Goal: Information Seeking & Learning: Learn about a topic

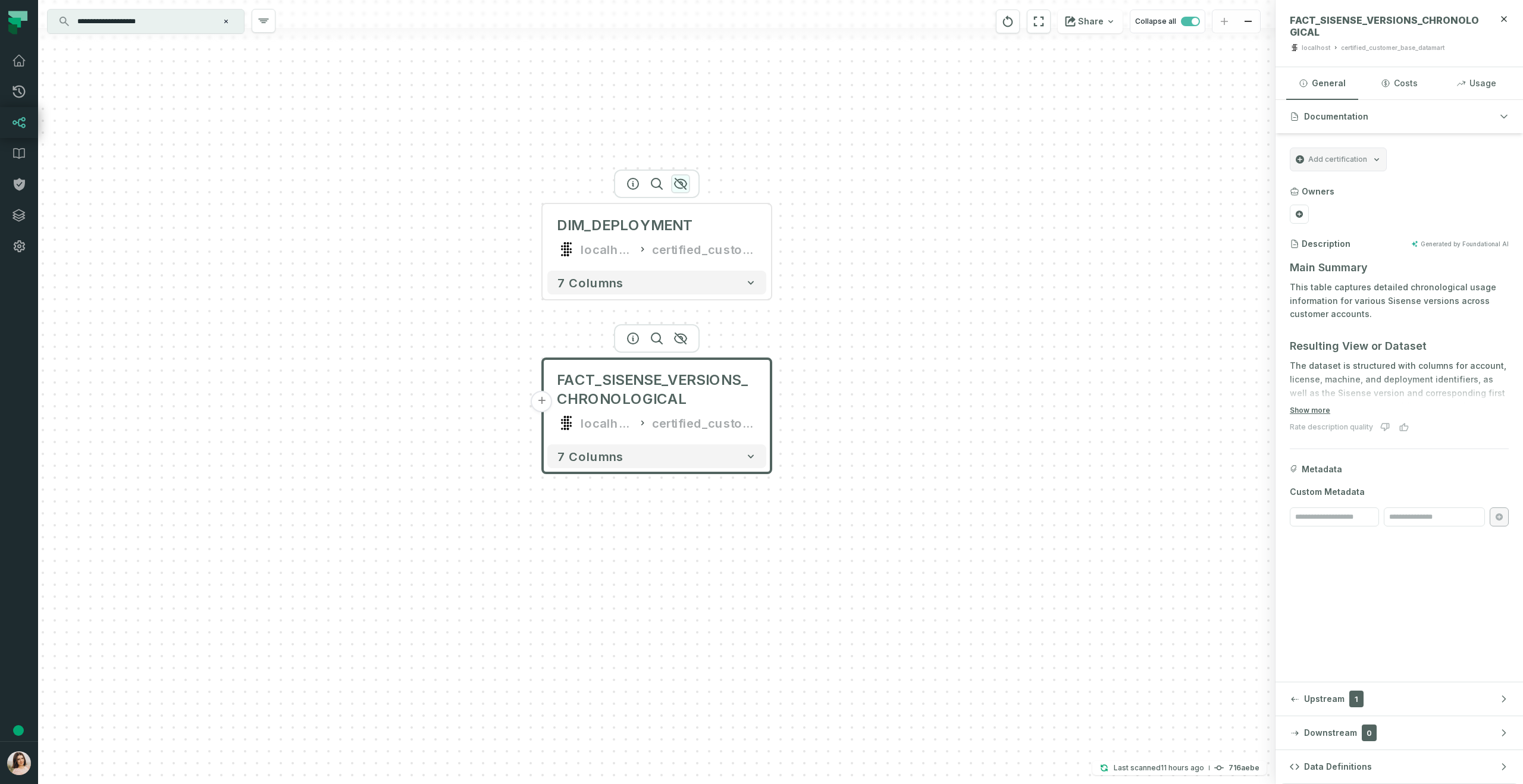
click at [677, 186] on icon "button" at bounding box center [681, 184] width 14 height 14
click at [684, 336] on icon "button" at bounding box center [681, 339] width 14 height 14
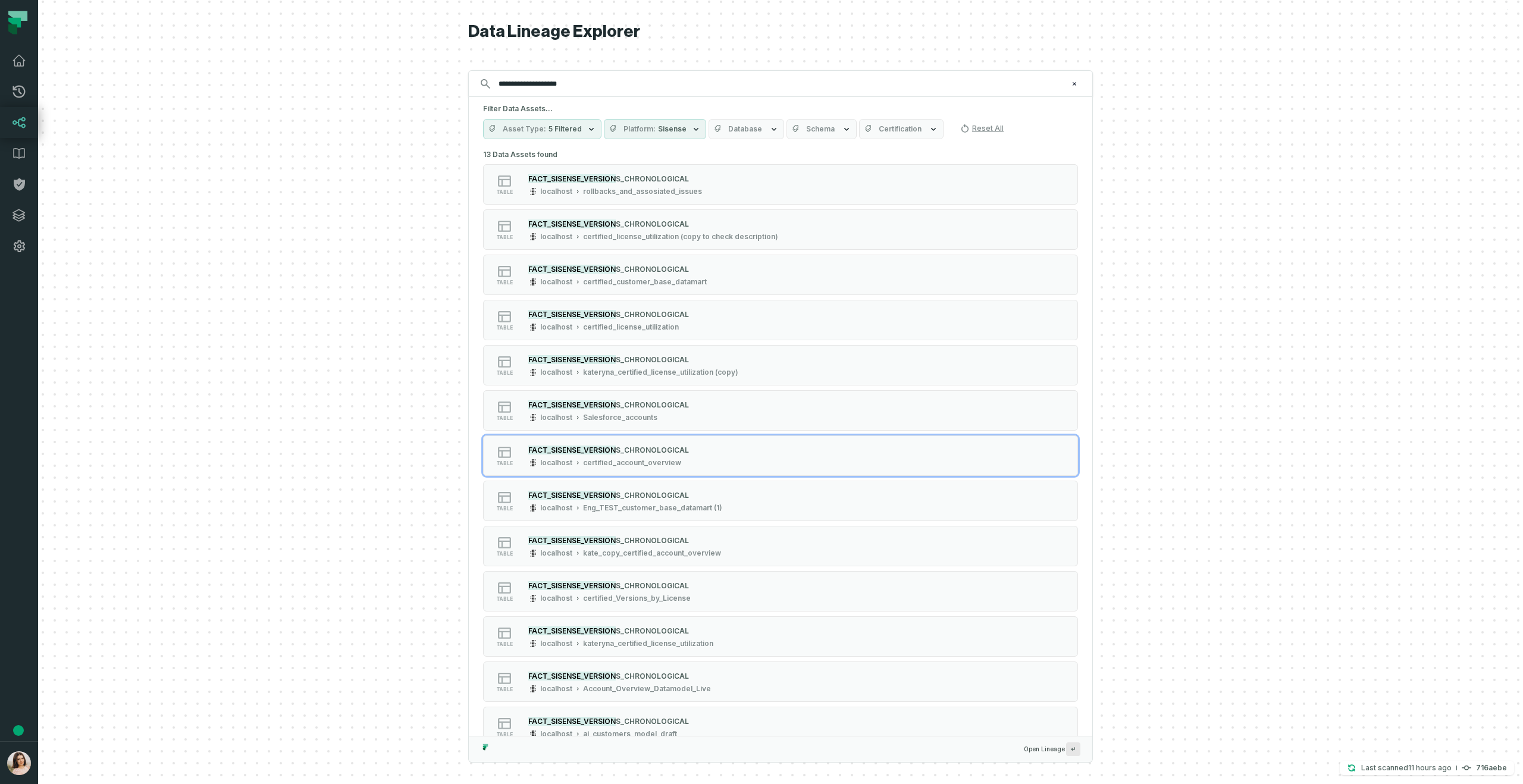
click at [606, 84] on input "**********" at bounding box center [780, 84] width 576 height 19
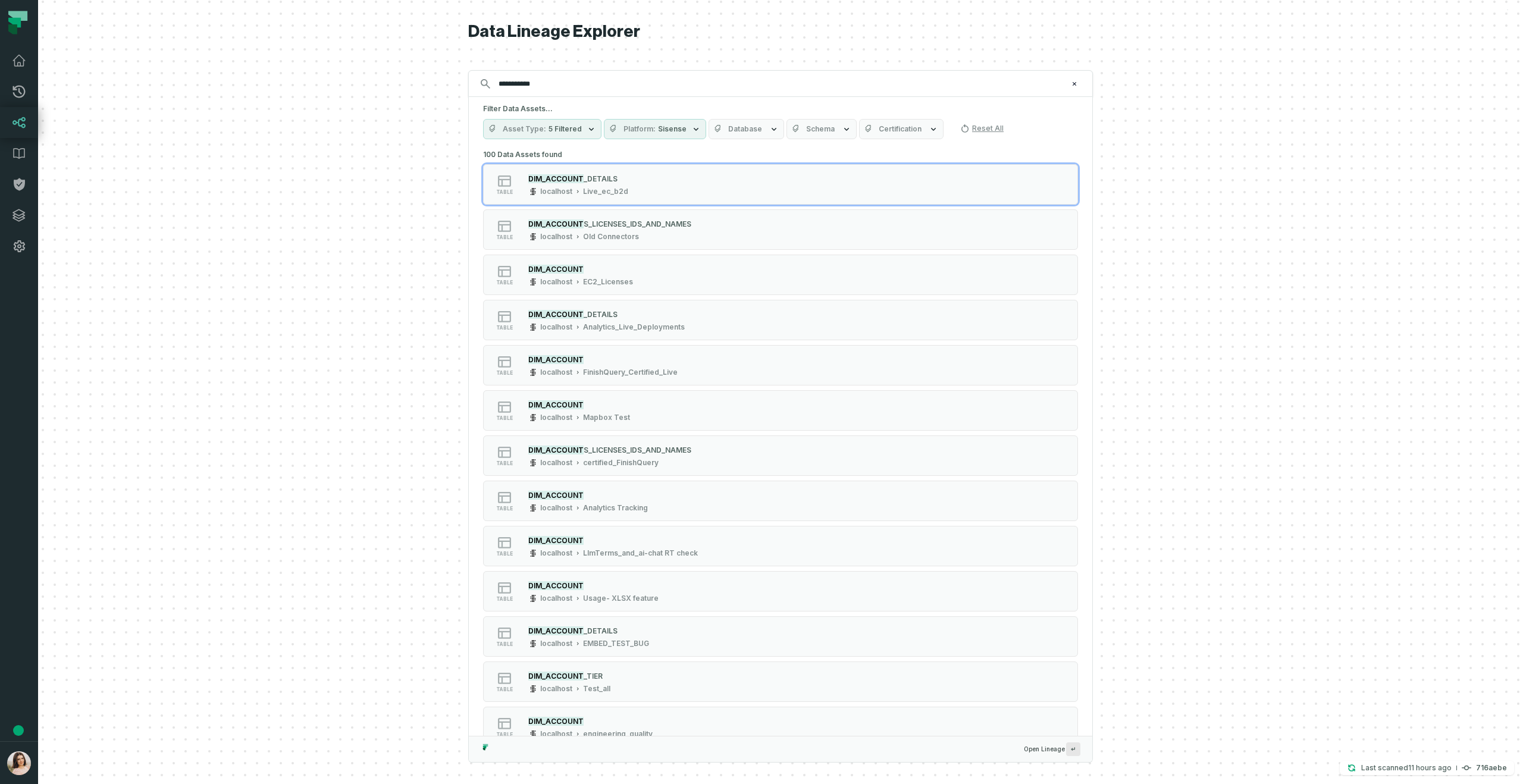
click at [745, 131] on span "Database" at bounding box center [745, 129] width 34 height 10
click at [814, 133] on span "Schema" at bounding box center [820, 129] width 28 height 10
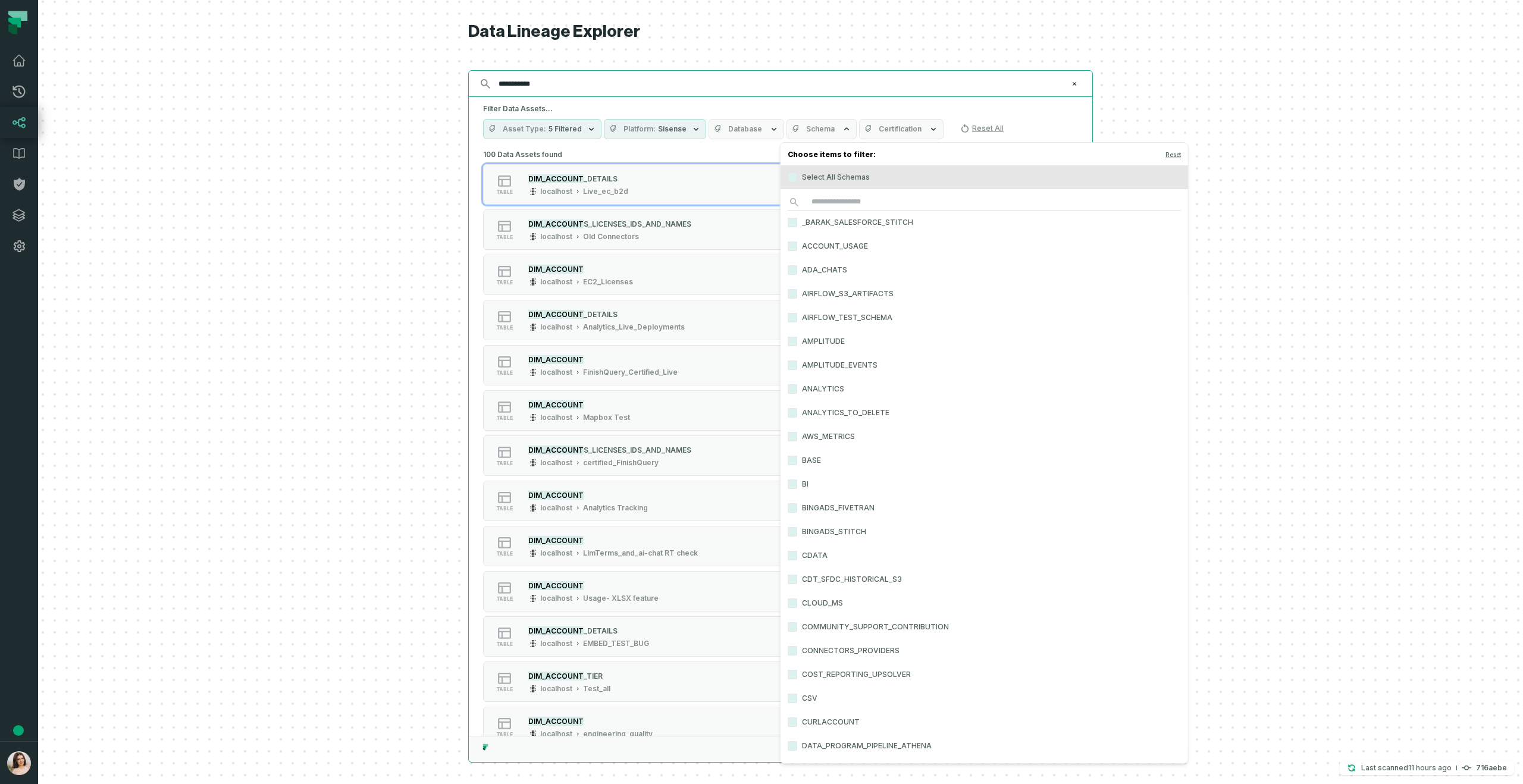
click at [598, 90] on input "**********" at bounding box center [780, 84] width 576 height 19
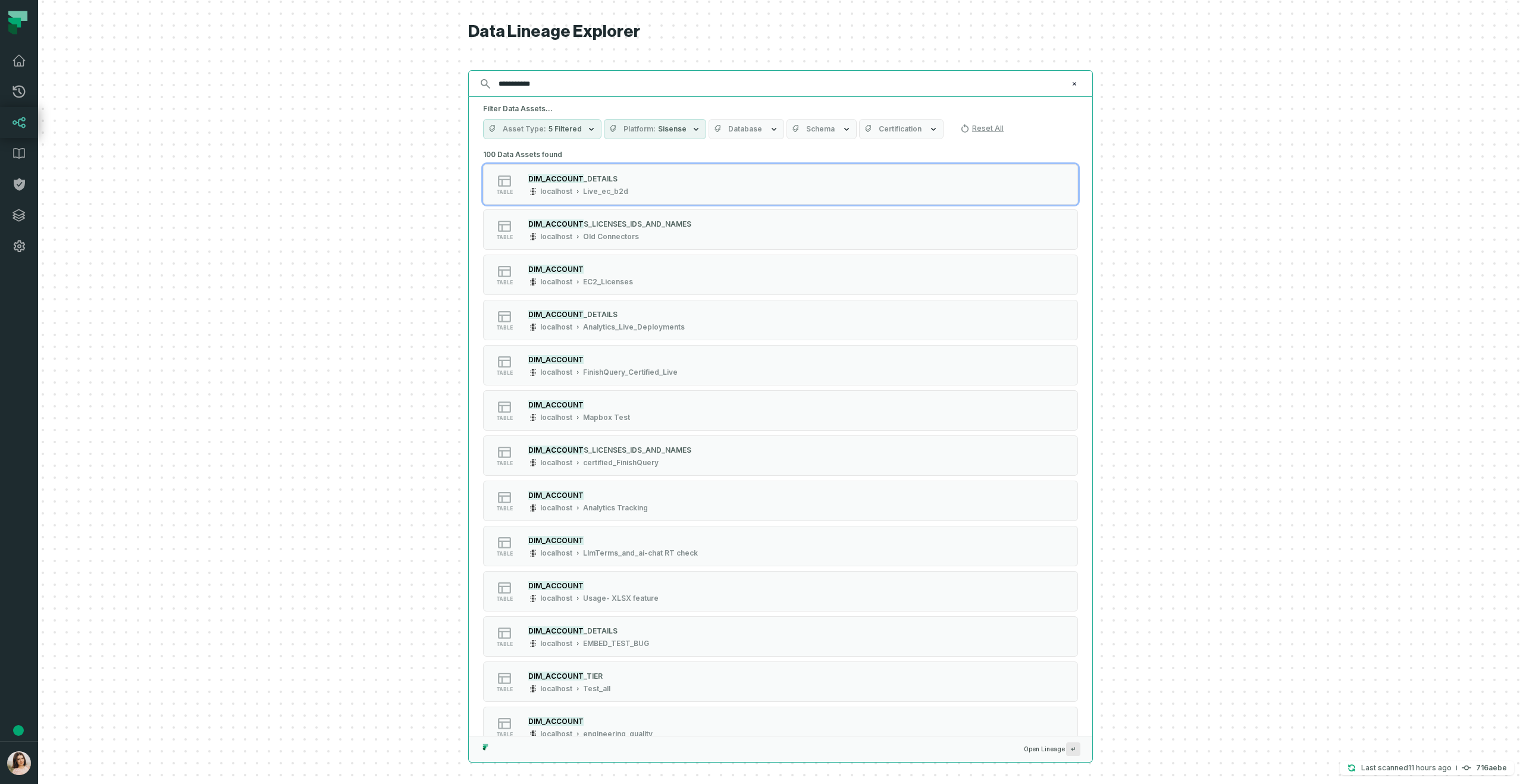
drag, startPoint x: 555, startPoint y: 80, endPoint x: 478, endPoint y: 82, distance: 77.0
click at [477, 82] on div "**********" at bounding box center [780, 83] width 625 height 27
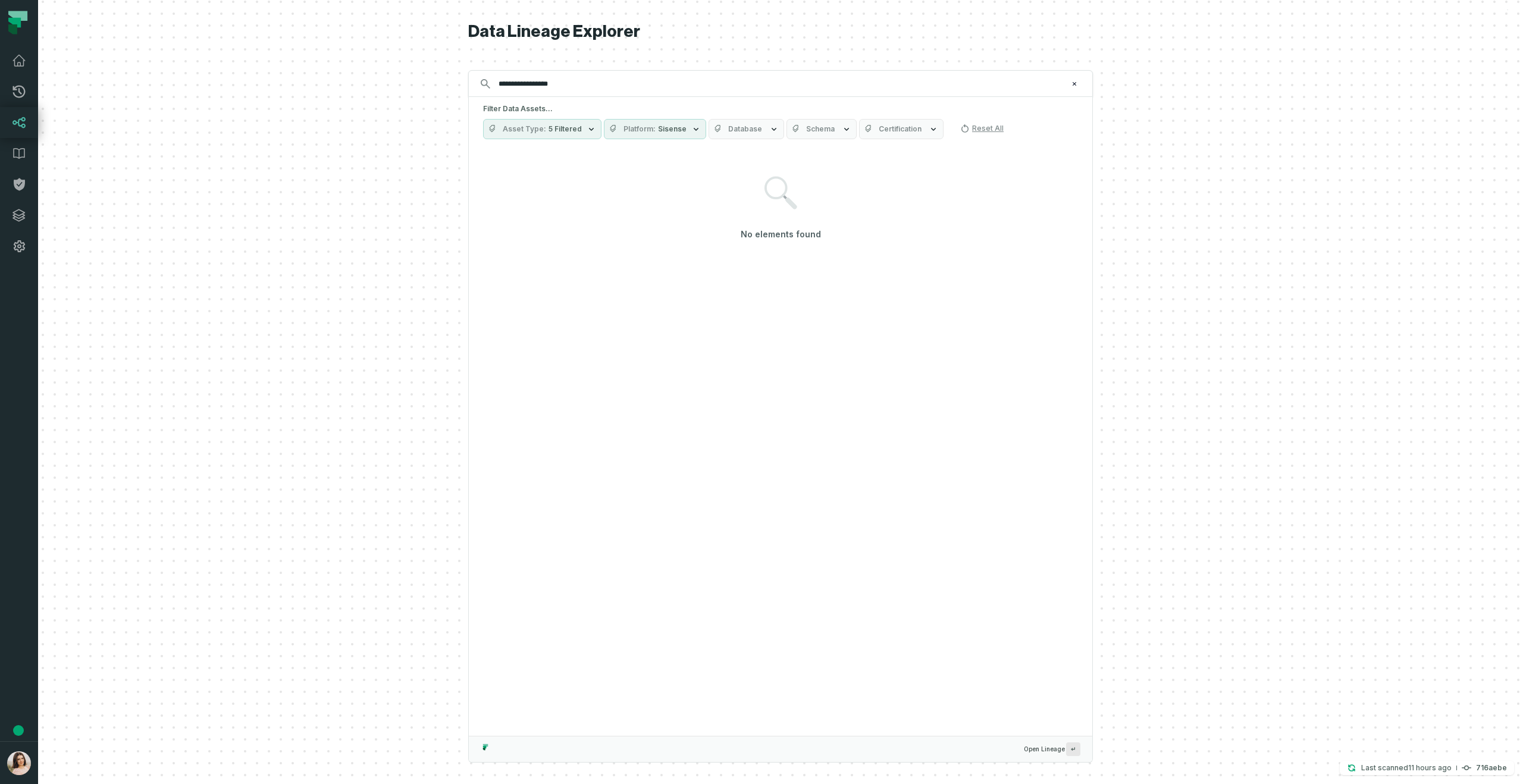
click at [666, 133] on span "Sisense" at bounding box center [672, 129] width 28 height 10
click at [618, 250] on label "Sisense" at bounding box center [675, 249] width 148 height 24
click at [618, 250] on button "Sisense" at bounding box center [613, 249] width 10 height 10
click at [627, 89] on input "**********" at bounding box center [780, 84] width 576 height 19
click at [580, 127] on button "Asset Type 5 Filtered" at bounding box center [542, 129] width 118 height 20
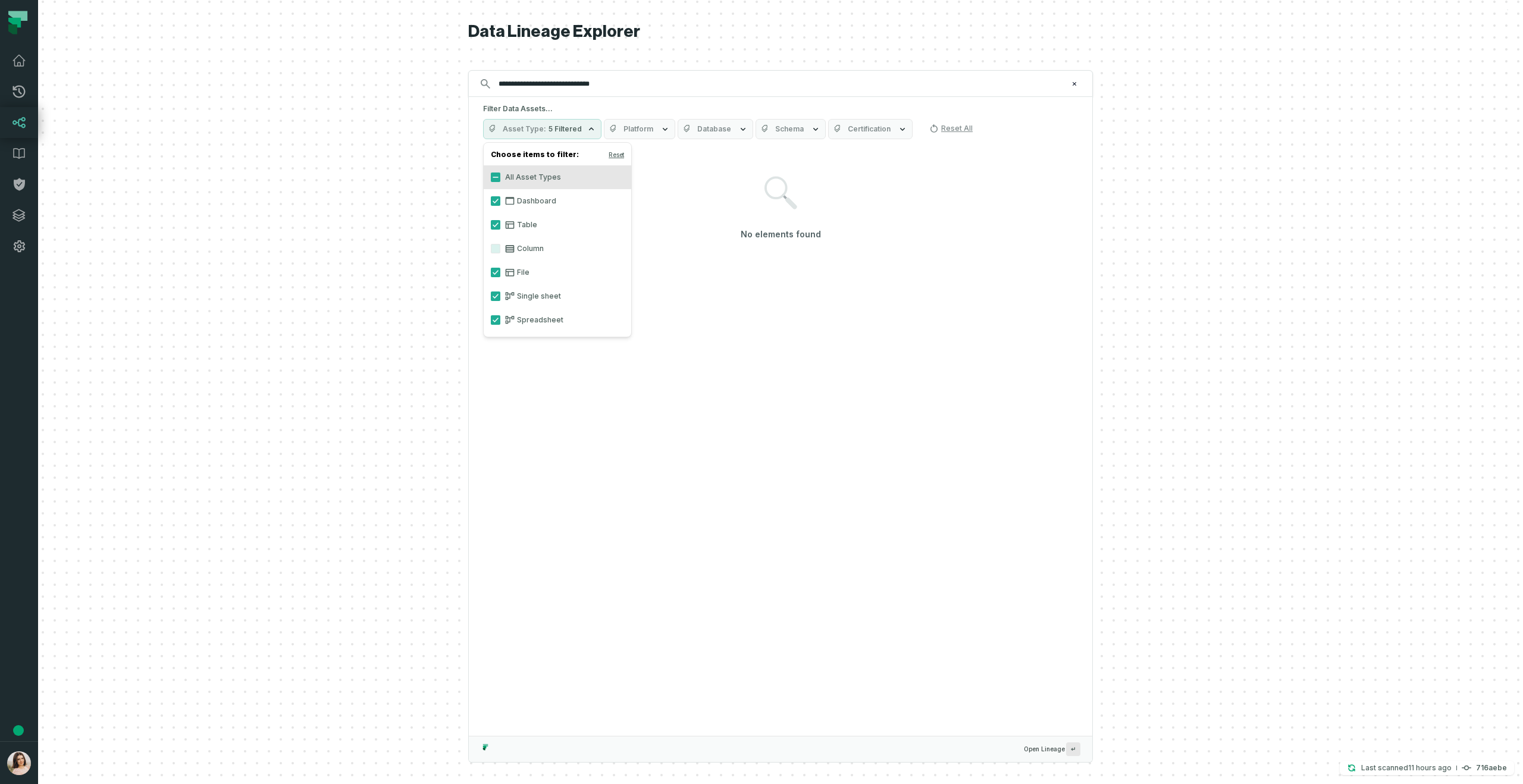
click at [705, 201] on div "No elements found" at bounding box center [780, 208] width 595 height 117
click at [620, 84] on input "**********" at bounding box center [780, 84] width 576 height 19
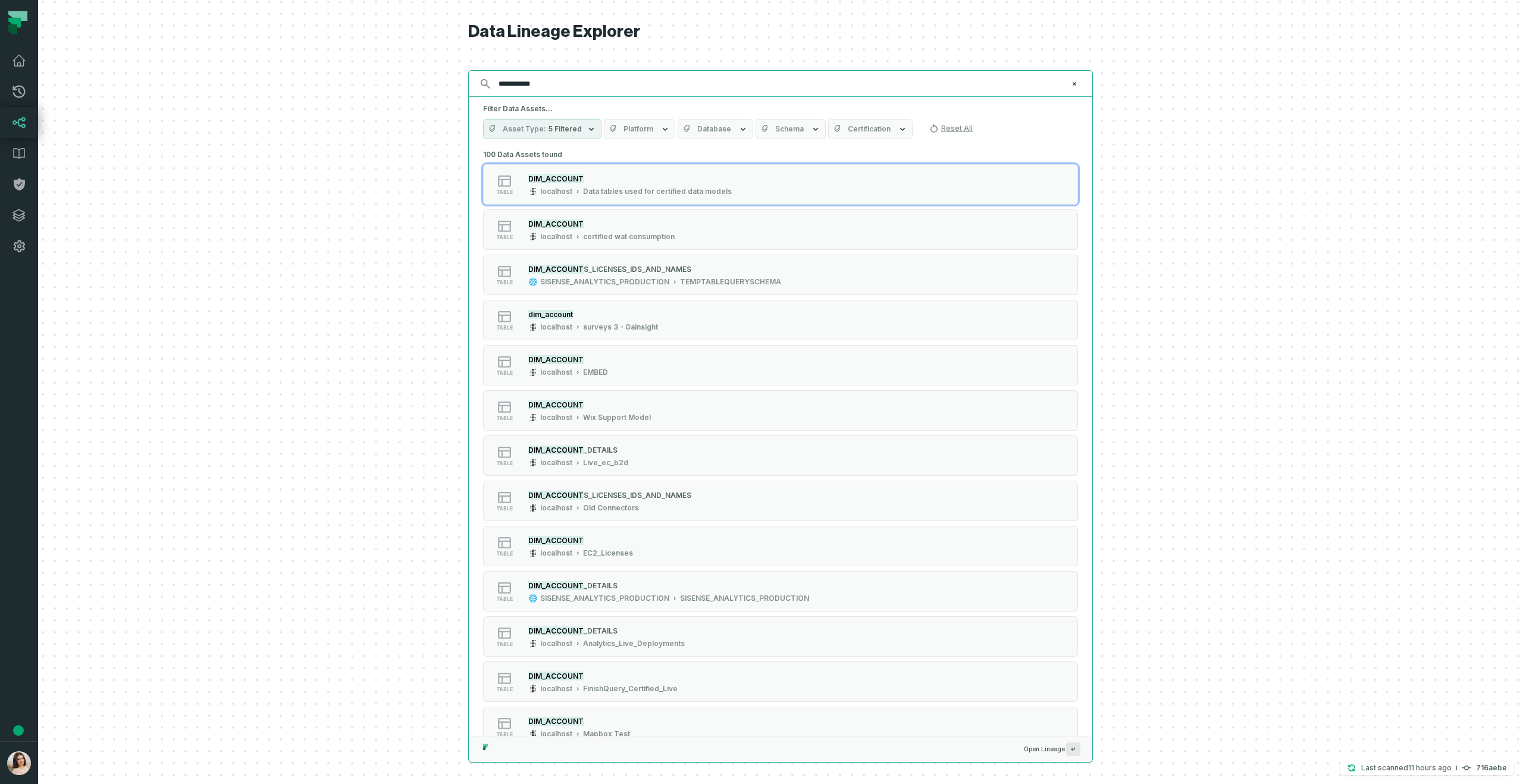
type input "**********"
click at [649, 128] on span "Platform" at bounding box center [638, 129] width 30 height 10
click at [615, 247] on button "Sisense" at bounding box center [613, 249] width 10 height 10
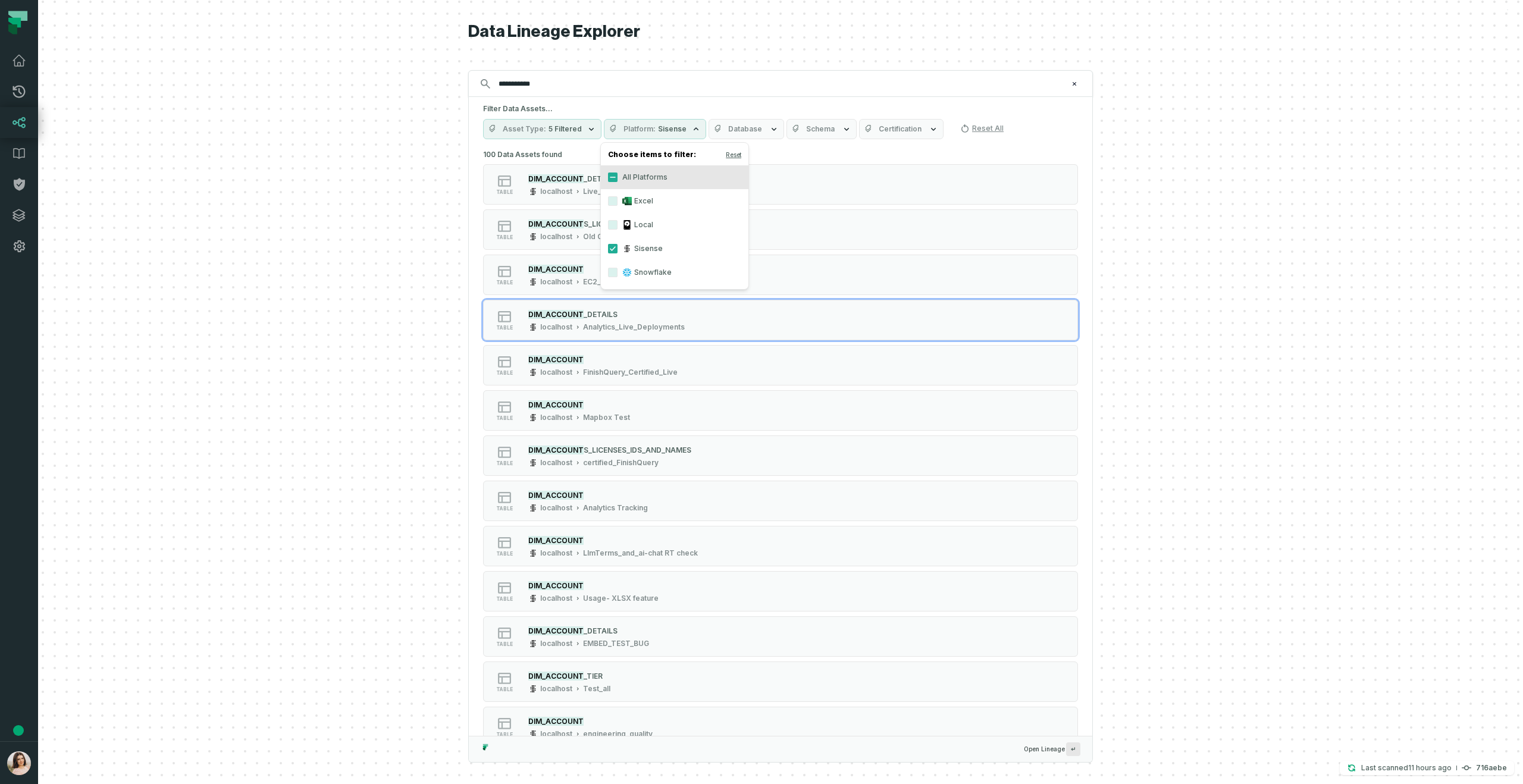
click at [885, 130] on span "Certification" at bounding box center [900, 129] width 43 height 10
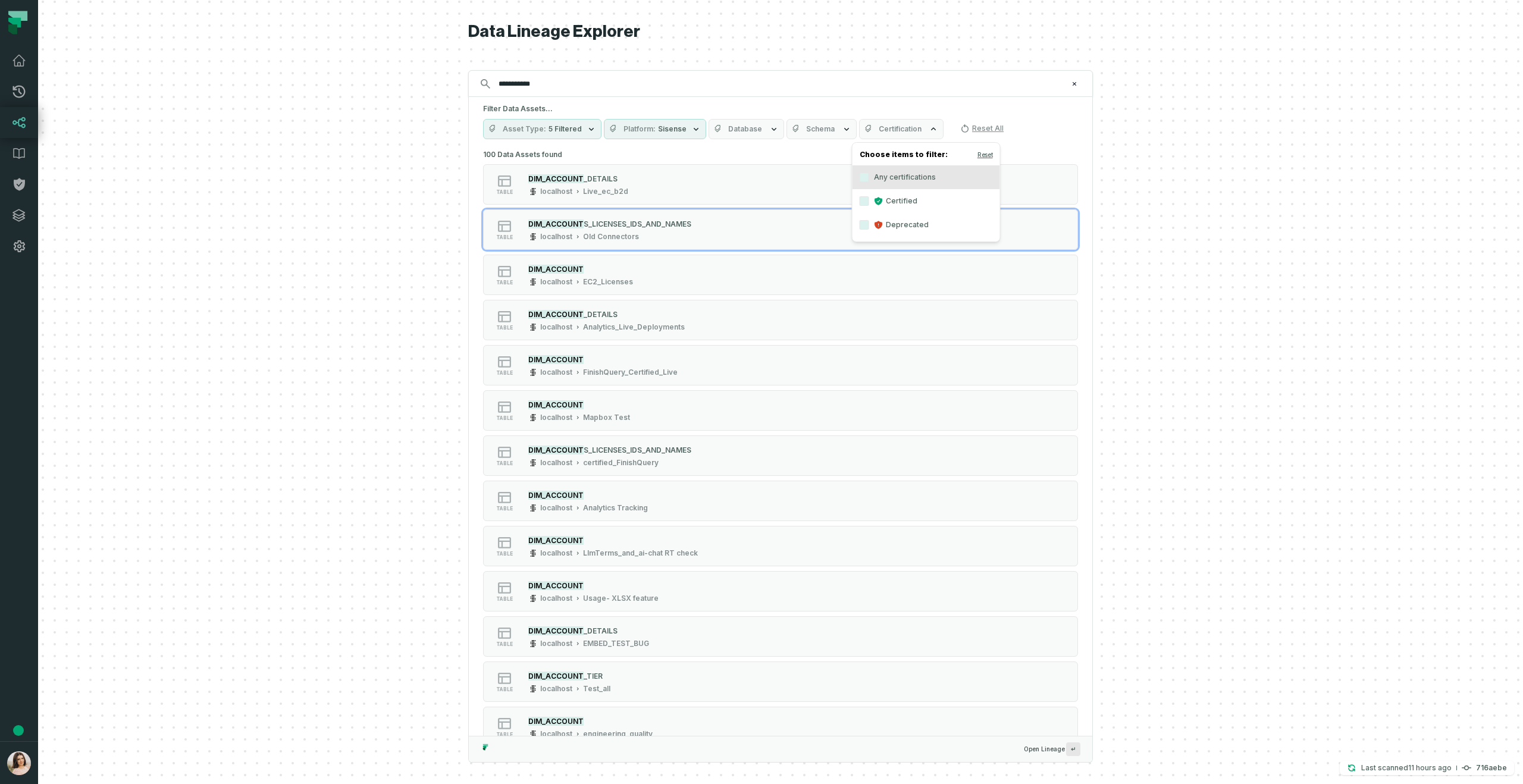
click at [676, 130] on span "Sisense" at bounding box center [672, 129] width 28 height 10
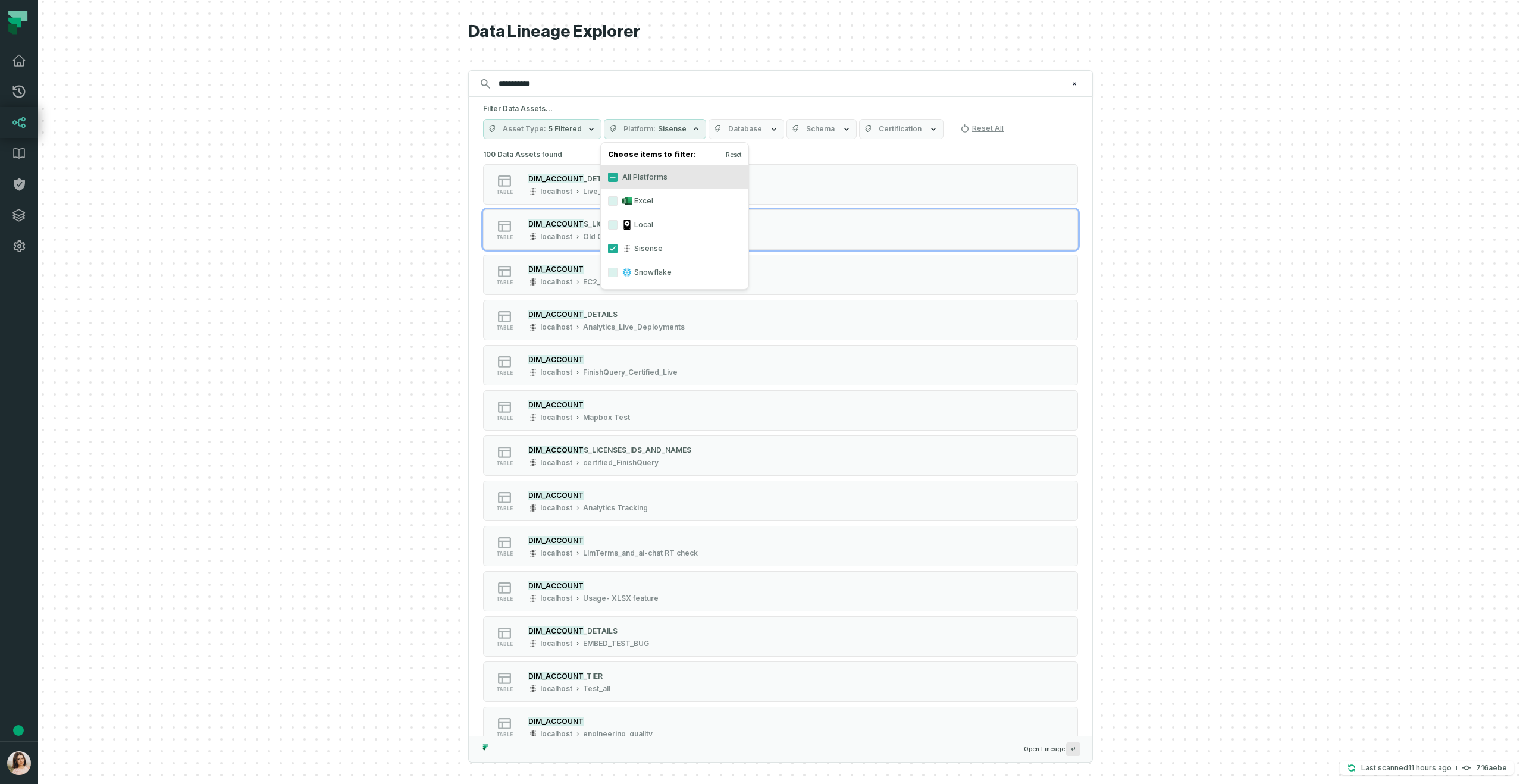
click at [614, 241] on label "Sisense" at bounding box center [675, 249] width 148 height 24
click at [614, 244] on button "Sisense" at bounding box center [613, 249] width 10 height 10
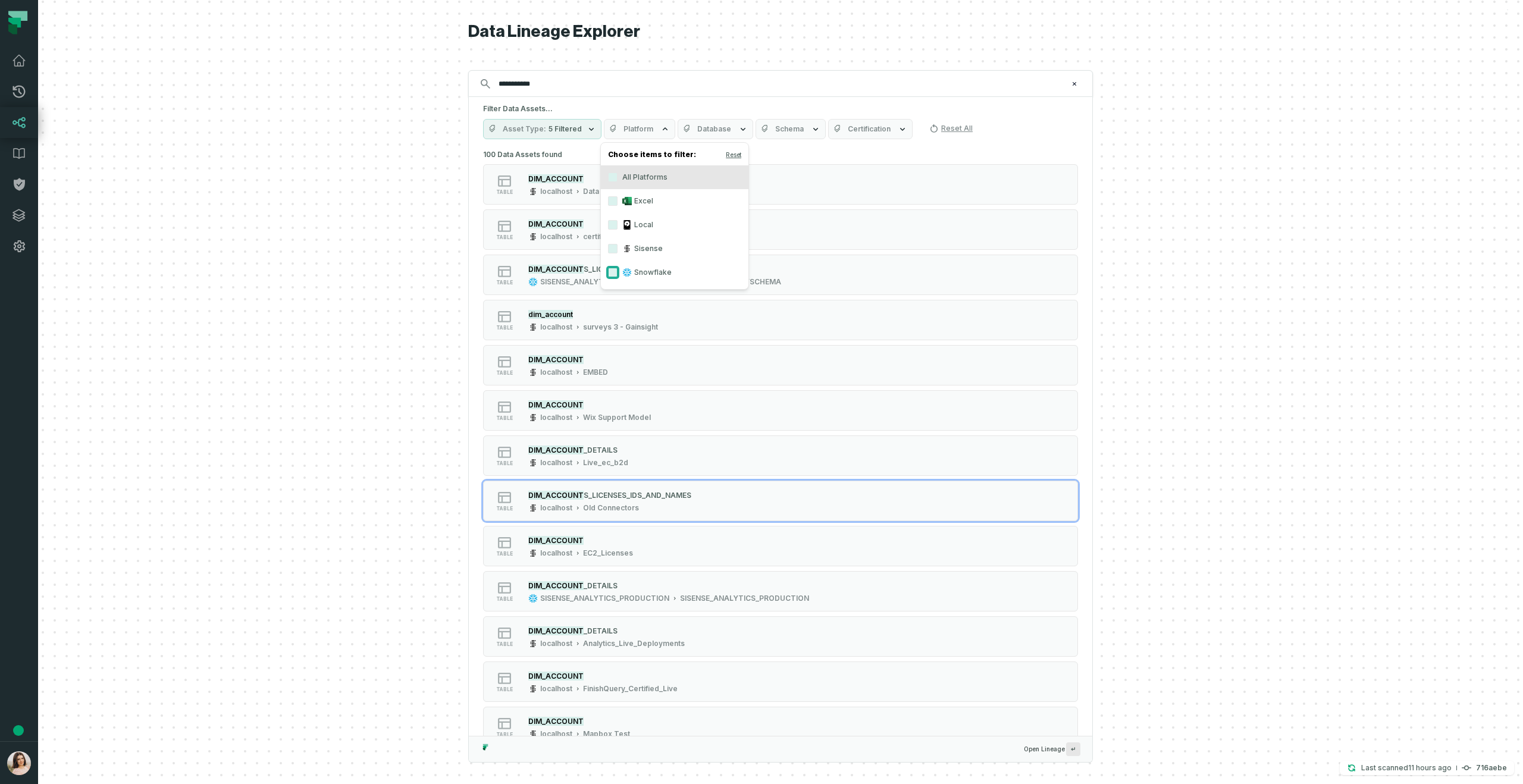
click at [614, 273] on button "Snowflake" at bounding box center [613, 273] width 10 height 10
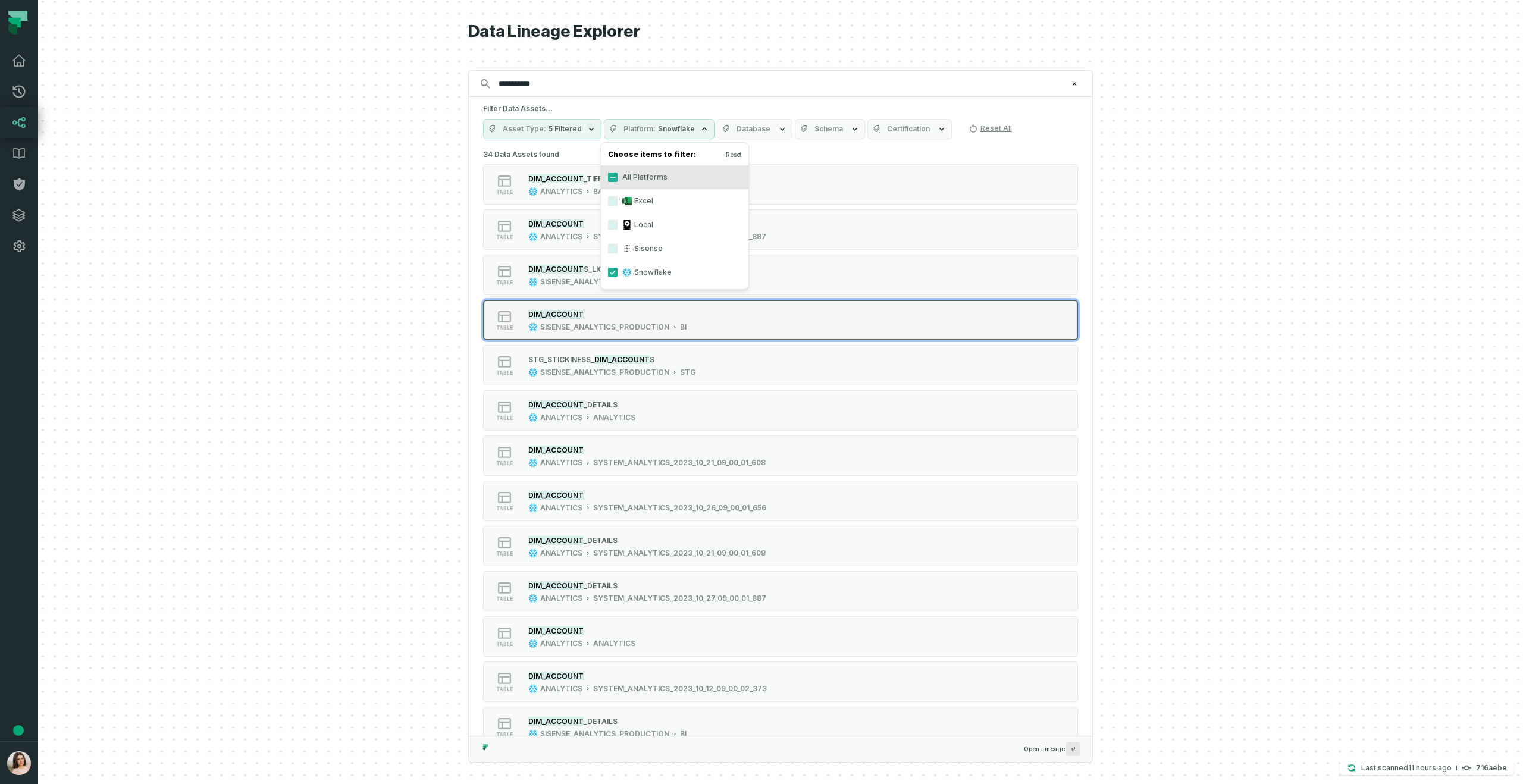
click at [760, 307] on button "table DIM_ACCOUNT SISENSE_ANALYTICS_PRODUCTION BI" at bounding box center [780, 320] width 595 height 40
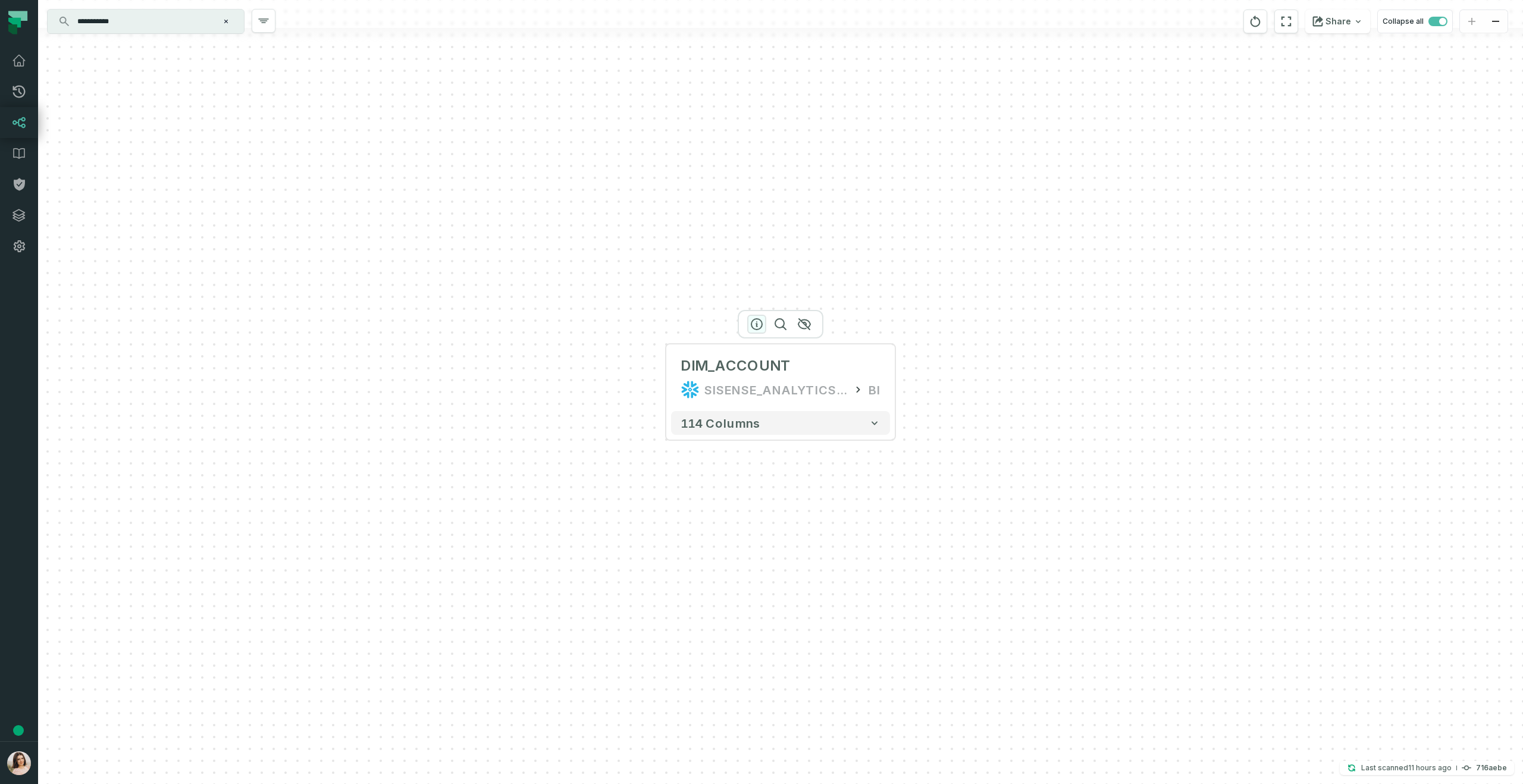
click at [756, 319] on icon "button" at bounding box center [757, 324] width 11 height 11
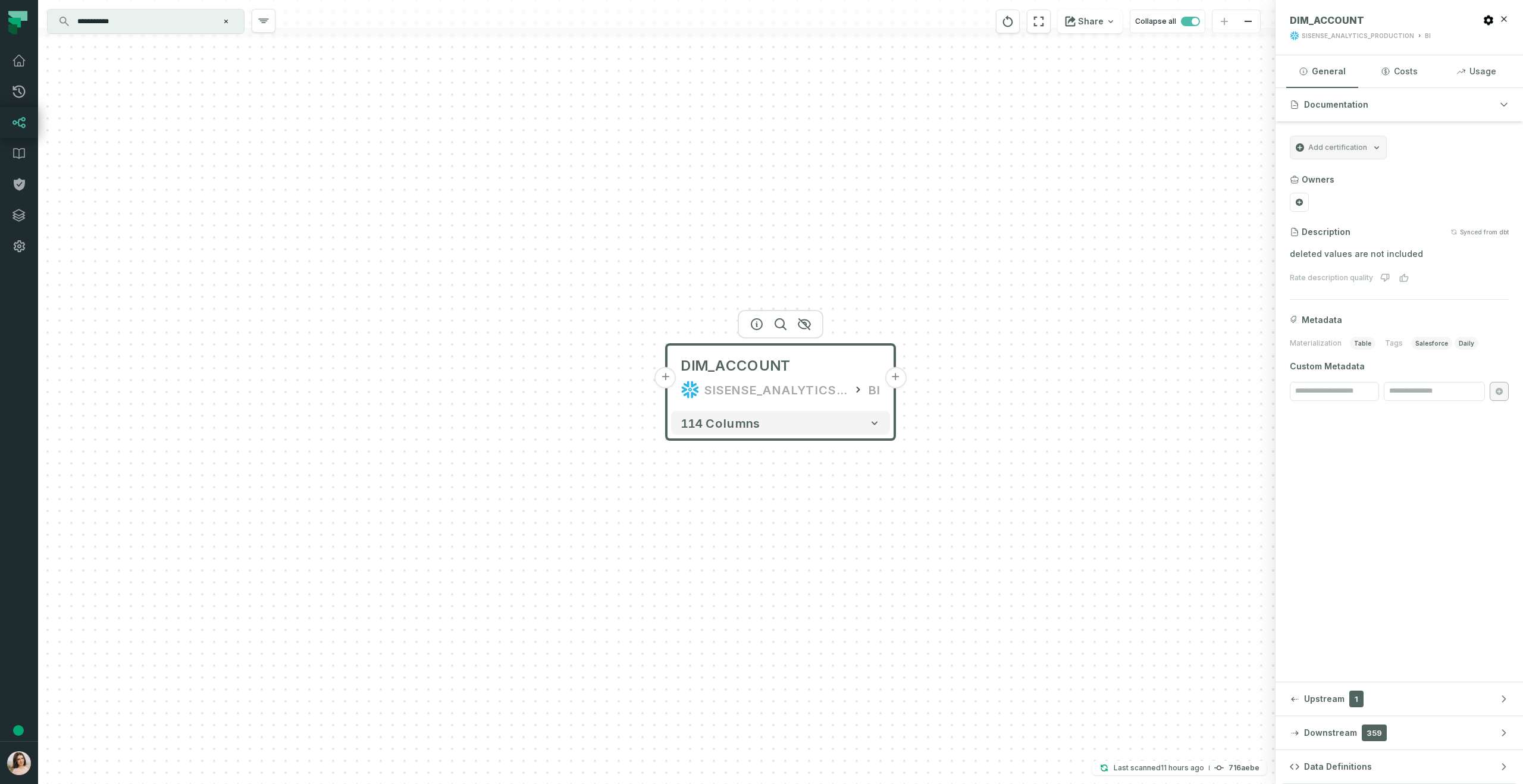
click at [1309, 724] on button "Downstream 359" at bounding box center [1399, 732] width 247 height 33
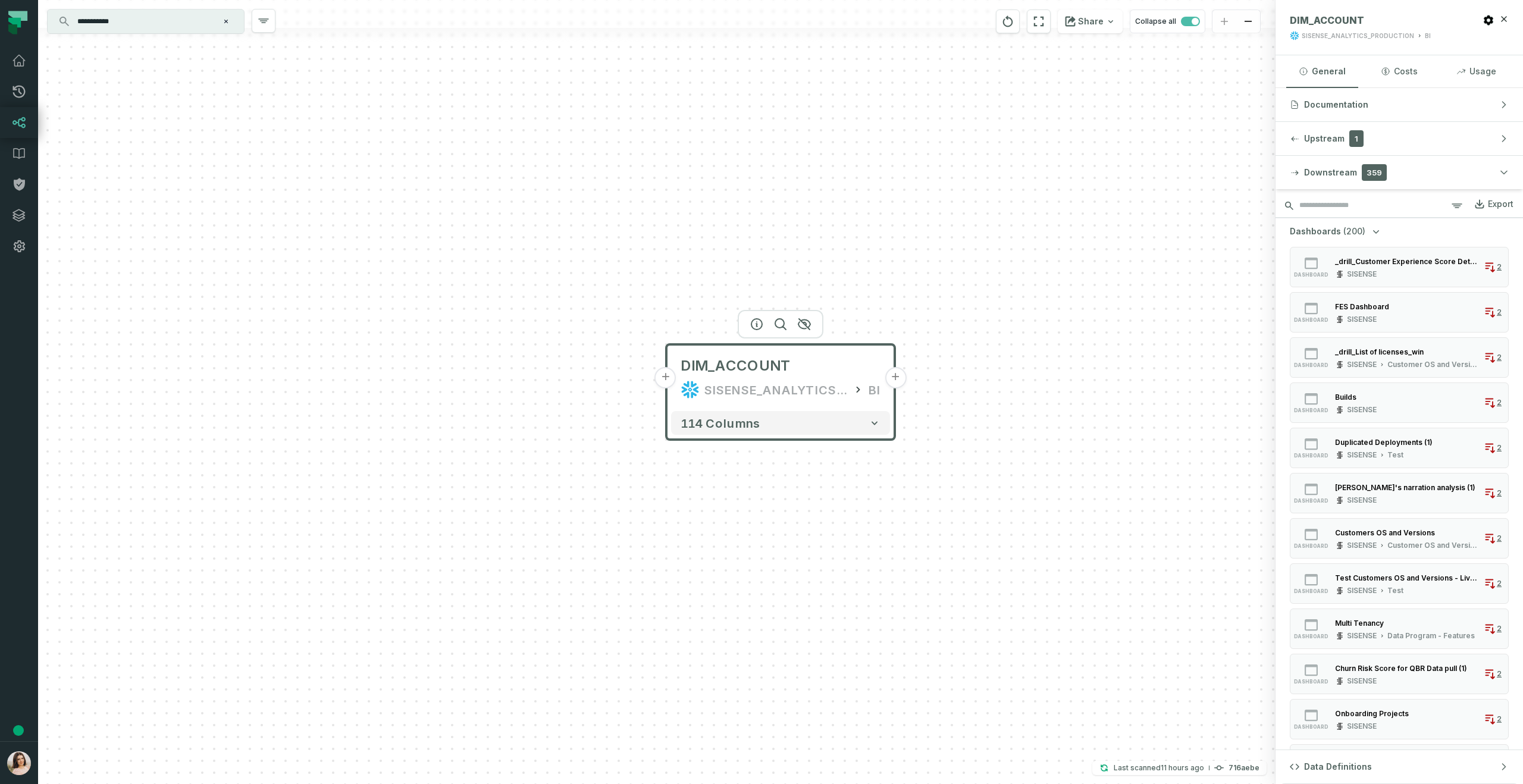
click at [1381, 204] on input "search" at bounding box center [1399, 206] width 247 height 24
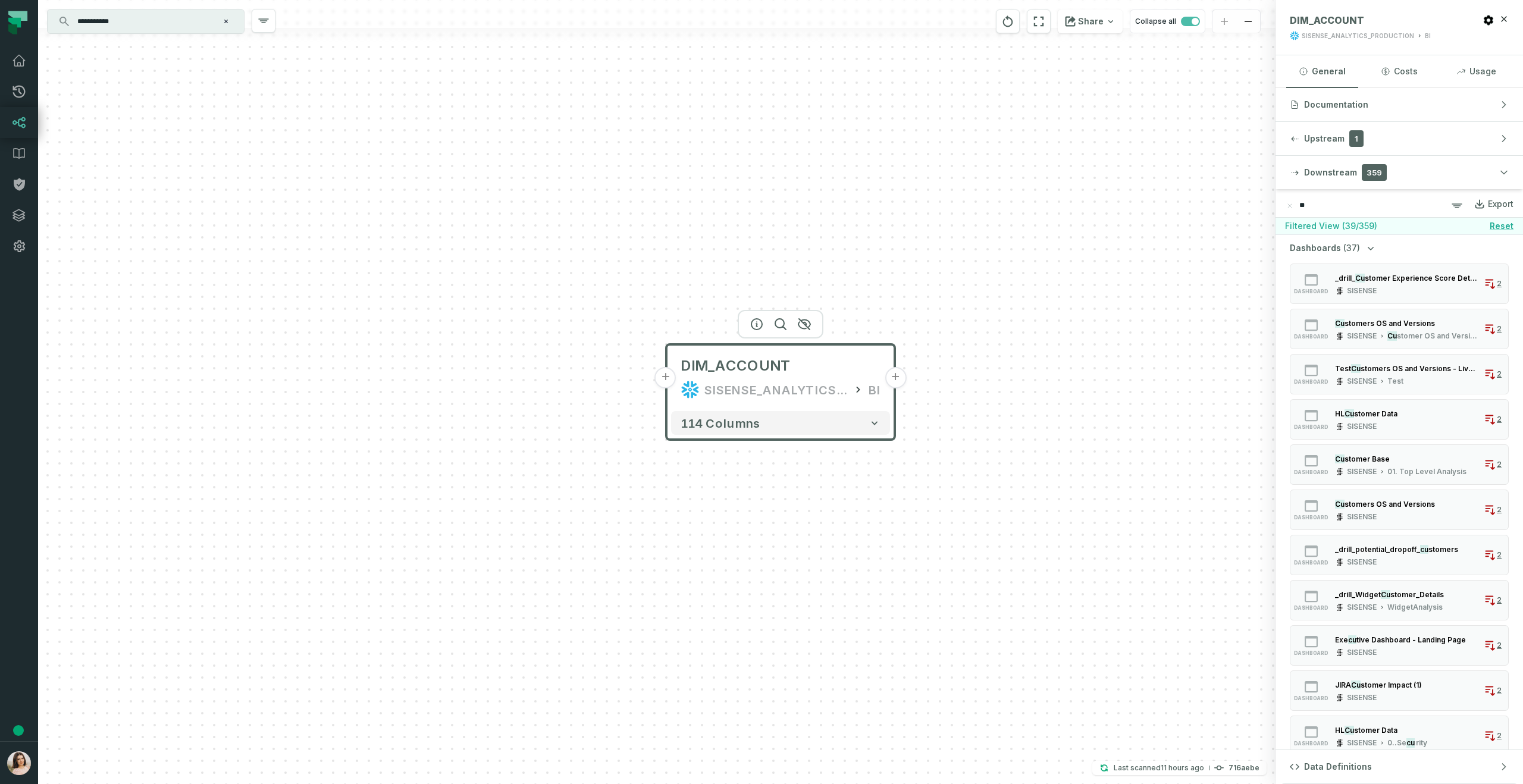
type input "*"
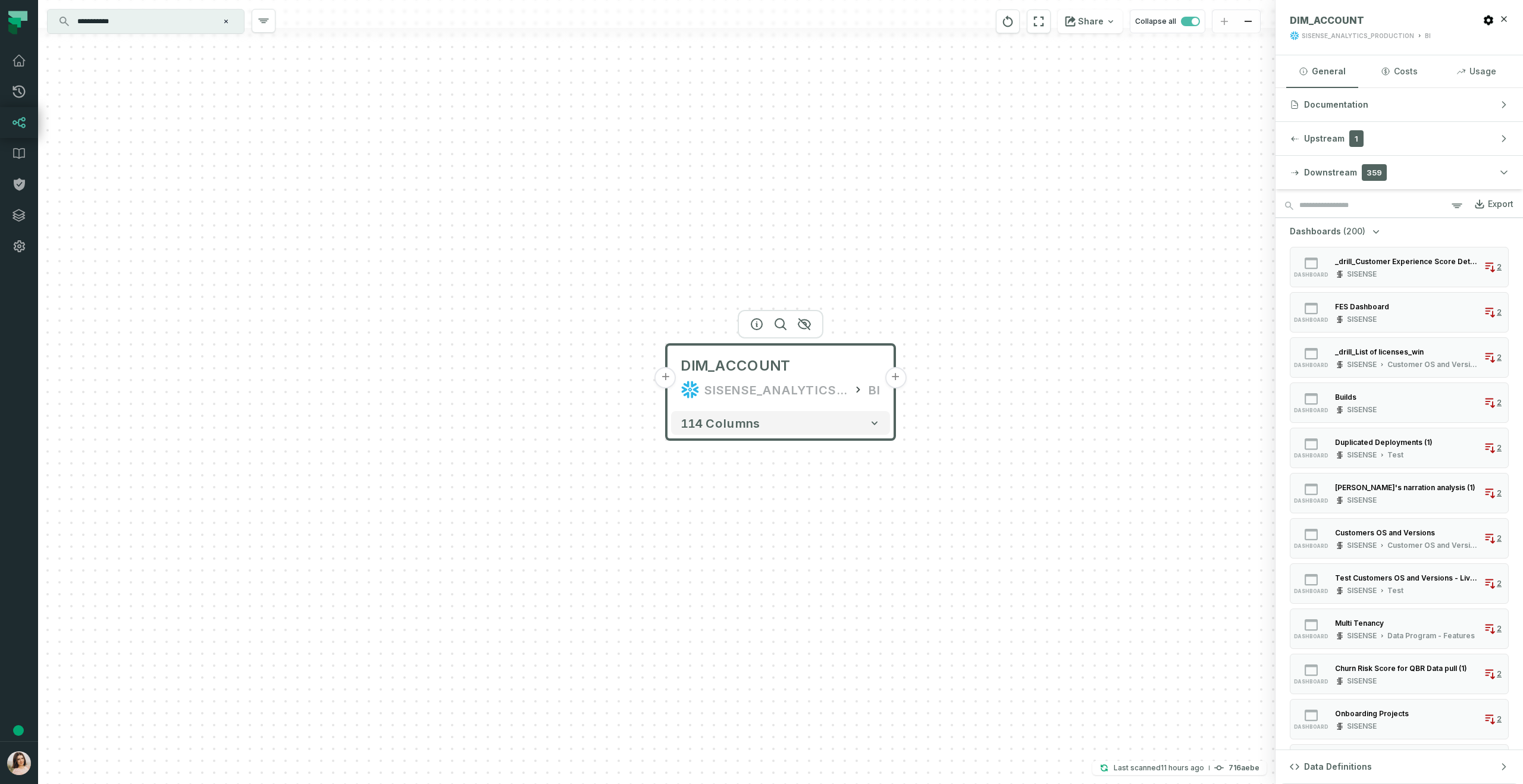
click at [1371, 236] on icon "button" at bounding box center [1376, 231] width 12 height 12
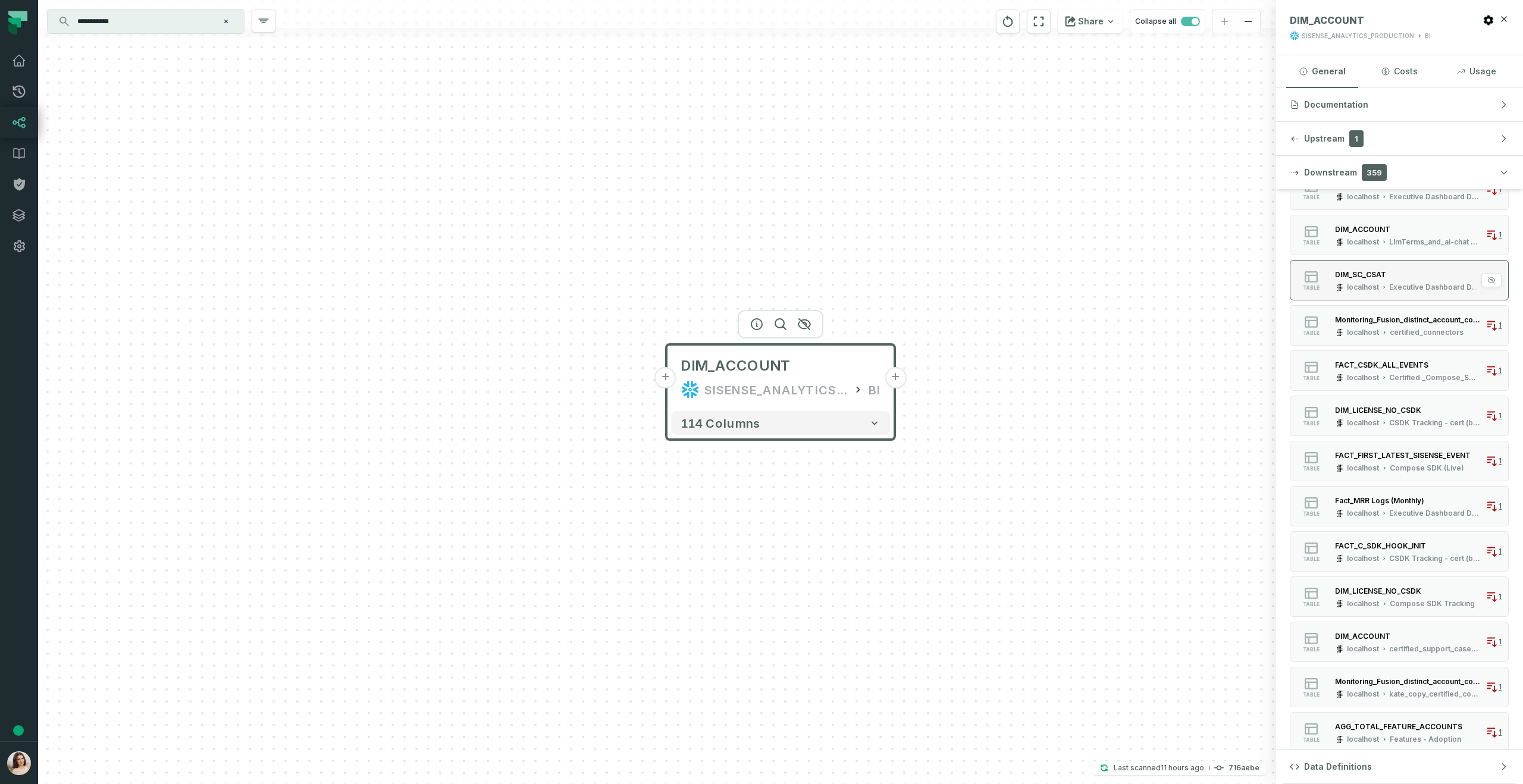
scroll to position [221, 0]
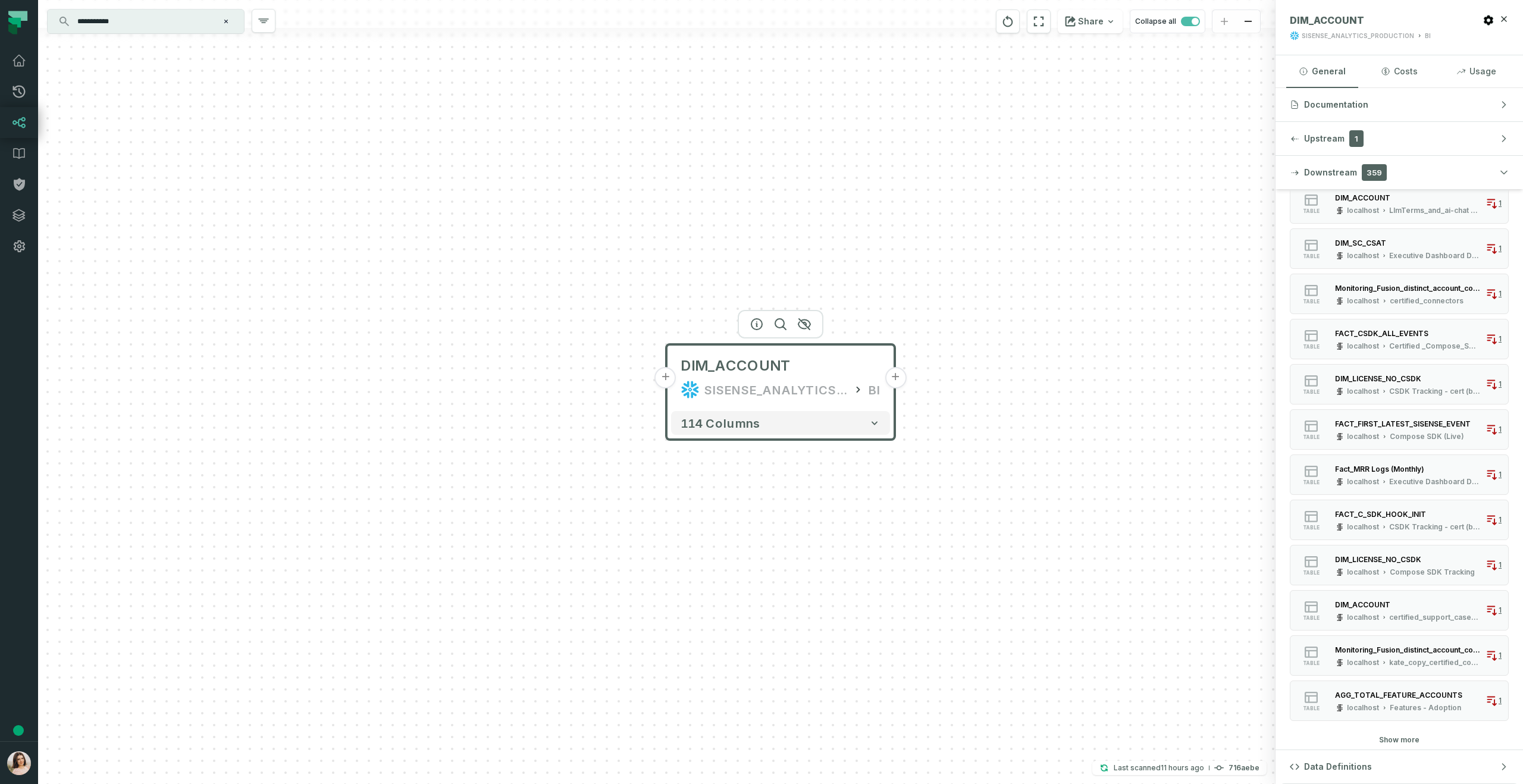
click at [1396, 737] on button "Show more" at bounding box center [1399, 740] width 40 height 10
click at [1395, 737] on button "Show more" at bounding box center [1399, 740] width 40 height 10
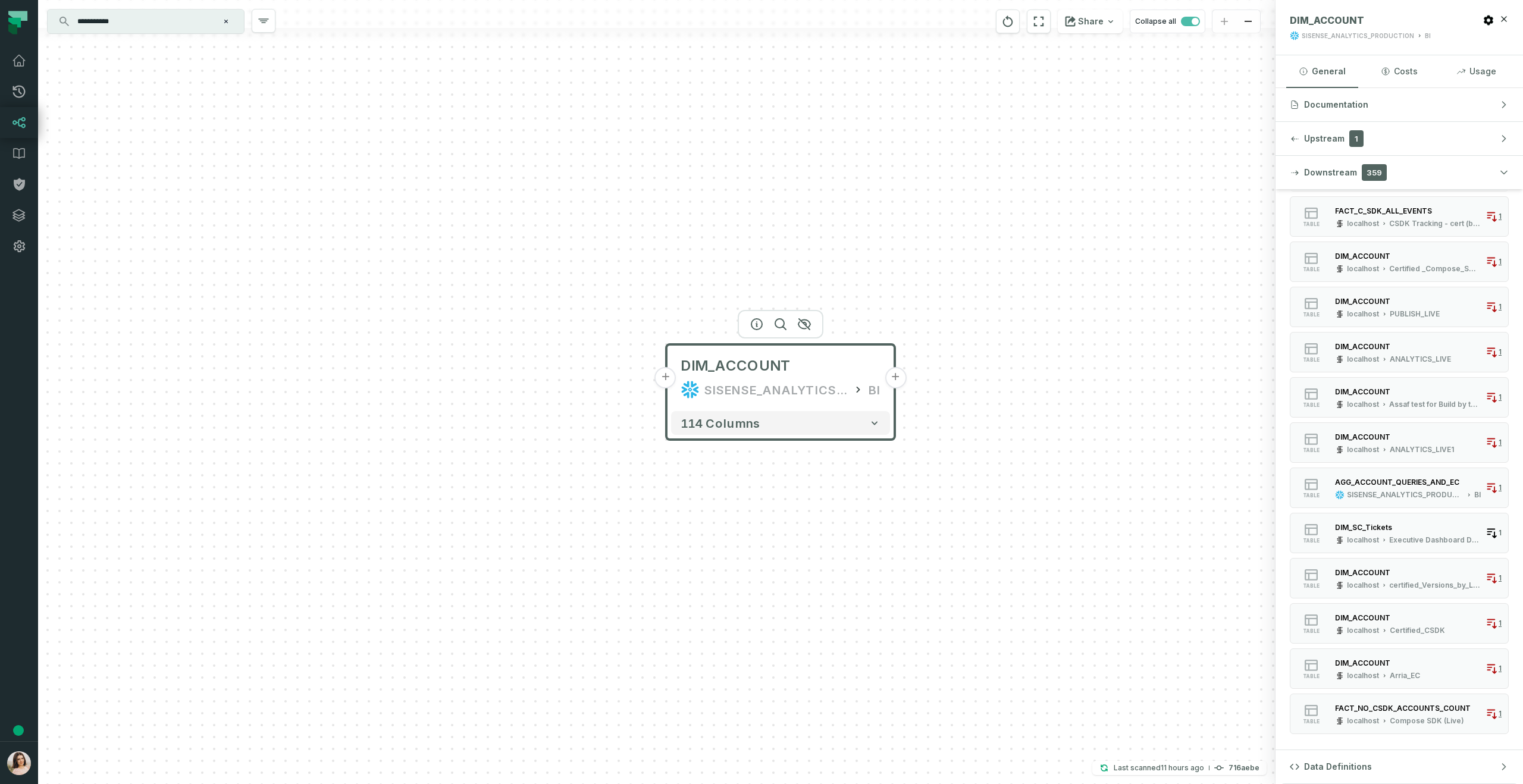
scroll to position [1577, 0]
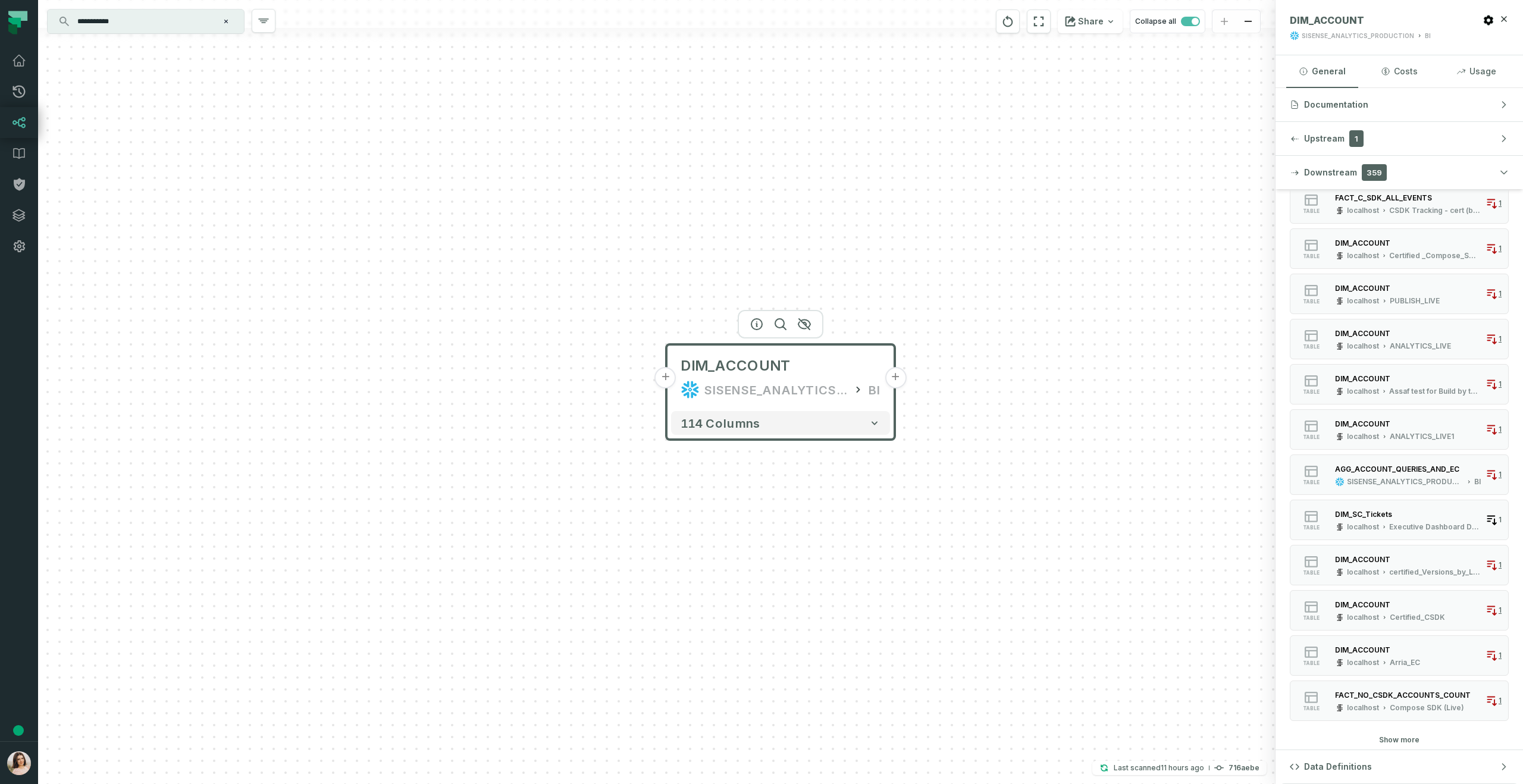
click at [1399, 742] on button "Show more" at bounding box center [1399, 740] width 40 height 10
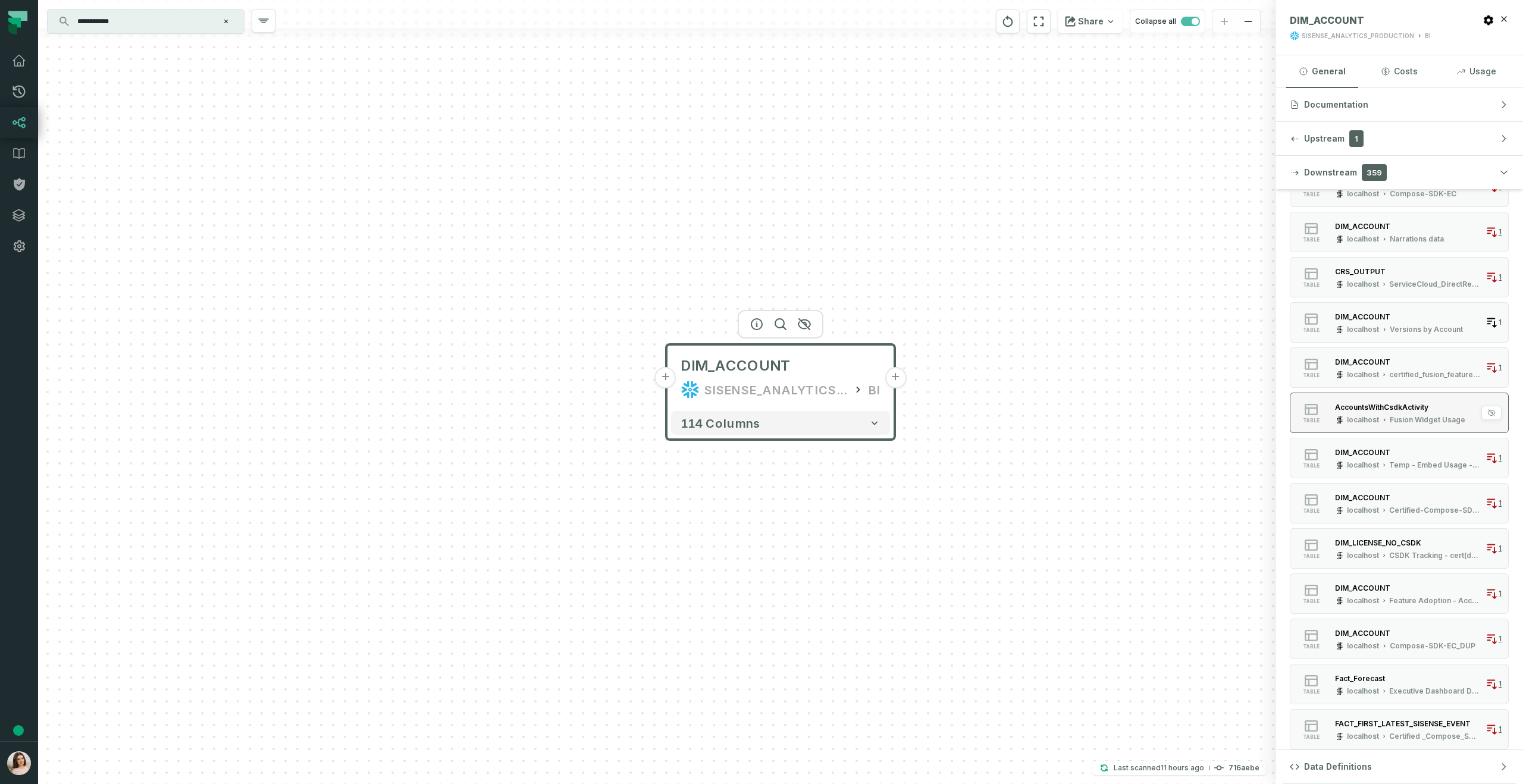
scroll to position [2256, 0]
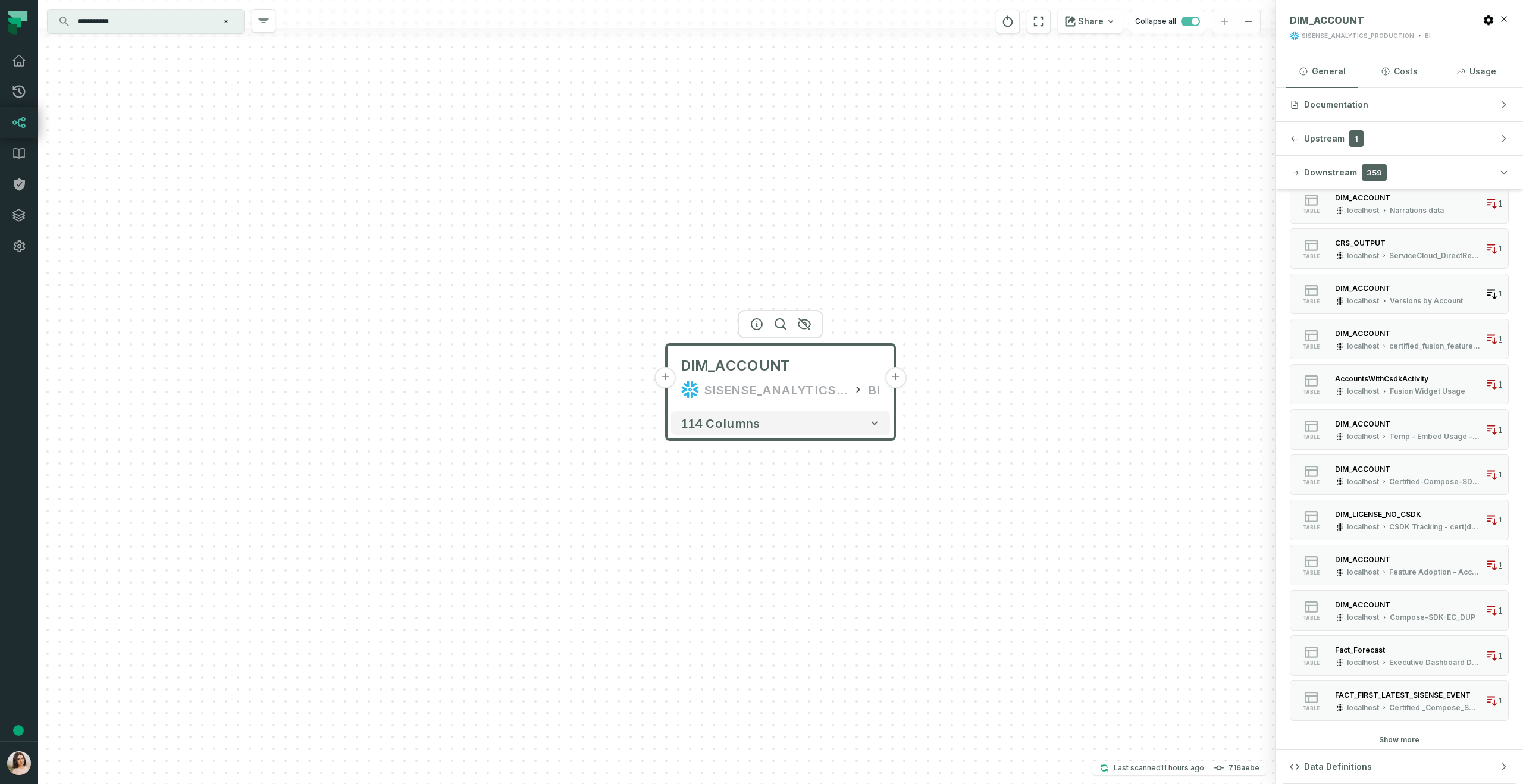
click at [1405, 740] on button "Show more" at bounding box center [1399, 740] width 40 height 10
click at [1403, 739] on button "Show more" at bounding box center [1399, 740] width 40 height 10
click at [1401, 738] on button "Show more" at bounding box center [1399, 740] width 40 height 10
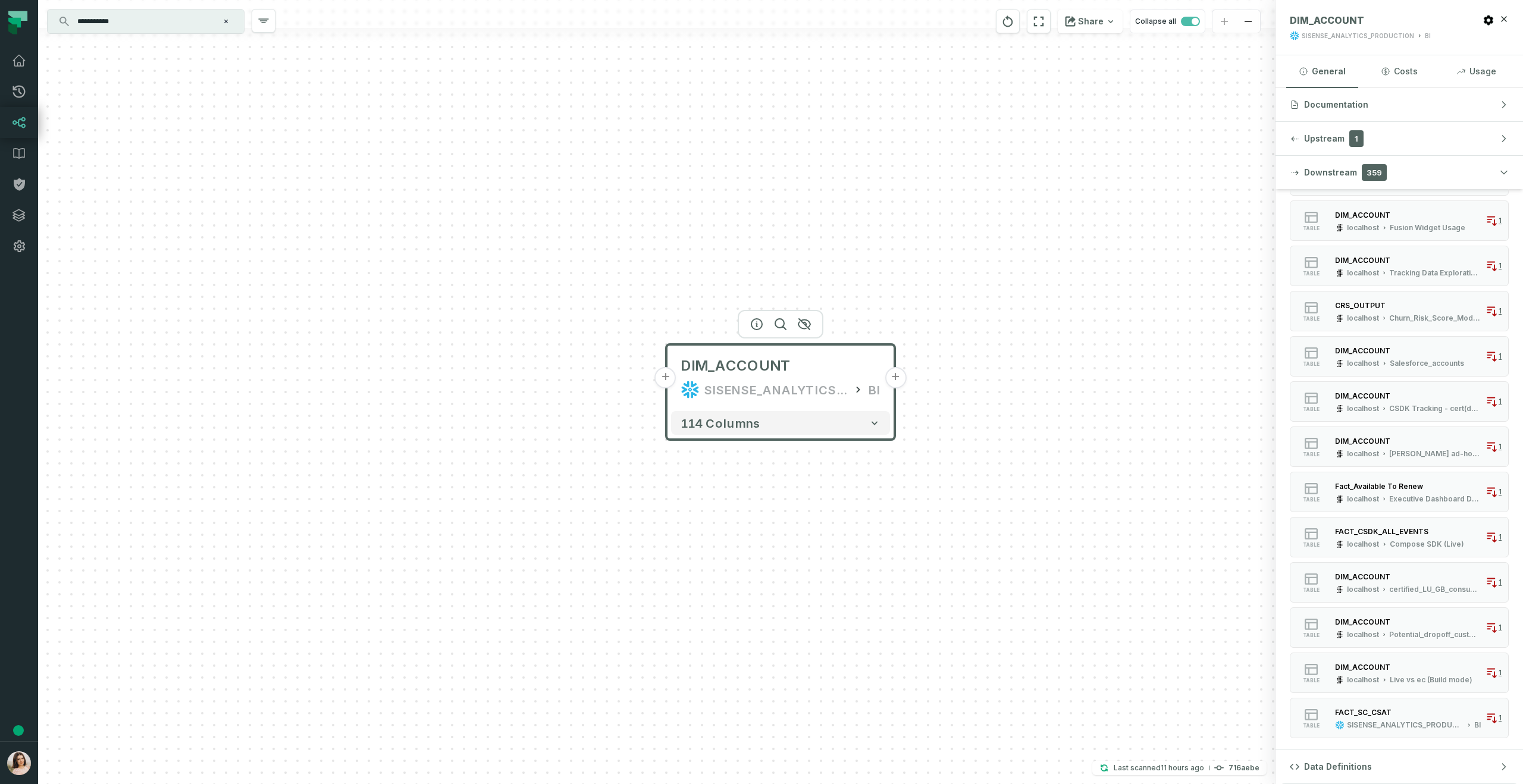
scroll to position [4290, 0]
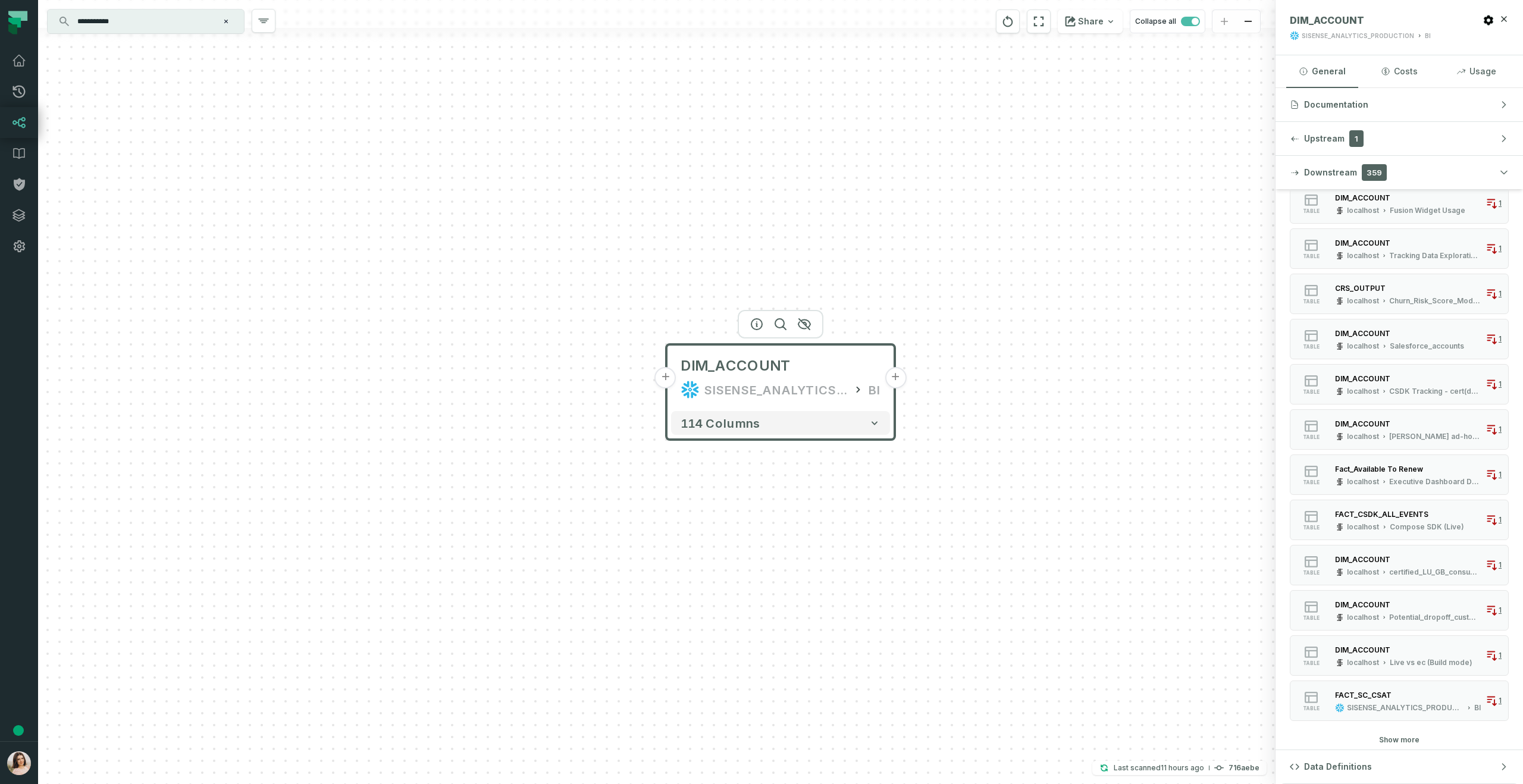
click at [1401, 739] on button "Show more" at bounding box center [1399, 740] width 40 height 10
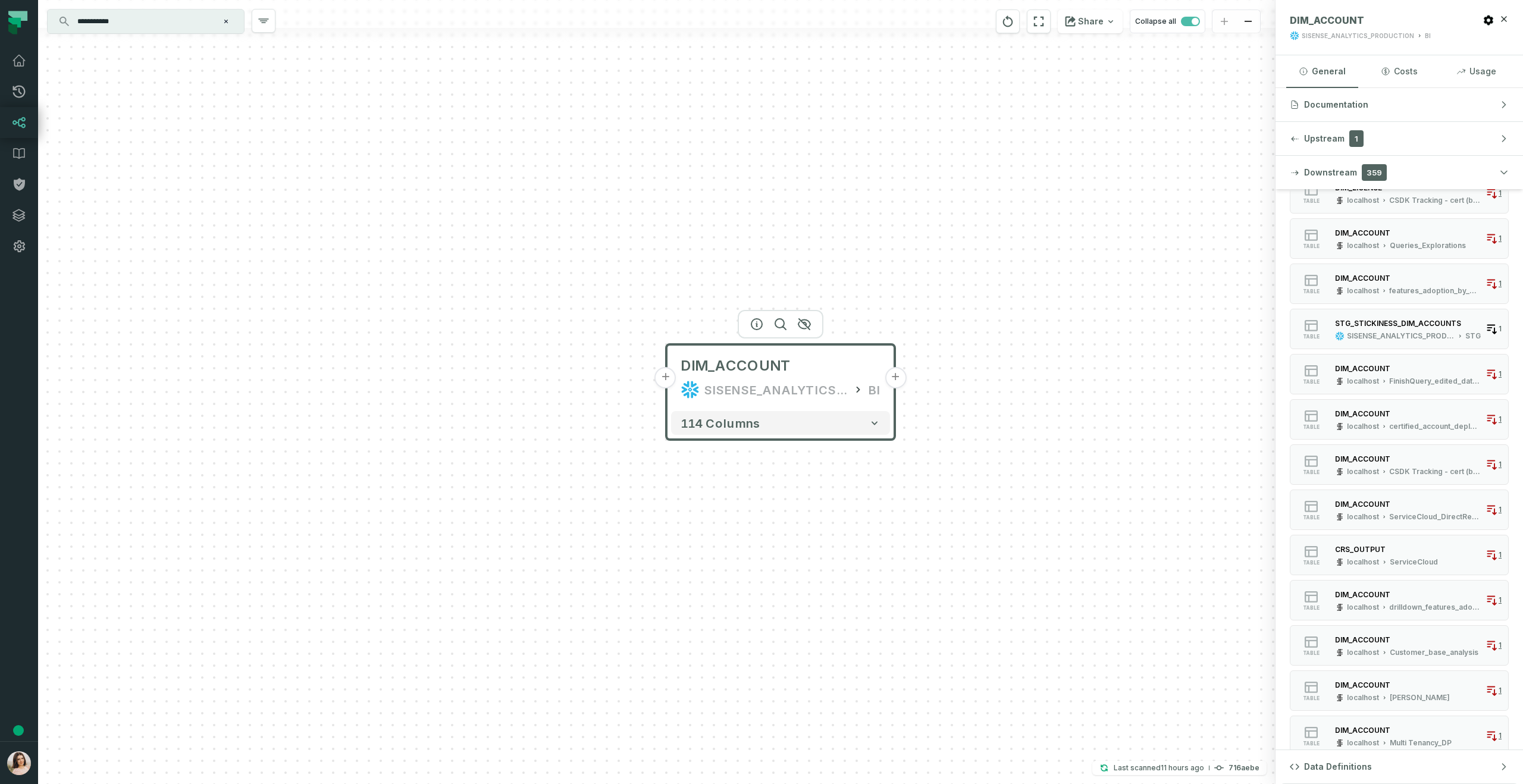
scroll to position [4968, 0]
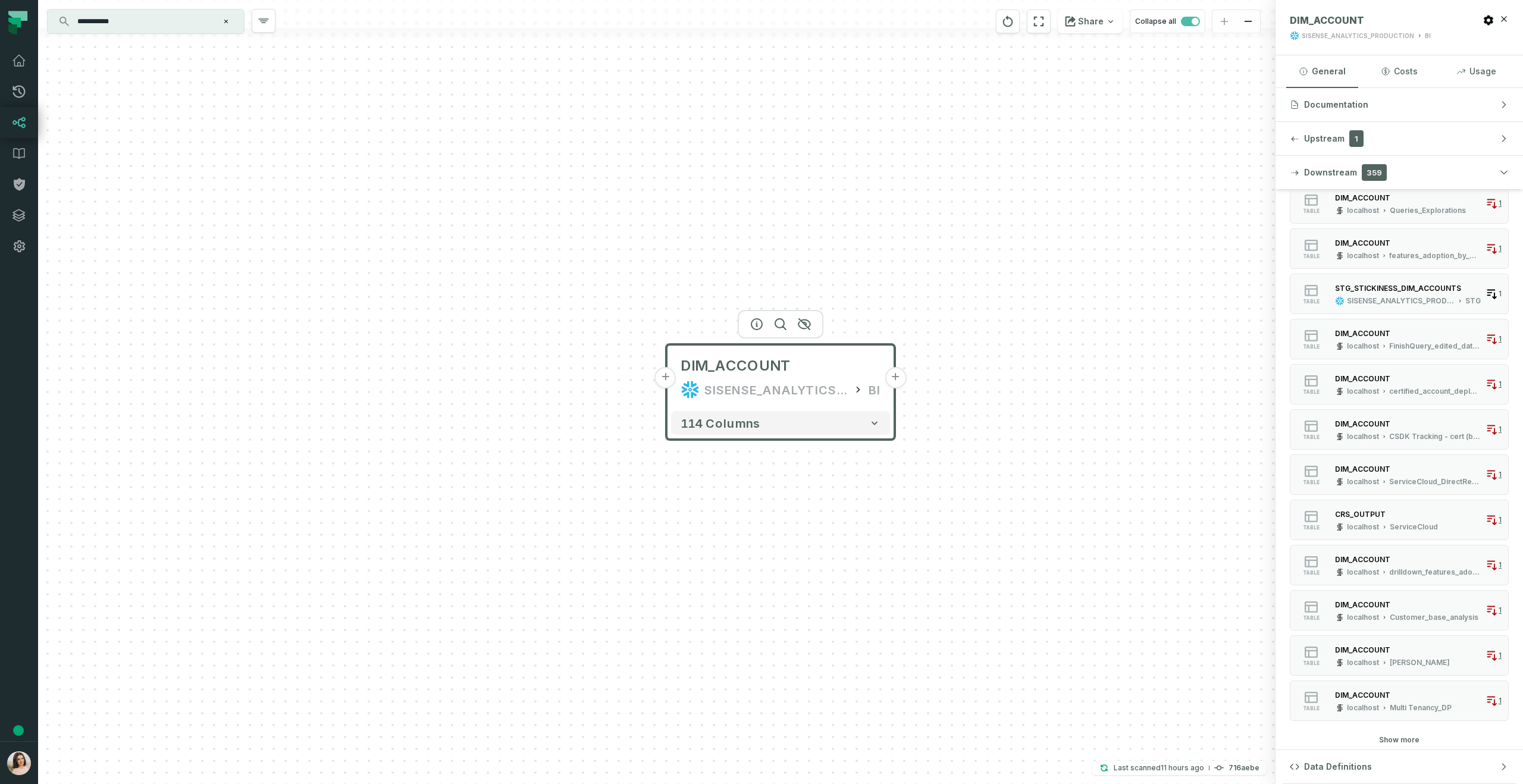
click at [1401, 739] on button "Show more" at bounding box center [1399, 740] width 40 height 10
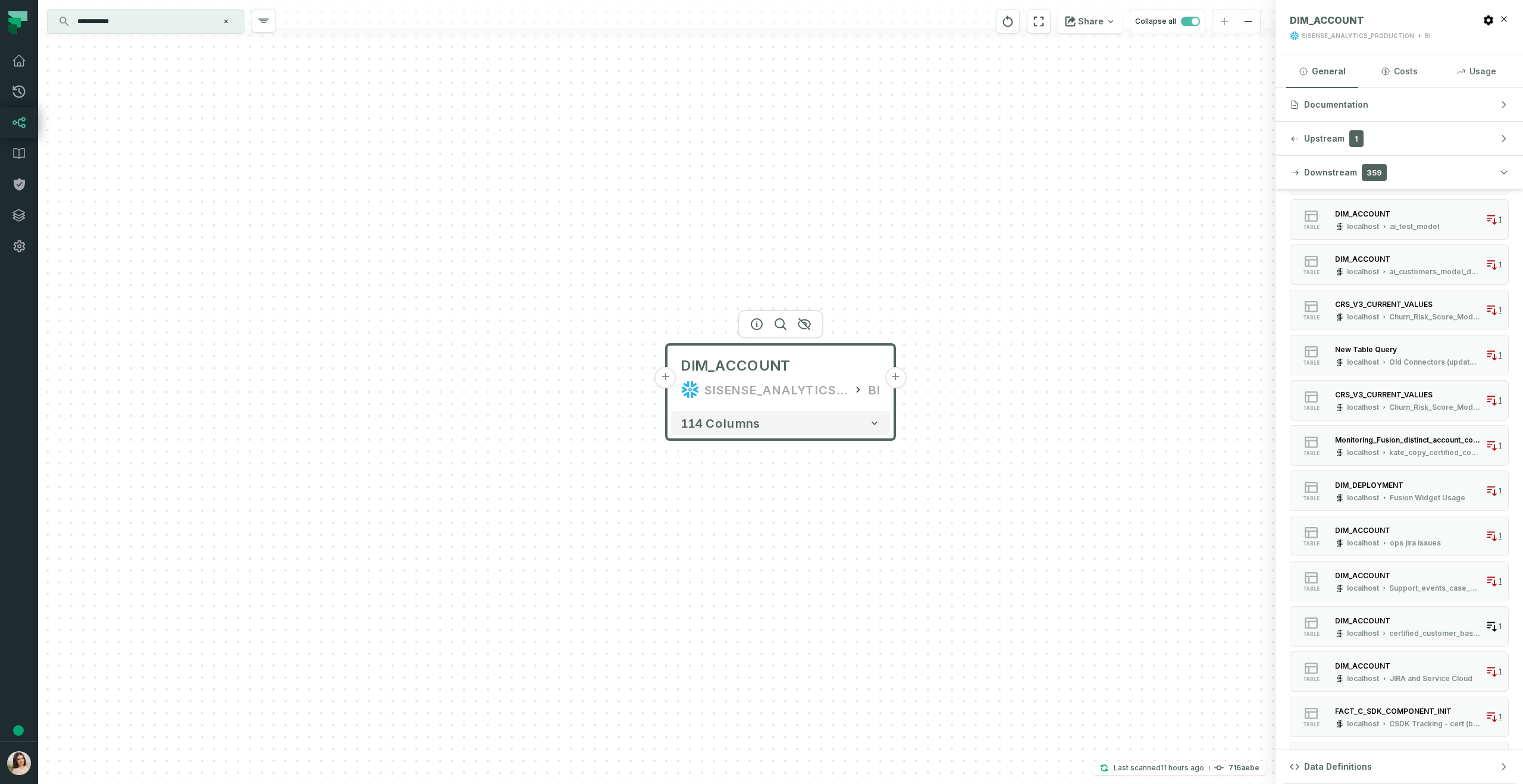
scroll to position [5539, 0]
click at [1418, 631] on div "certified_customer_base_datamart" at bounding box center [1436, 634] width 92 height 10
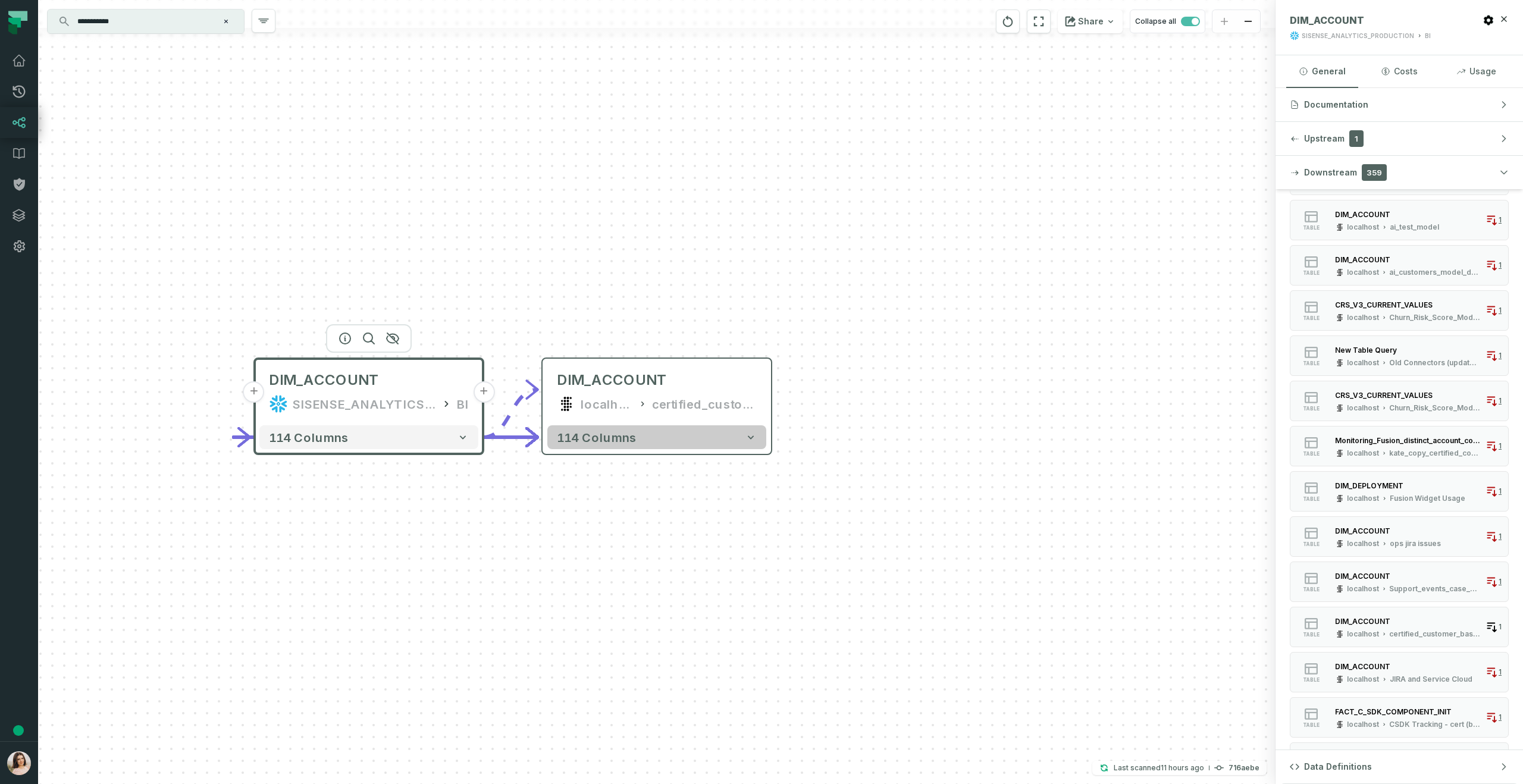
click at [702, 445] on button "114 columns" at bounding box center [657, 437] width 219 height 24
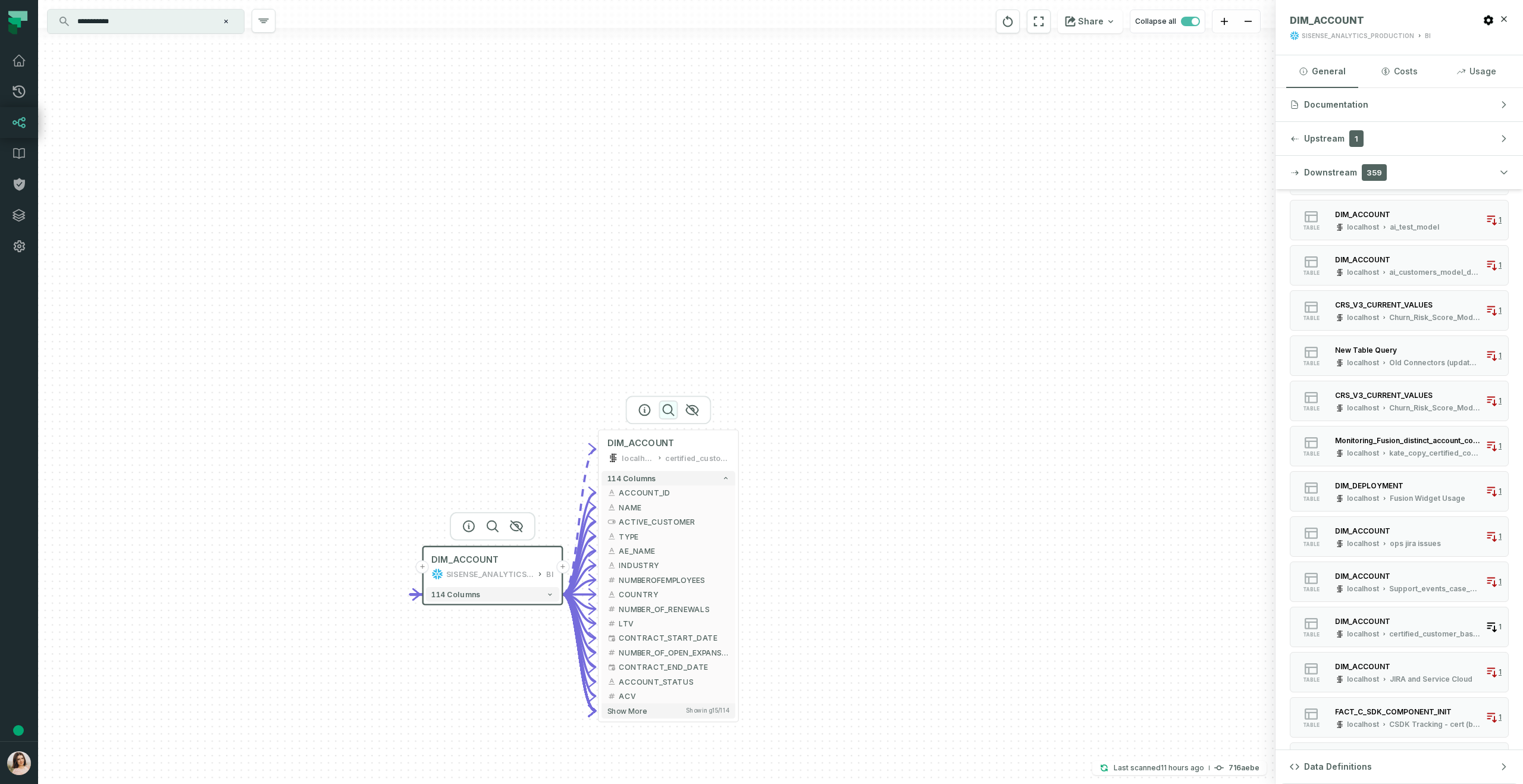
click at [669, 411] on icon "button" at bounding box center [668, 410] width 14 height 14
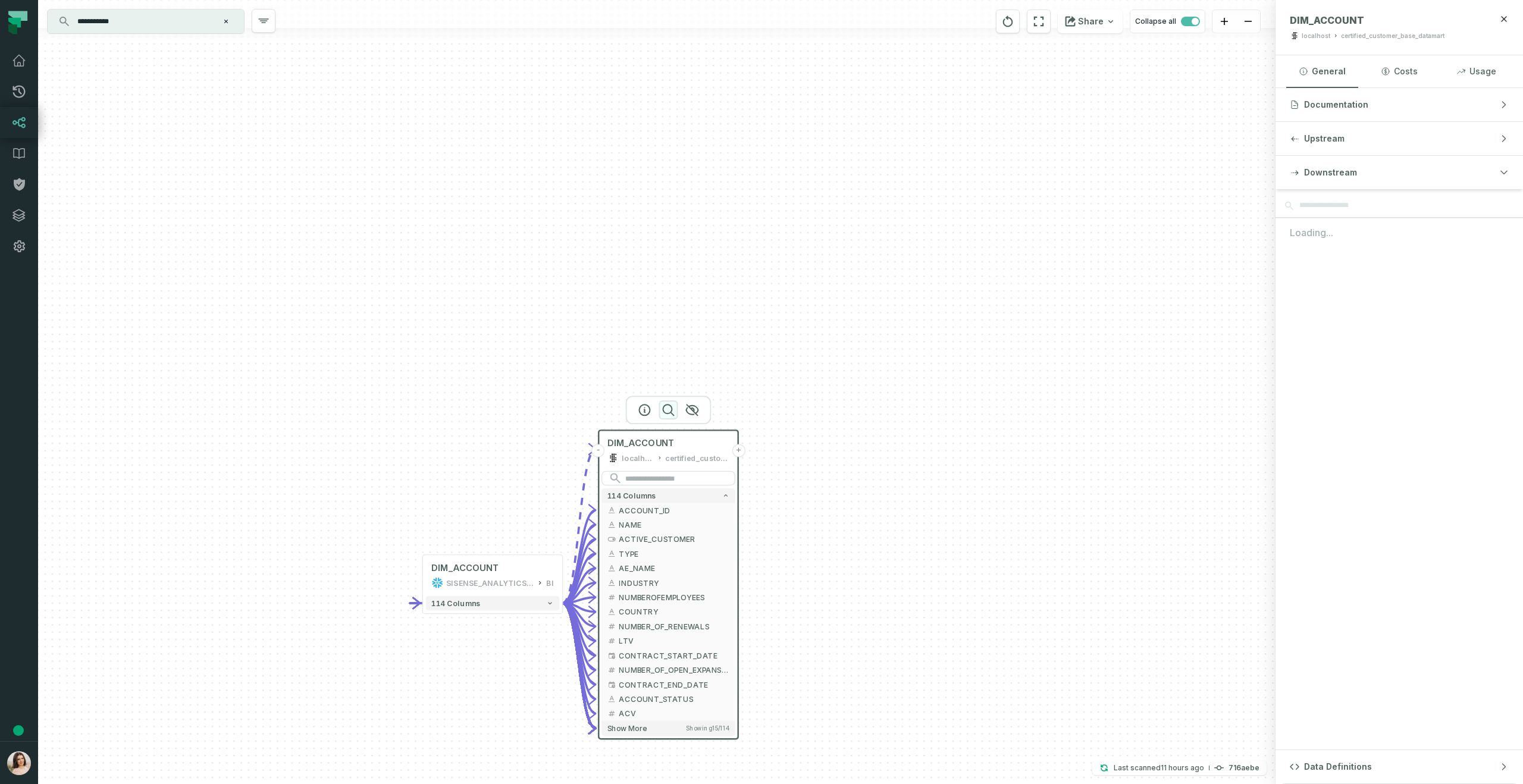
scroll to position [0, 0]
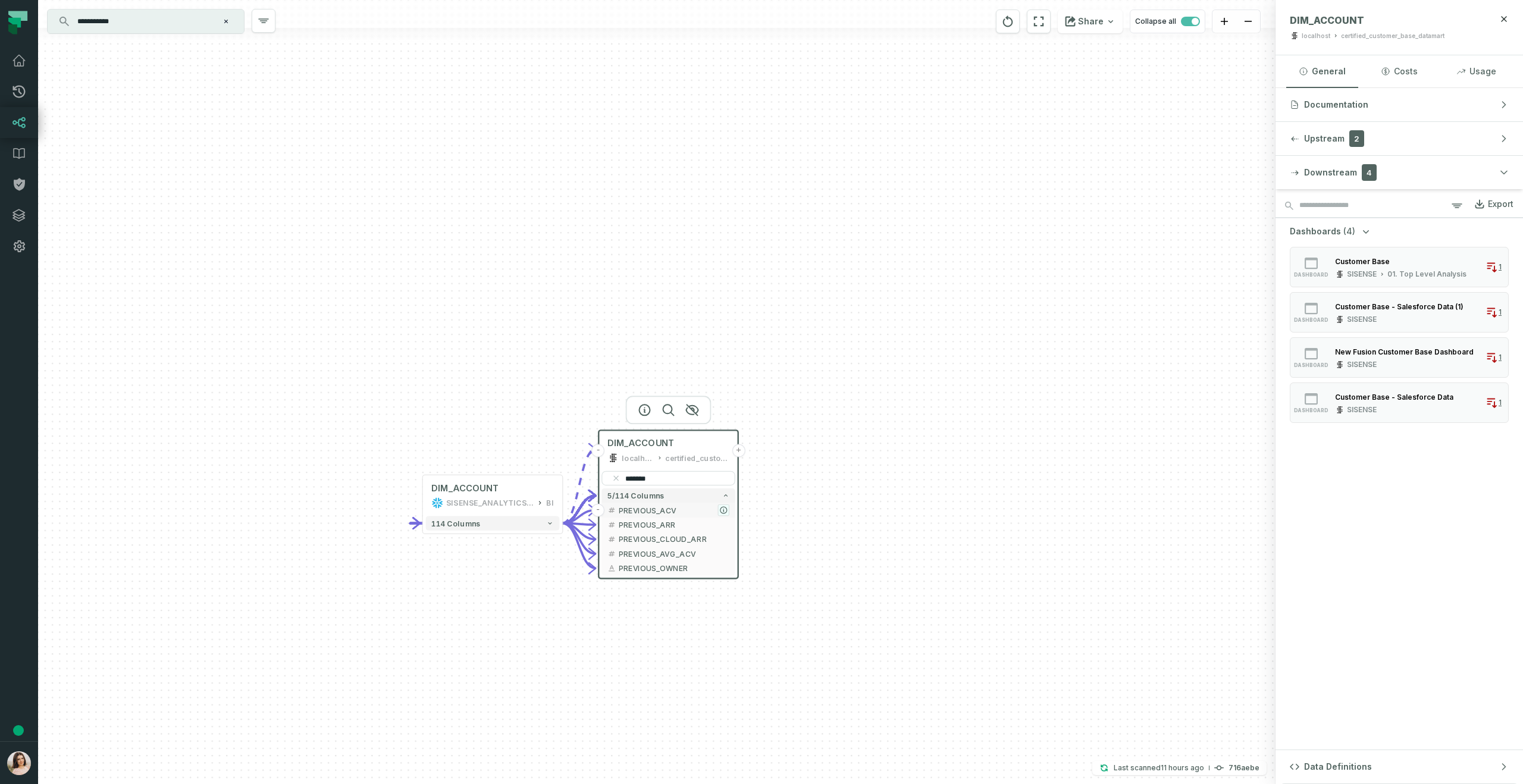
click at [723, 511] on icon "button" at bounding box center [724, 510] width 6 height 6
click at [725, 510] on icon "button" at bounding box center [725, 510] width 6 height 6
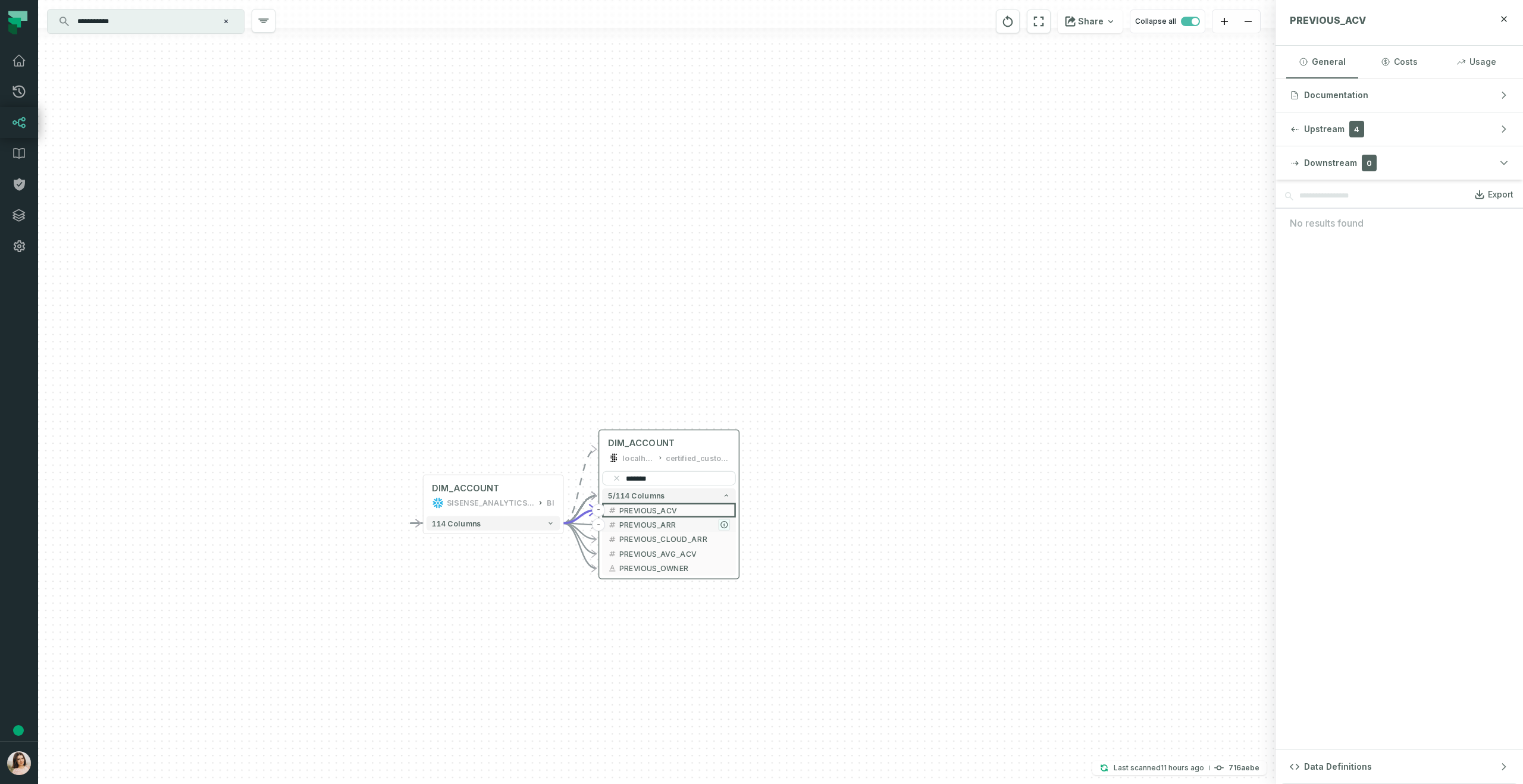
click at [725, 525] on icon "button" at bounding box center [725, 525] width 6 height 6
click at [725, 540] on icon "button" at bounding box center [725, 539] width 6 height 6
click at [725, 554] on icon "button" at bounding box center [725, 554] width 6 height 6
click at [725, 570] on icon "button" at bounding box center [725, 568] width 6 height 6
click at [670, 477] on input "*******" at bounding box center [669, 478] width 134 height 14
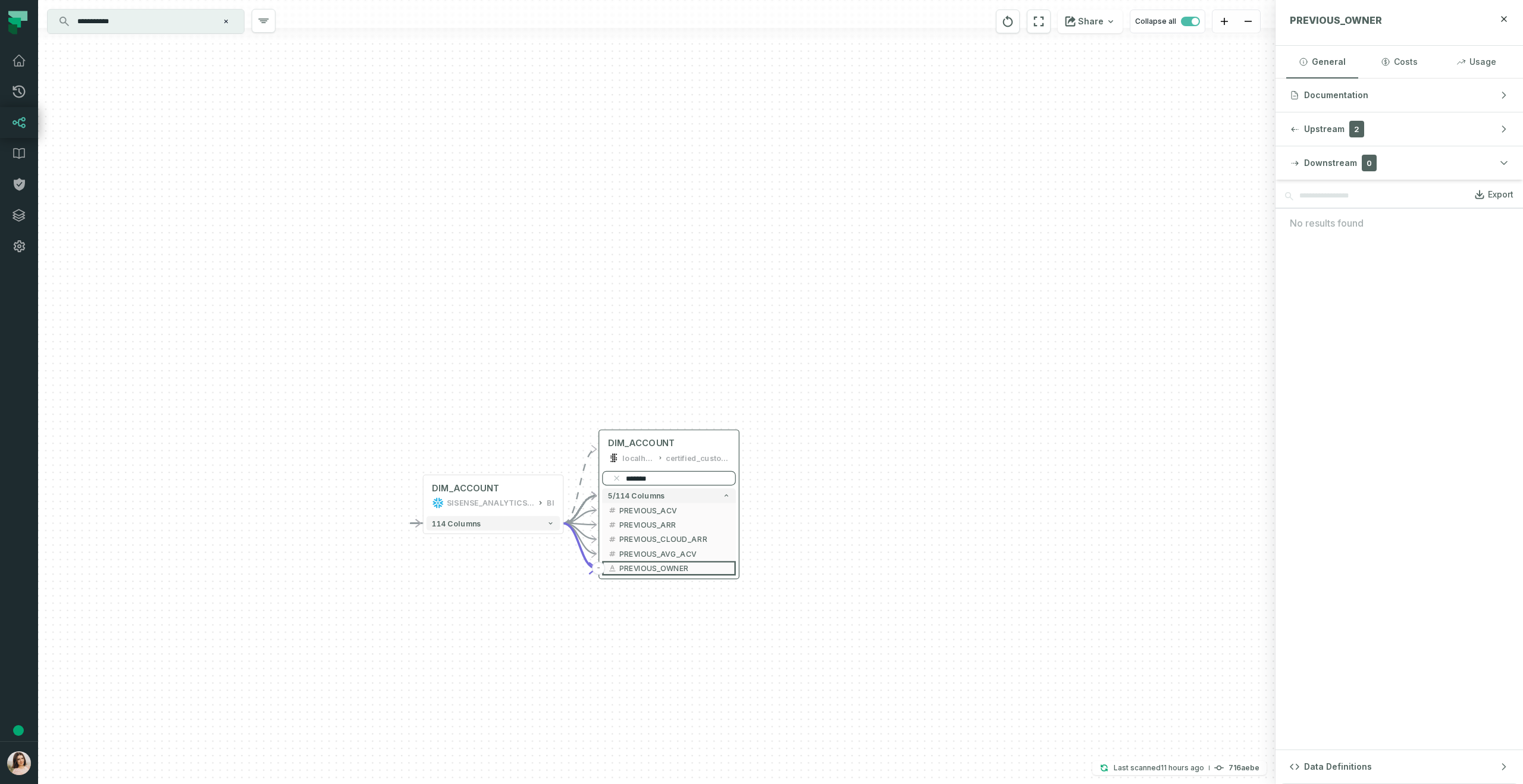
click at [670, 477] on input "*******" at bounding box center [669, 478] width 134 height 14
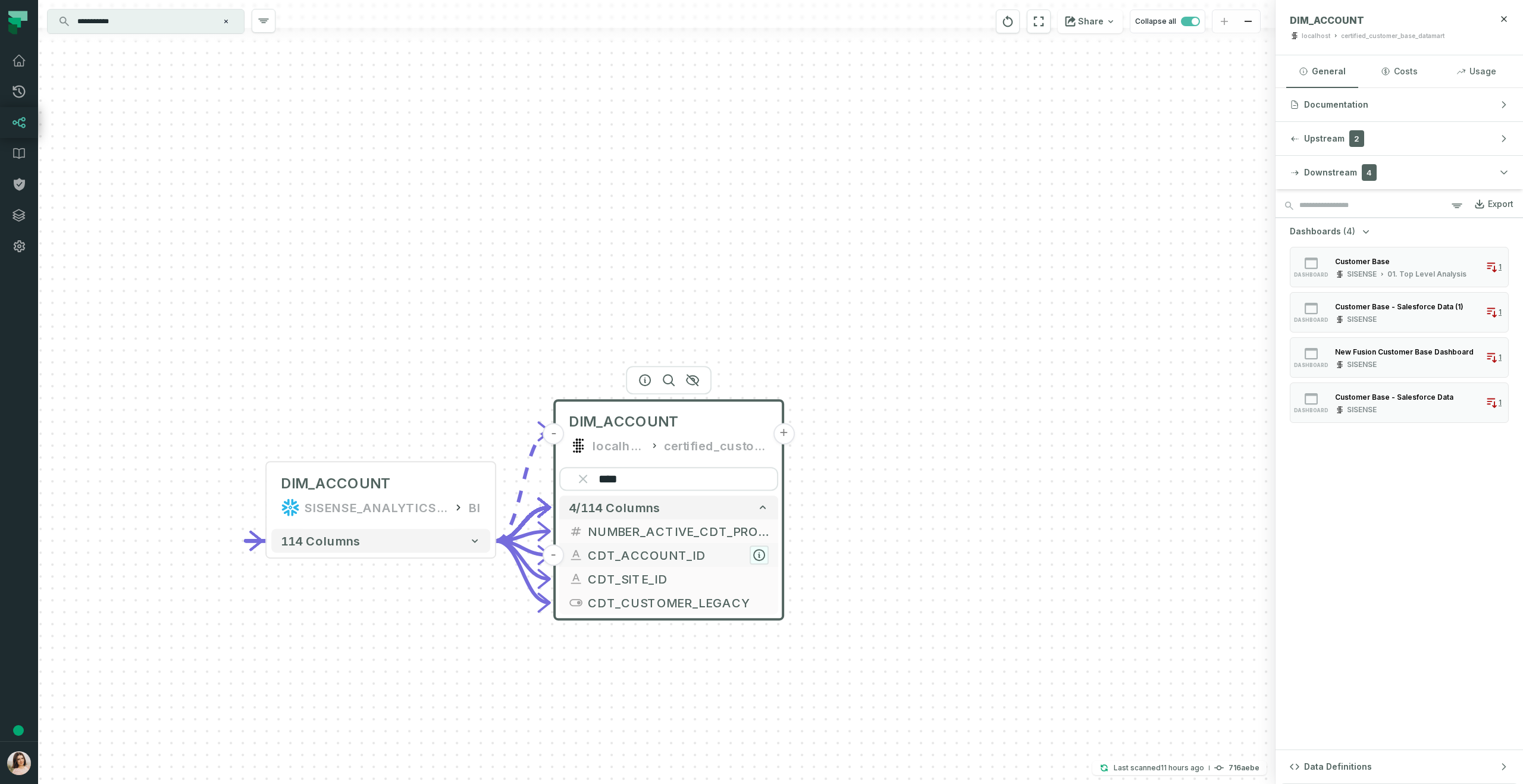
click at [763, 555] on icon "button" at bounding box center [759, 555] width 11 height 11
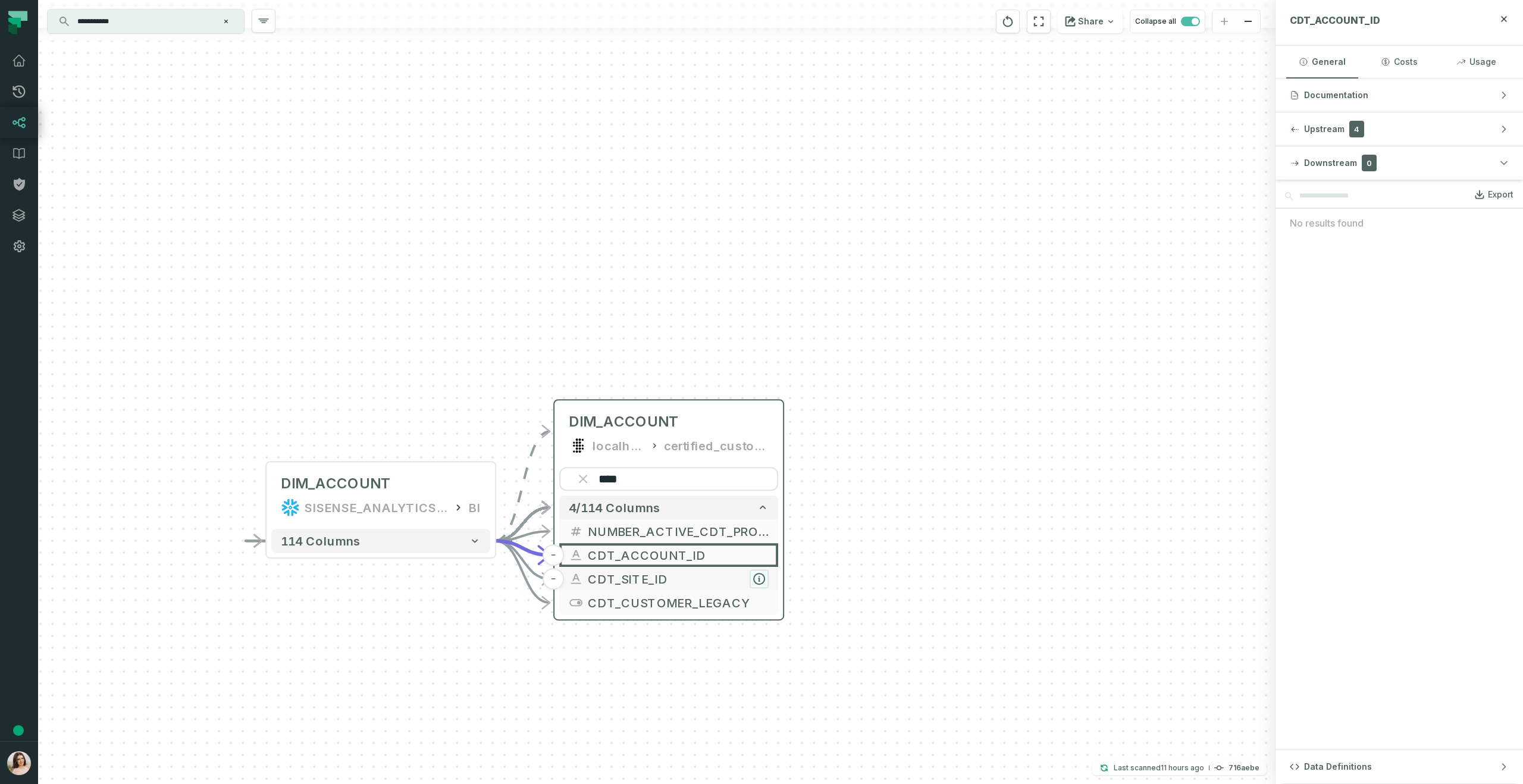
click at [758, 575] on icon "button" at bounding box center [759, 579] width 11 height 11
click at [759, 598] on icon "button" at bounding box center [759, 603] width 11 height 11
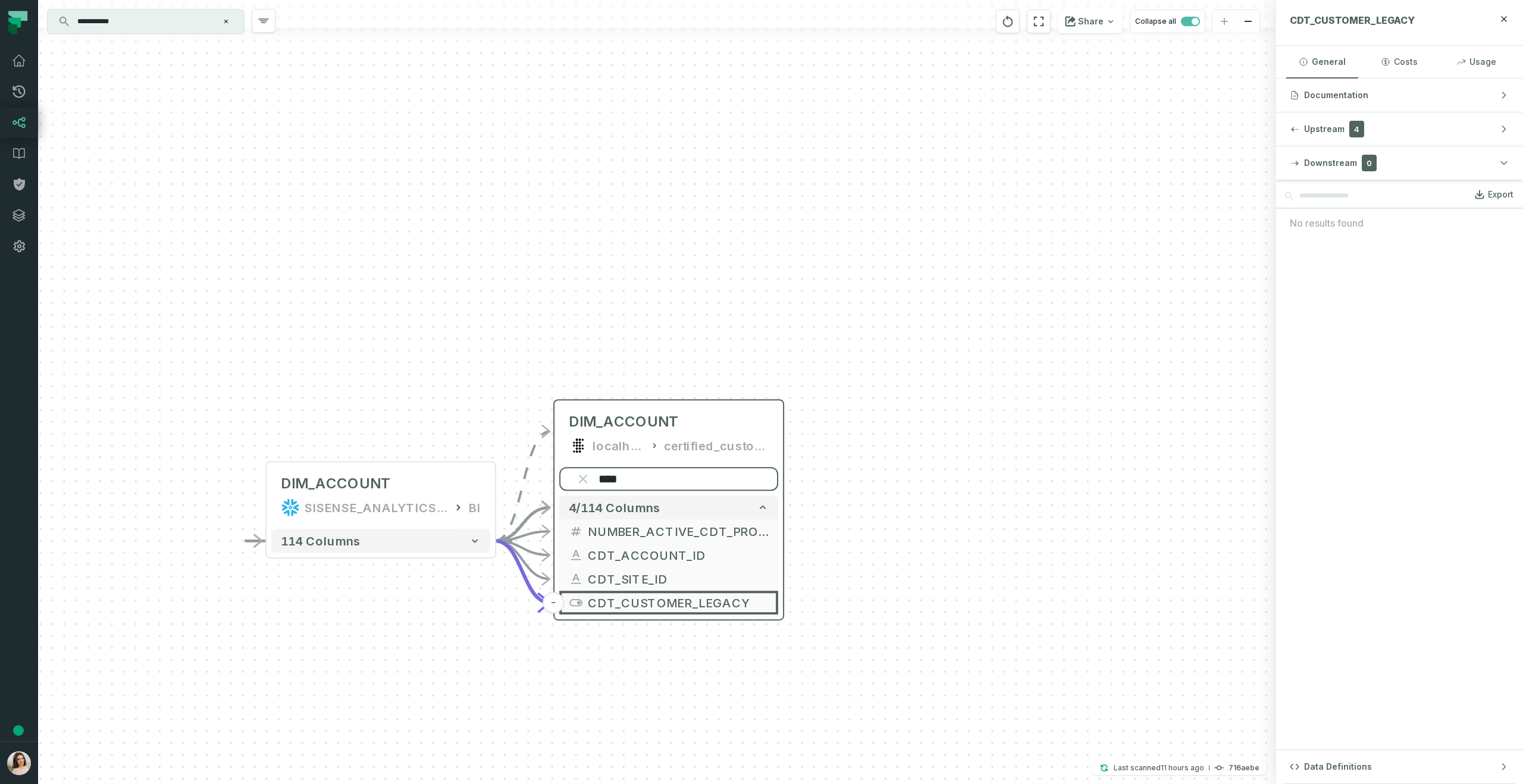
click at [651, 486] on input "****" at bounding box center [669, 478] width 219 height 24
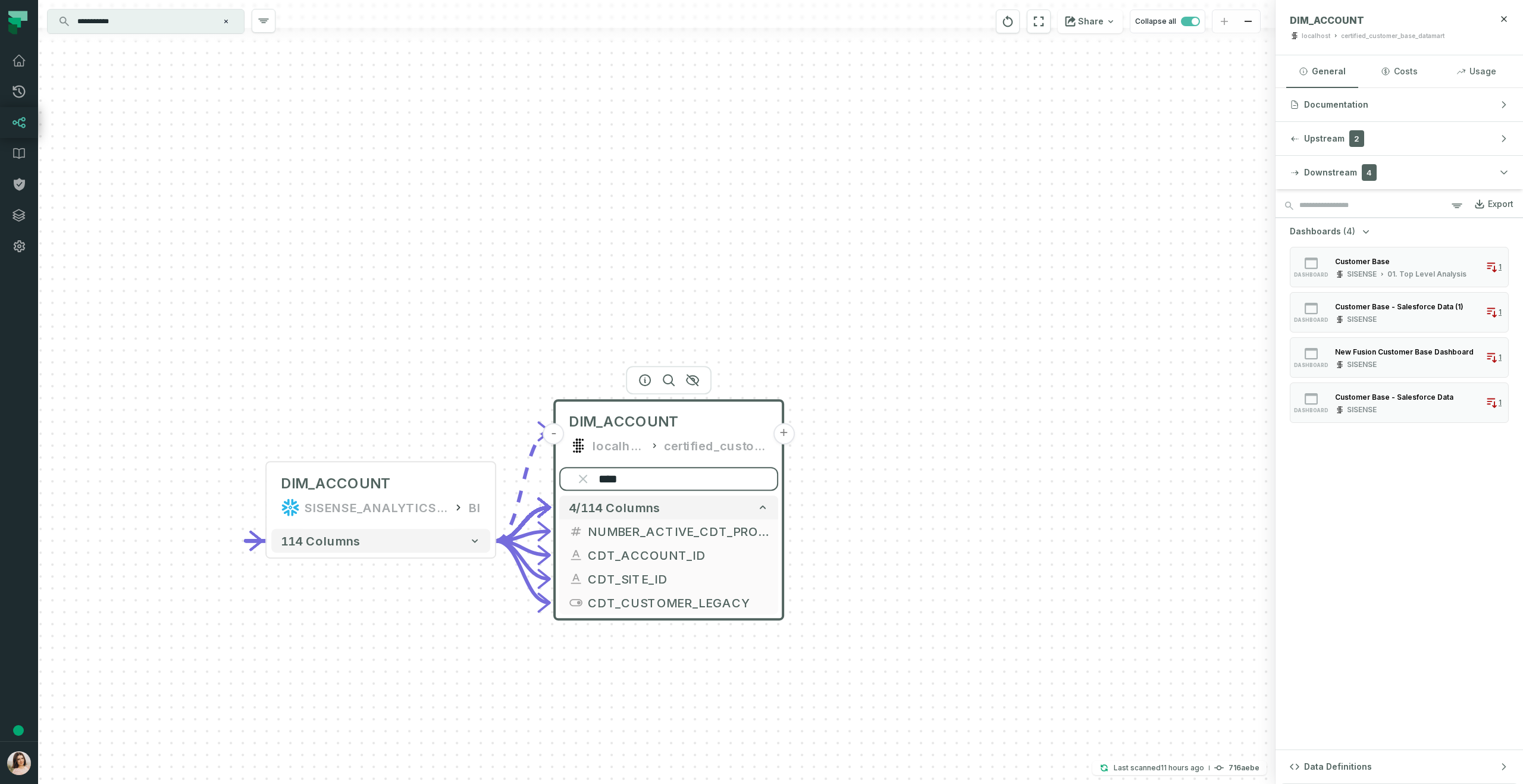
click at [651, 486] on input "****" at bounding box center [669, 478] width 219 height 24
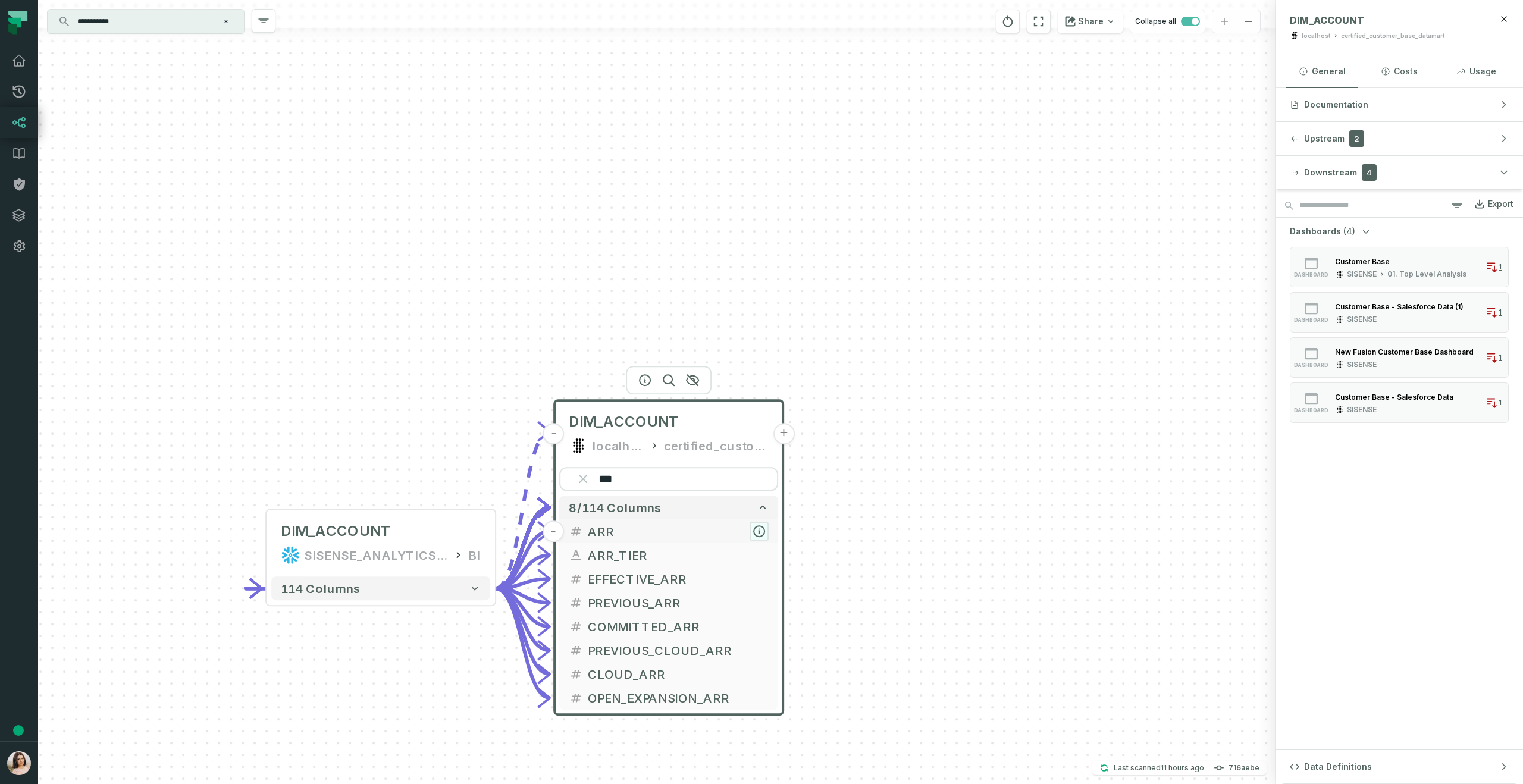
click at [758, 530] on icon "button" at bounding box center [759, 531] width 11 height 11
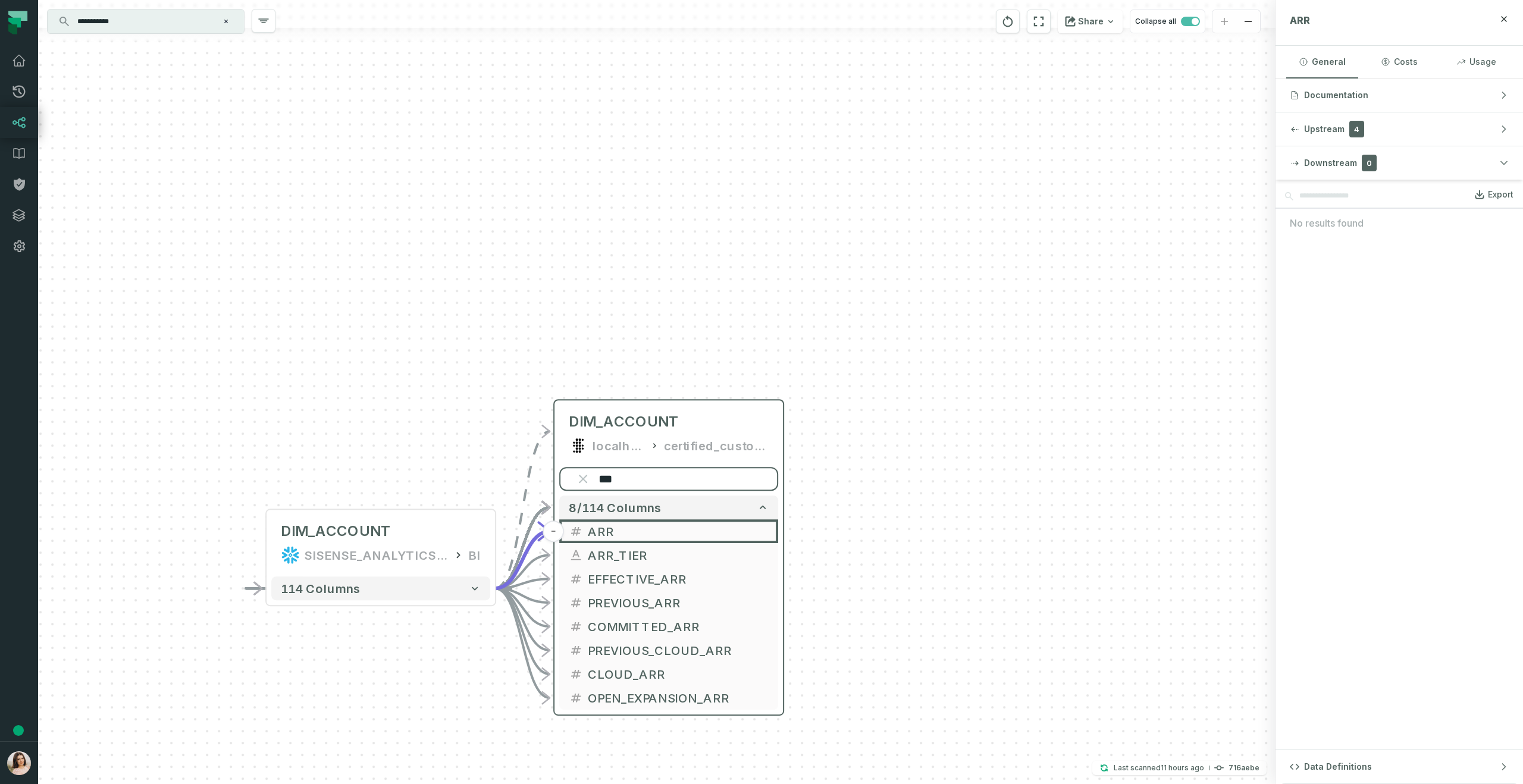
click at [647, 488] on input "***" at bounding box center [669, 478] width 219 height 24
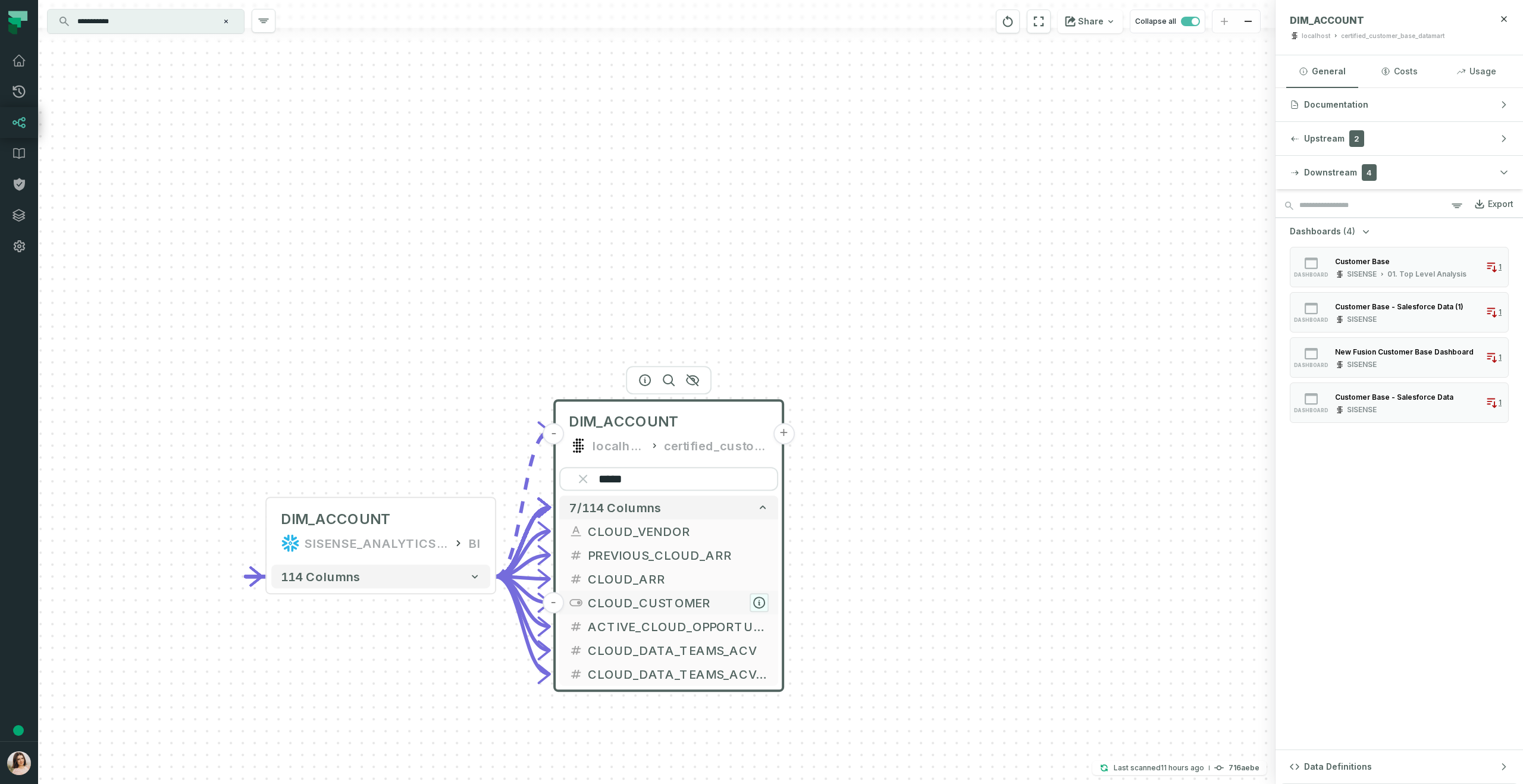
click at [758, 603] on icon "button" at bounding box center [759, 603] width 11 height 11
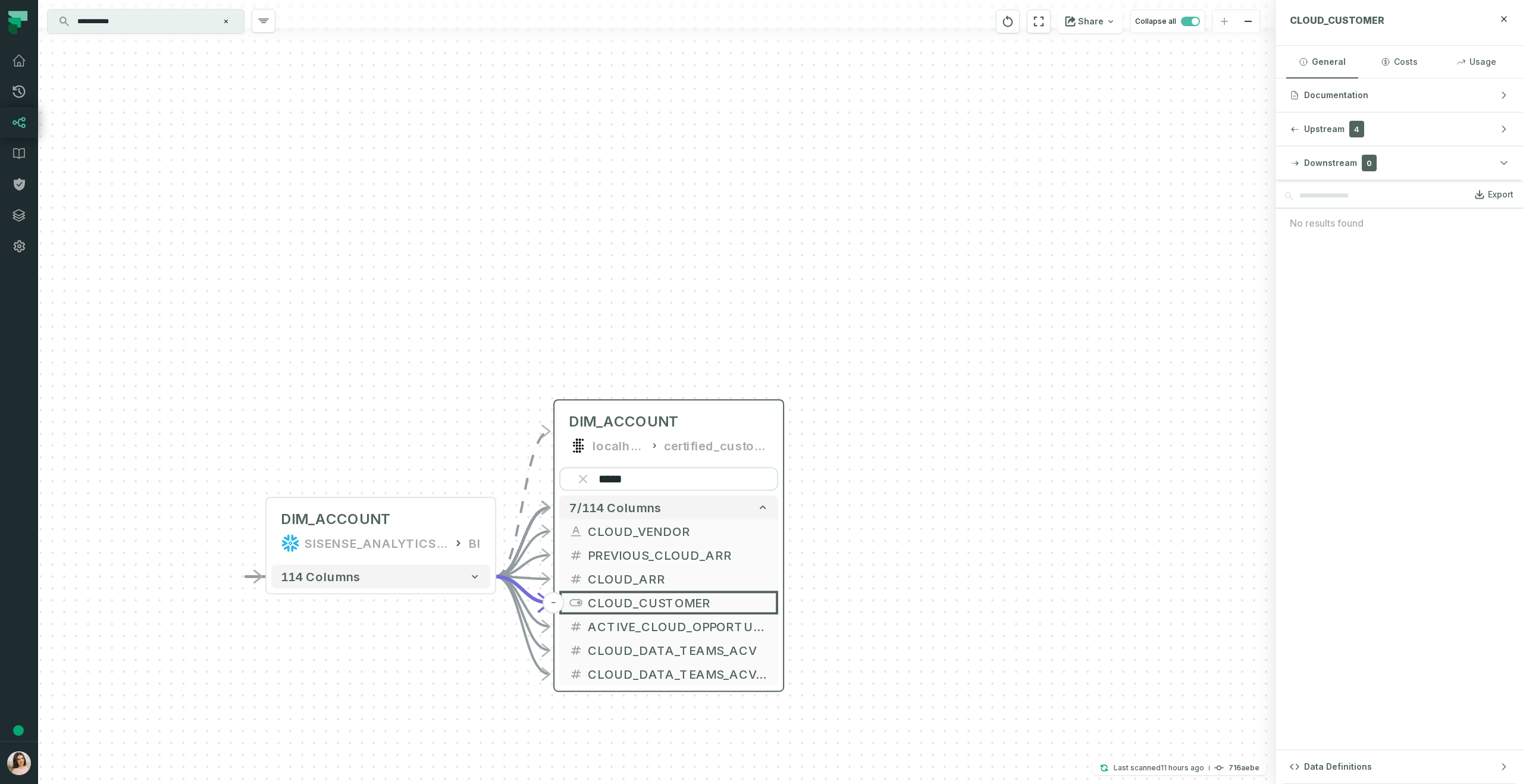
click at [638, 466] on div "***** 7/114 columns - CLOUD_VENDOR - PREVIOUS_CLOUD_ARR - CLOUD_ARR - CLOUD_CUS…" at bounding box center [668, 576] width 229 height 229
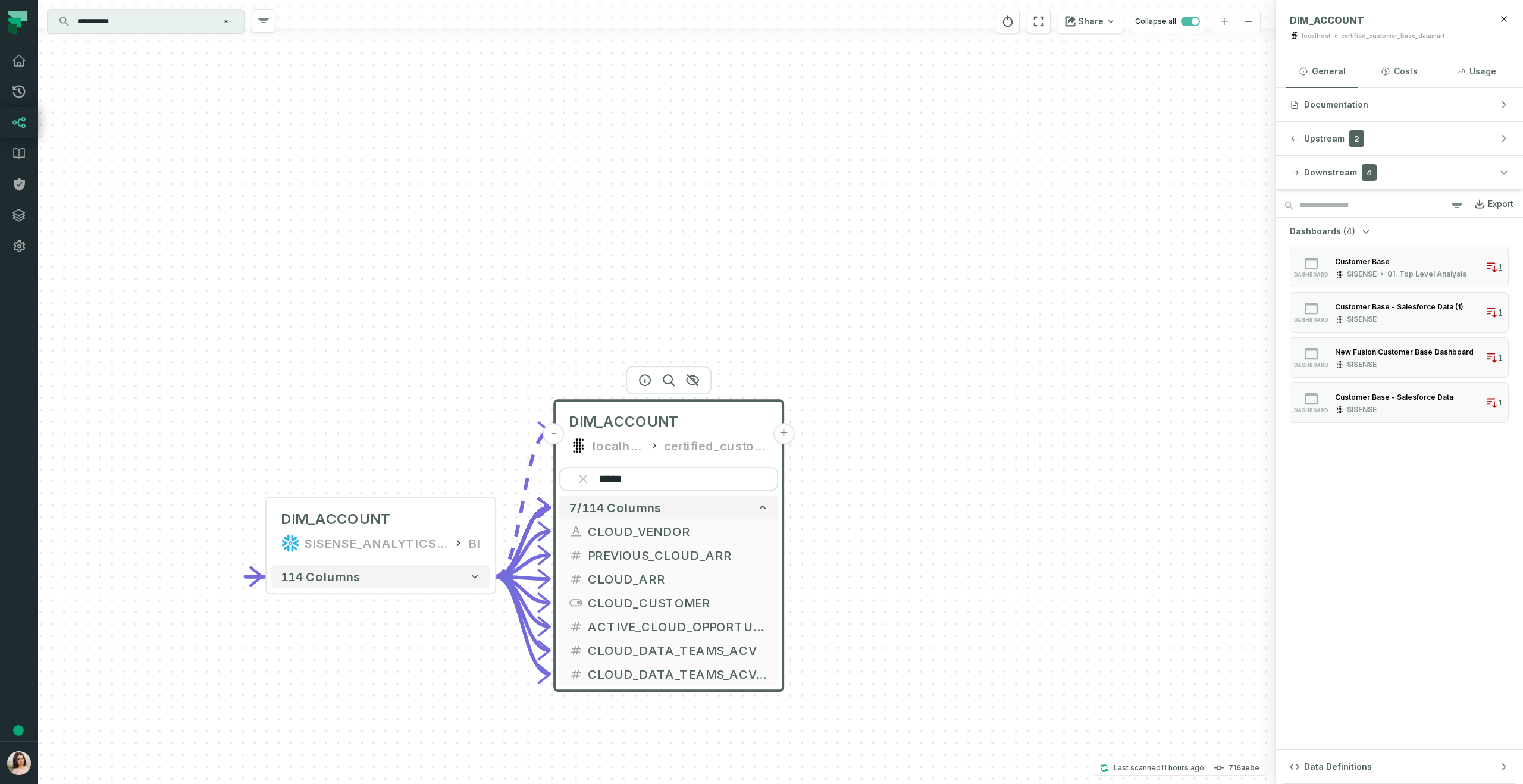
click at [638, 466] on div "***** 7/114 columns - CLOUD_VENDOR - PREVIOUS_CLOUD_ARR - CLOUD_ARR - CLOUD_CUS…" at bounding box center [668, 576] width 229 height 229
click at [633, 479] on input "*****" at bounding box center [669, 478] width 219 height 24
type input "*****"
click at [763, 629] on icon "button" at bounding box center [759, 626] width 11 height 11
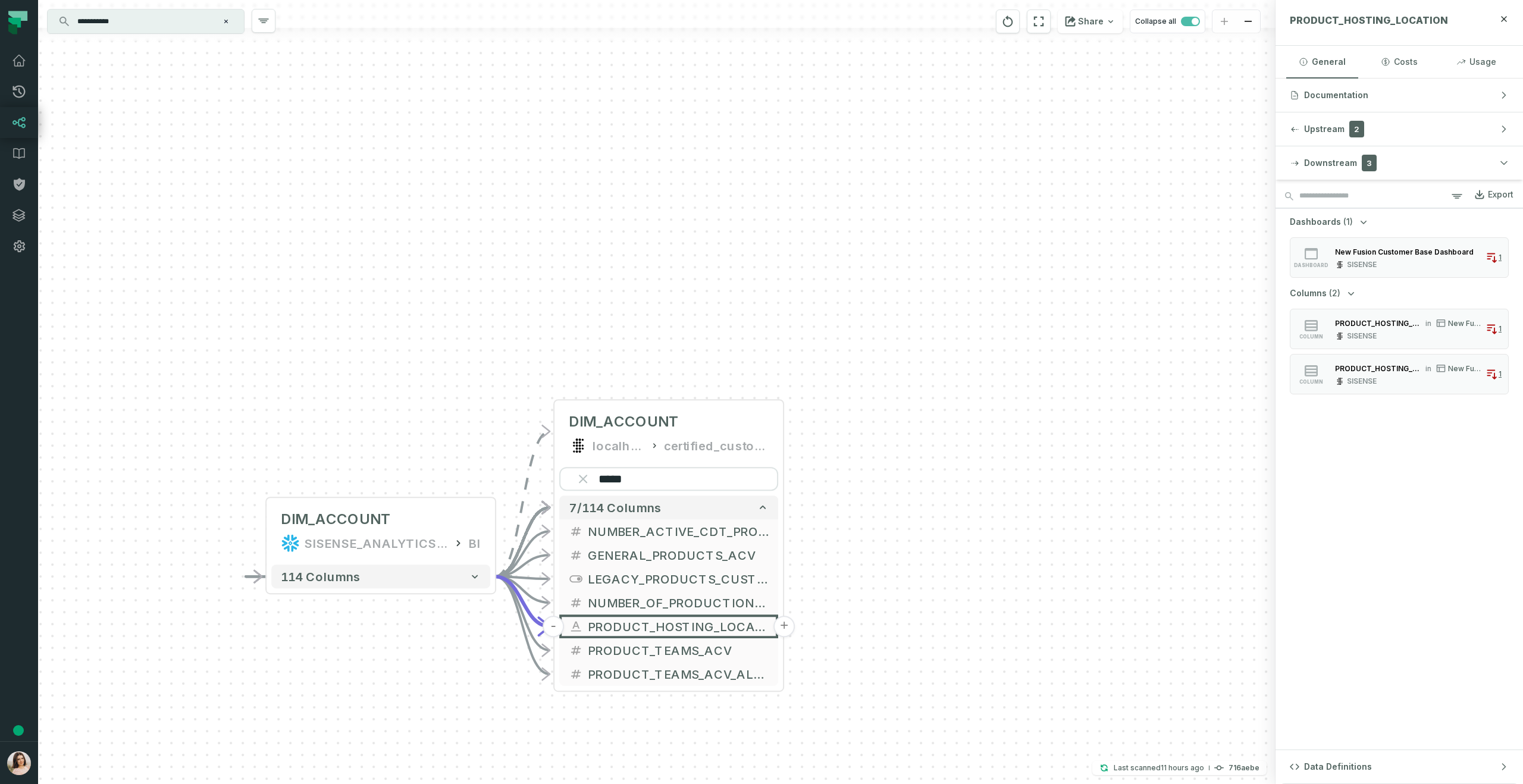
click at [170, 17] on input "**********" at bounding box center [144, 21] width 149 height 19
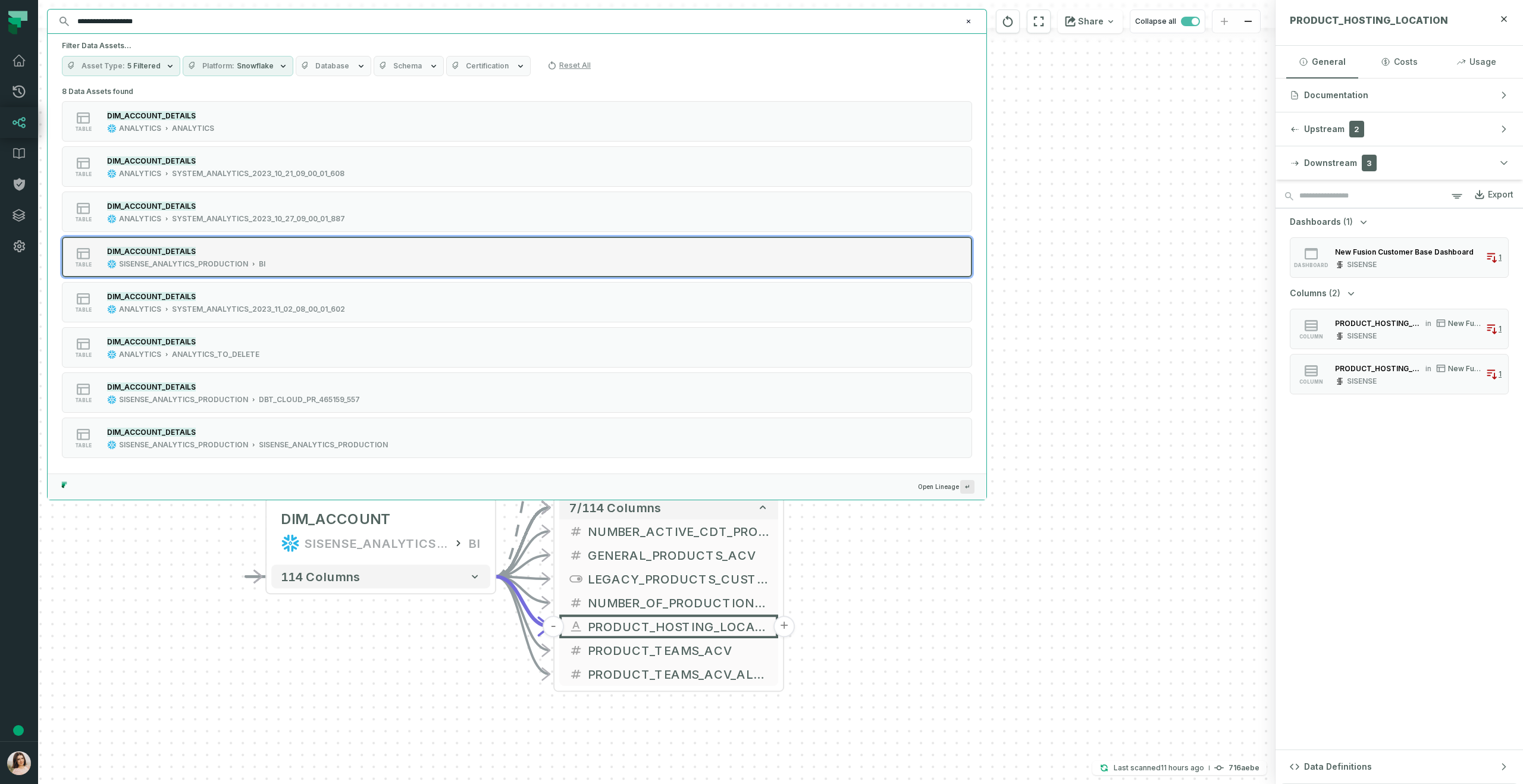
click at [236, 254] on div "DIM_ACCOUNT_DETAILS" at bounding box center [186, 251] width 158 height 12
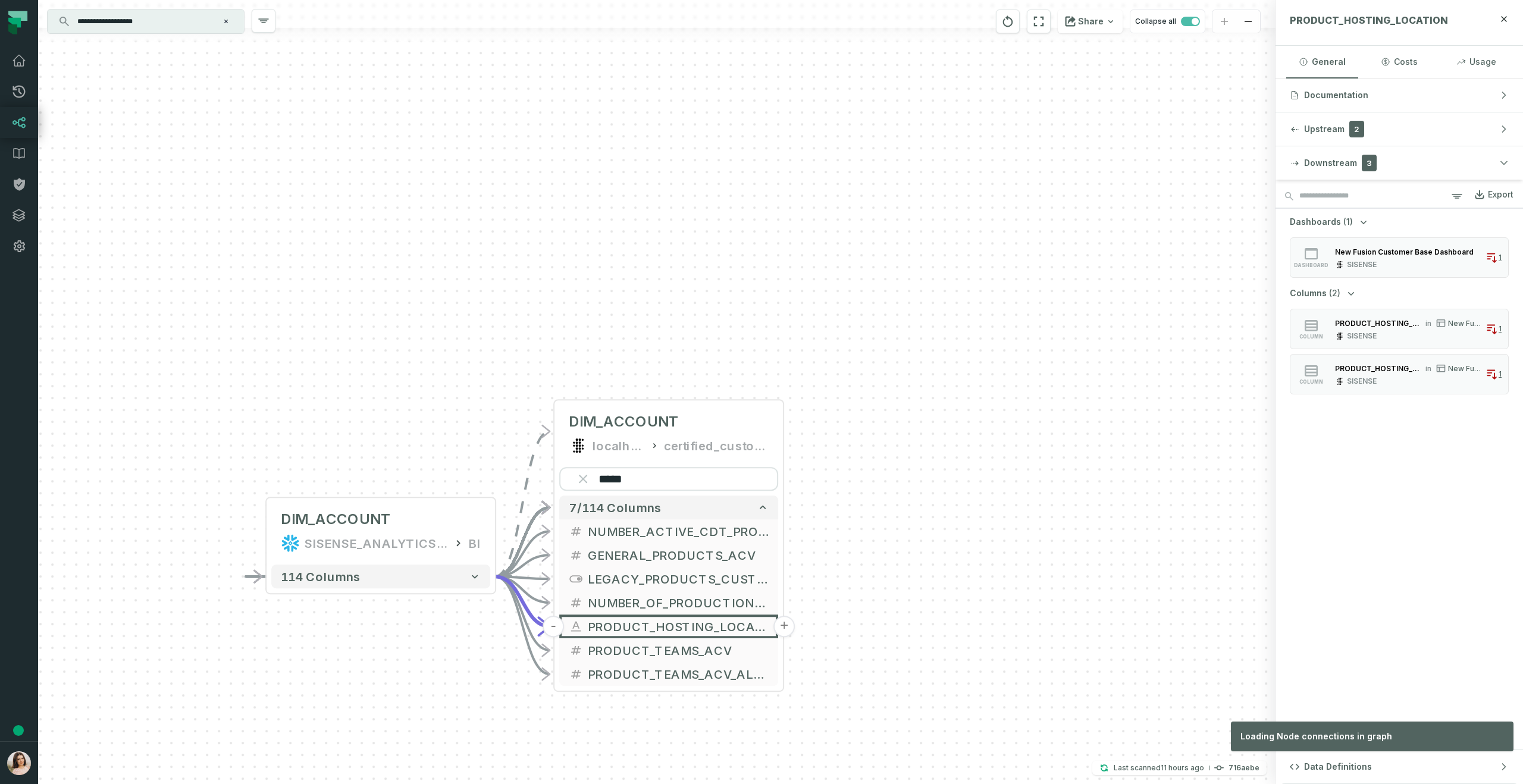
click at [847, 539] on div "+ DIM_ACCOUNT SISENSE_ANALYTICS_PRODUCTION BI + 114 columns - DIM_ACCOUNT local…" at bounding box center [657, 392] width 1237 height 784
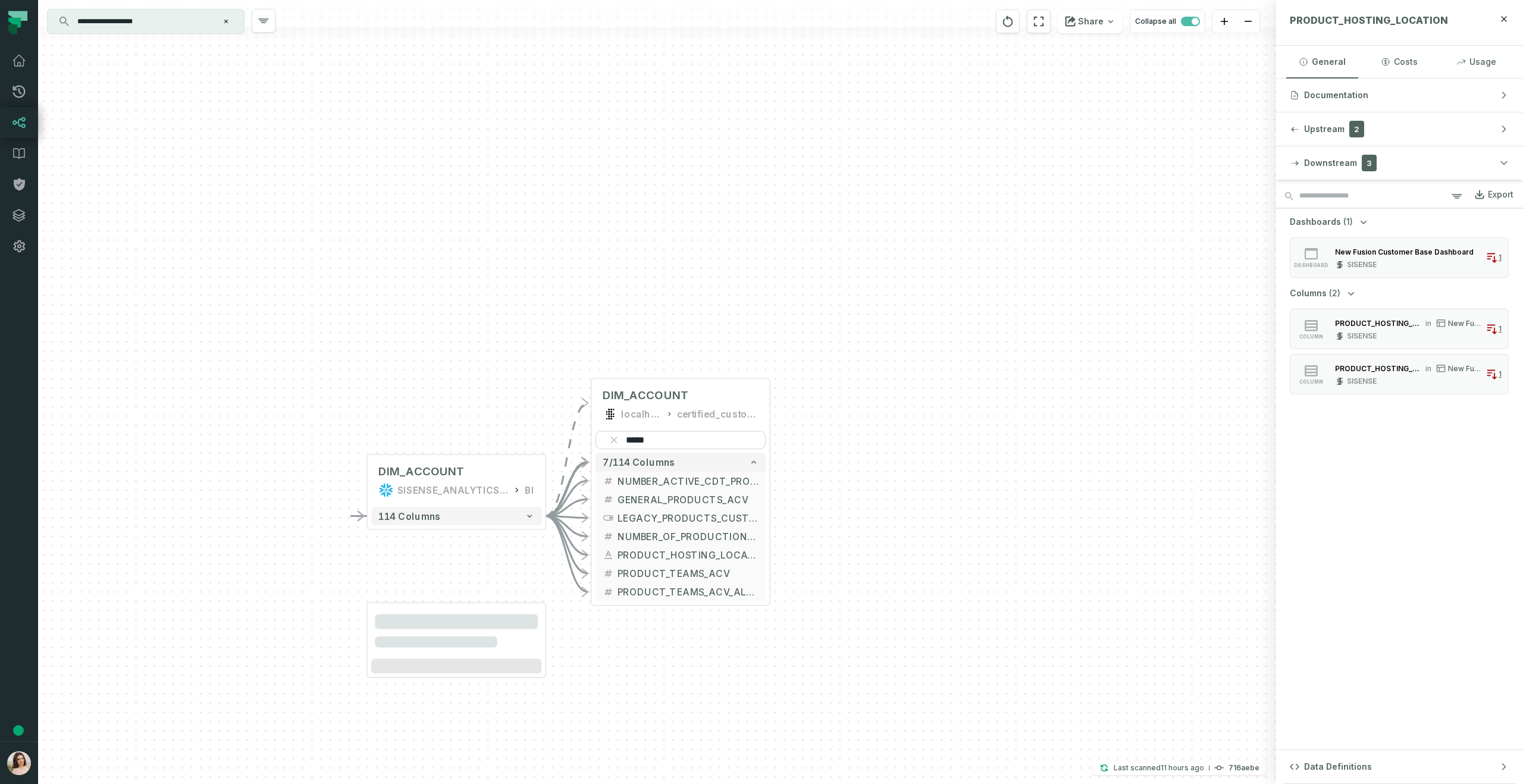
drag, startPoint x: 730, startPoint y: 342, endPoint x: 756, endPoint y: 144, distance: 199.7
click at [756, 145] on div "+ DIM_ACCOUNT SISENSE_ANALYTICS_PRODUCTION BI + 114 columns - DIM_ACCOUNT local…" at bounding box center [657, 392] width 1237 height 784
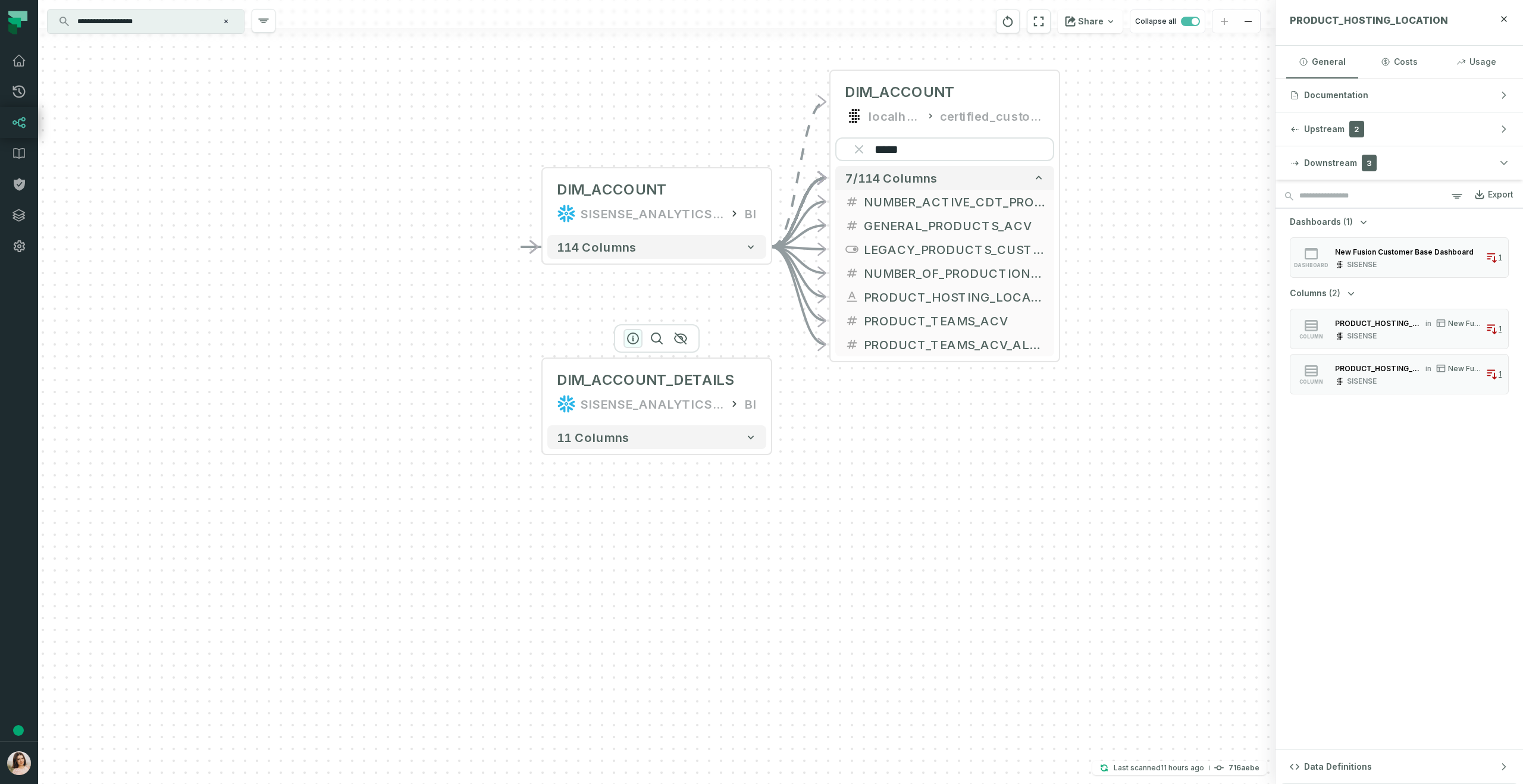
click at [631, 335] on icon "button" at bounding box center [633, 339] width 14 height 14
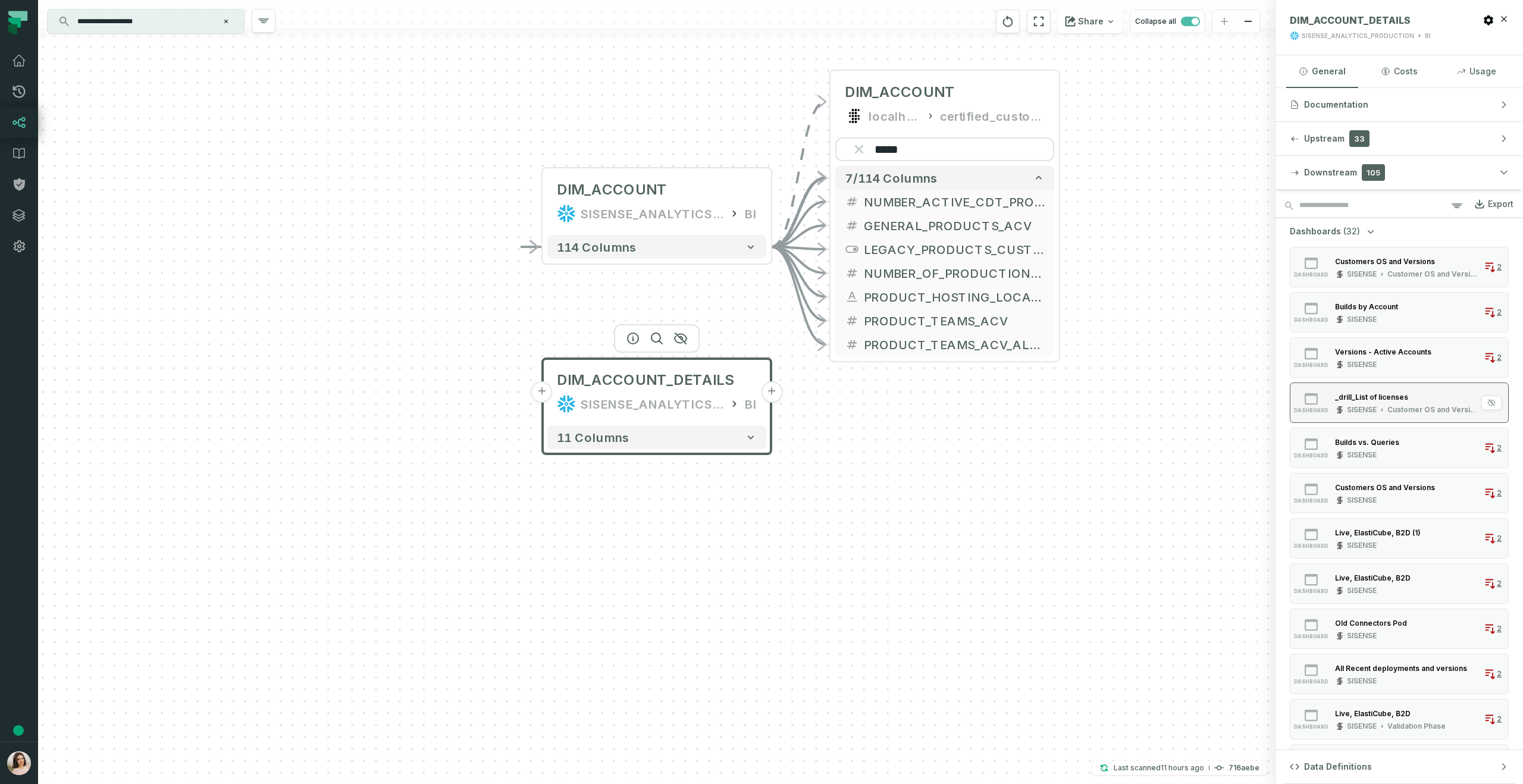
scroll to position [13, 0]
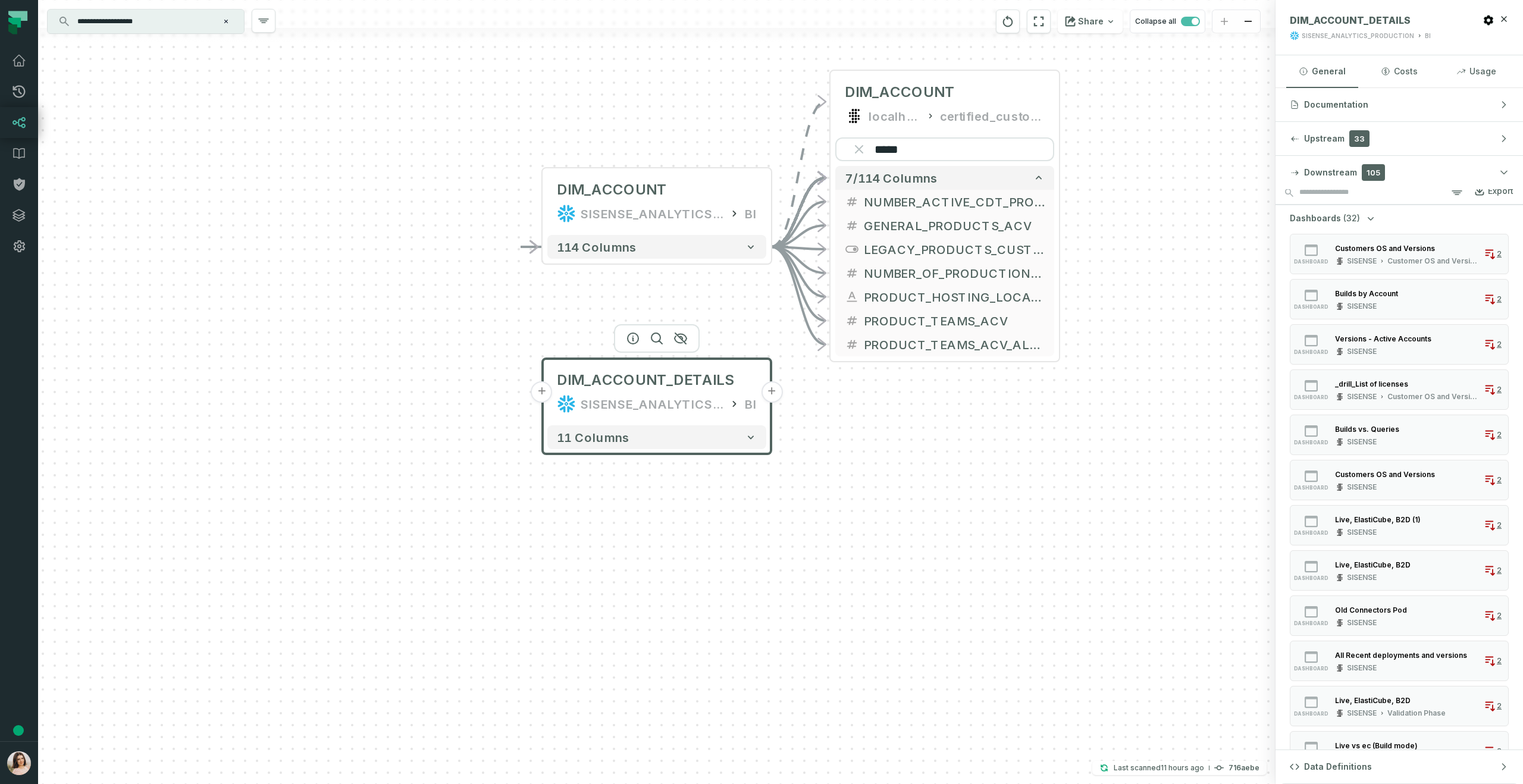
click at [1372, 216] on icon "button" at bounding box center [1371, 218] width 12 height 12
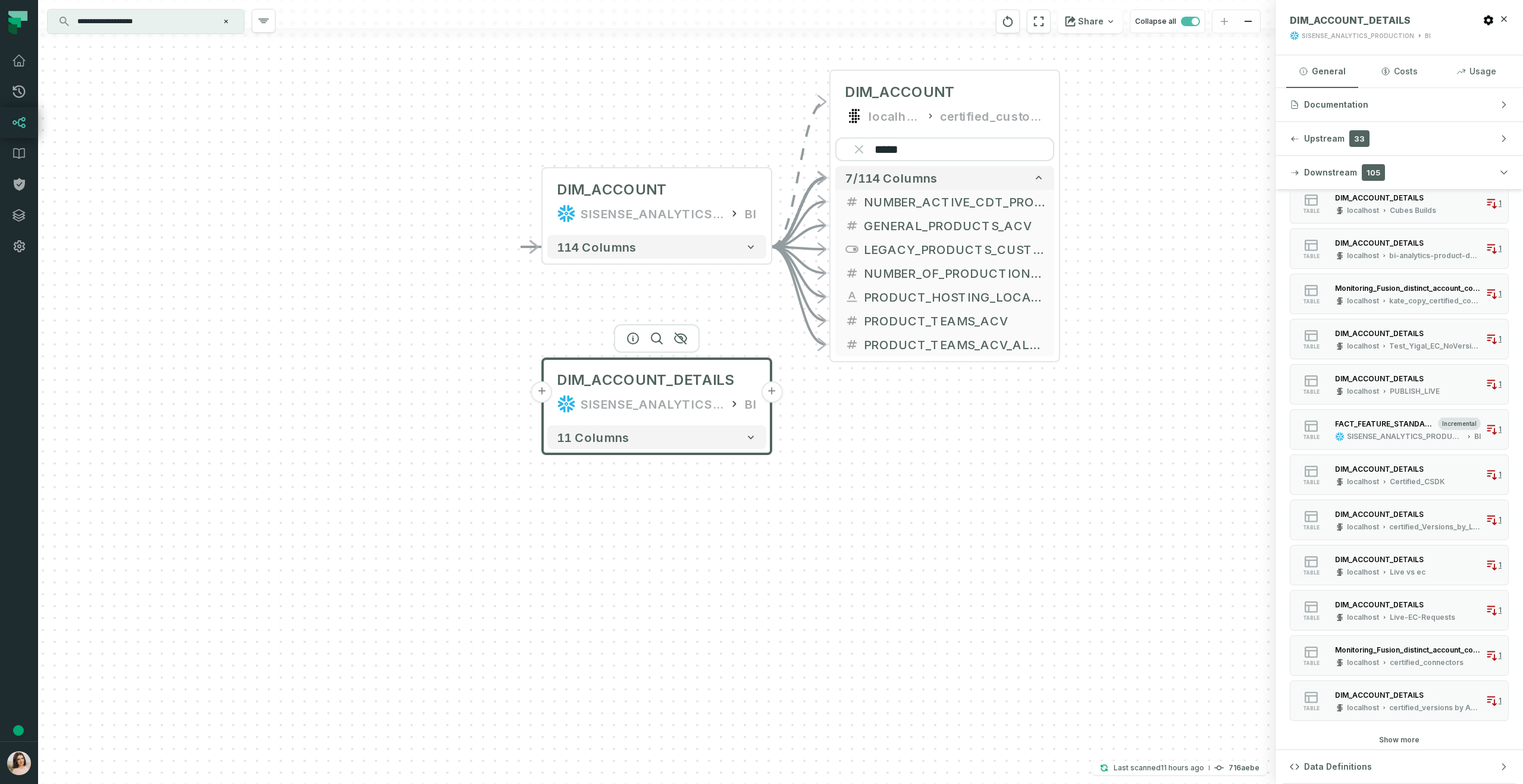
click at [1405, 739] on button "Show more" at bounding box center [1399, 740] width 40 height 10
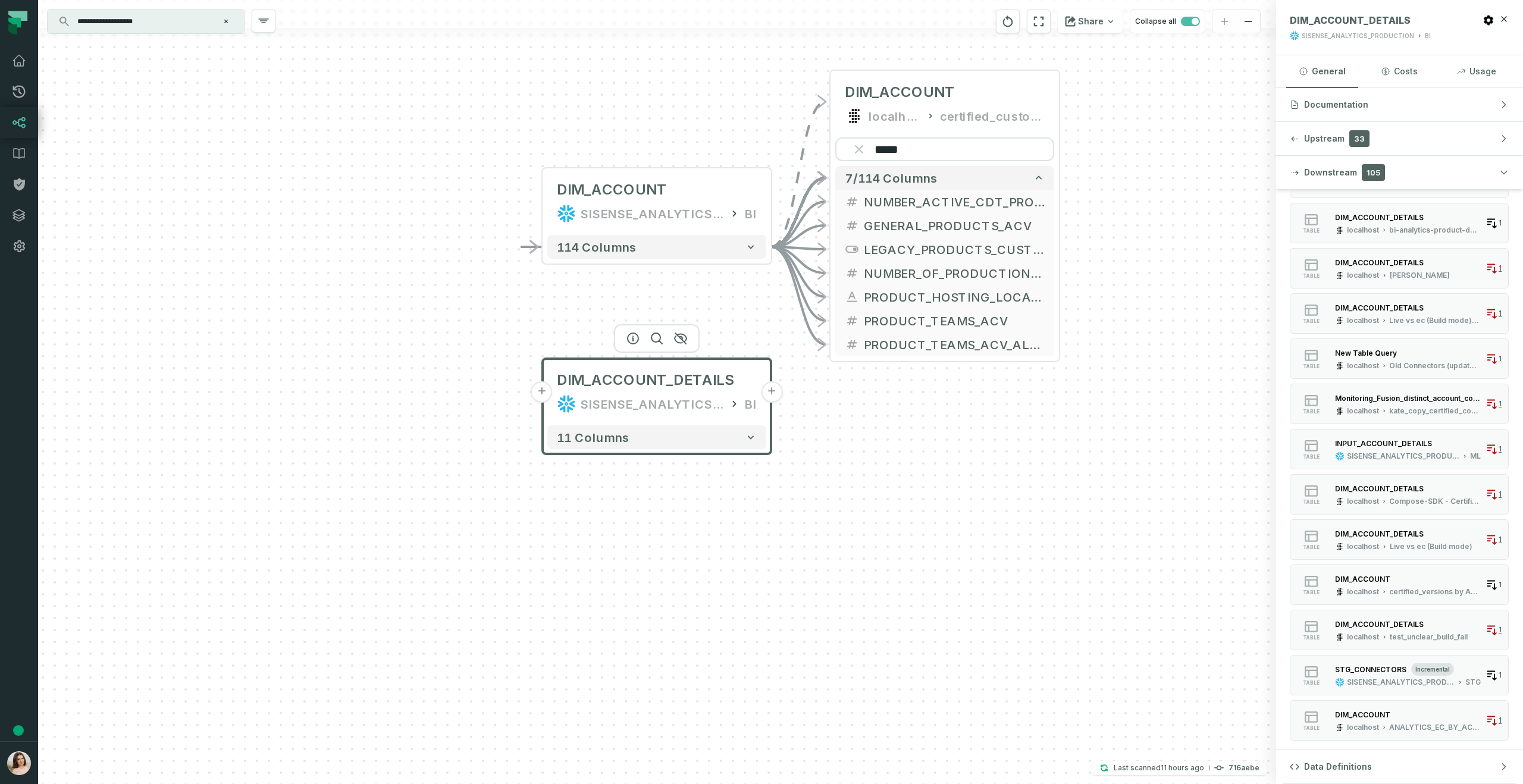
scroll to position [899, 0]
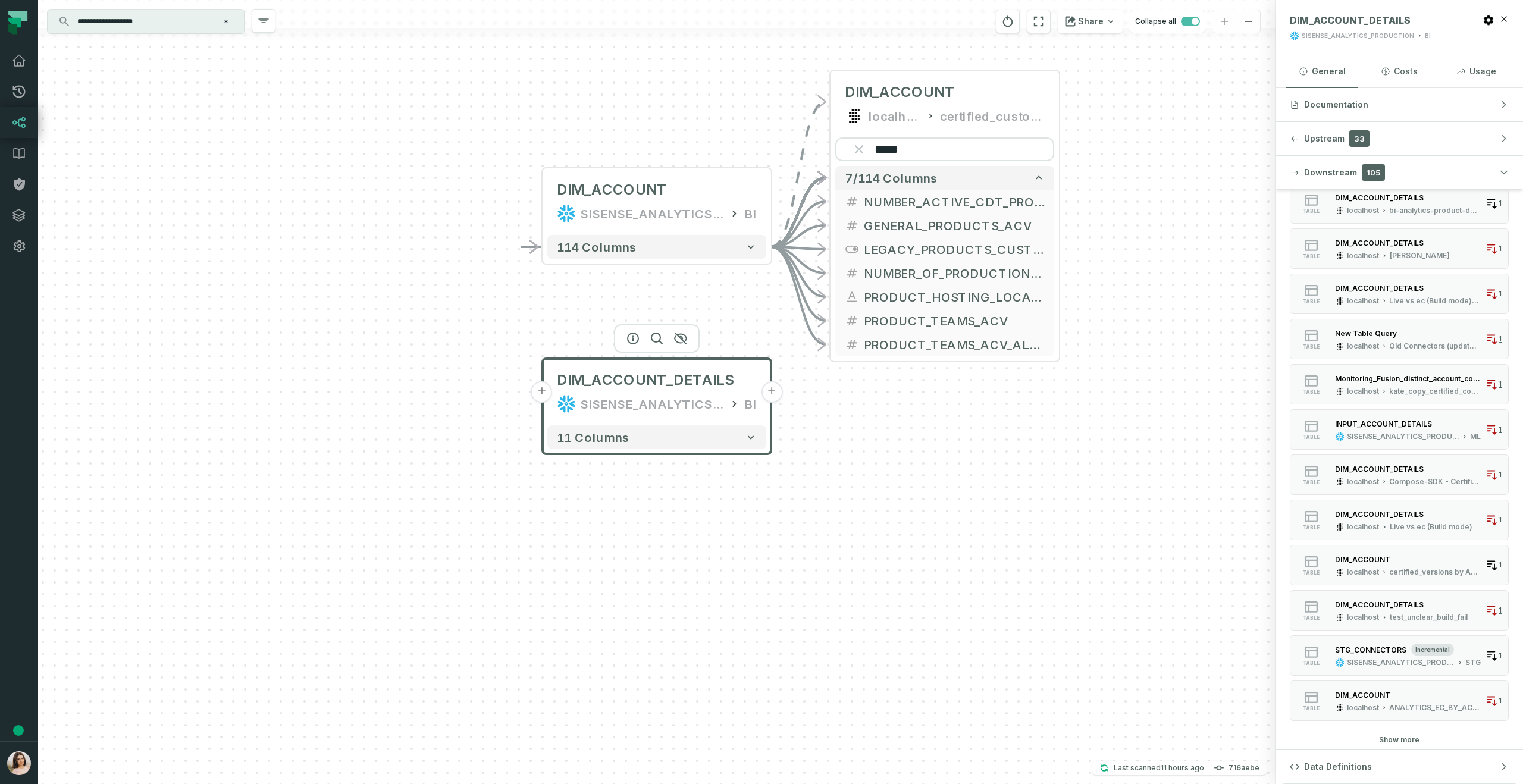
click at [1397, 743] on button "Show more" at bounding box center [1399, 740] width 40 height 10
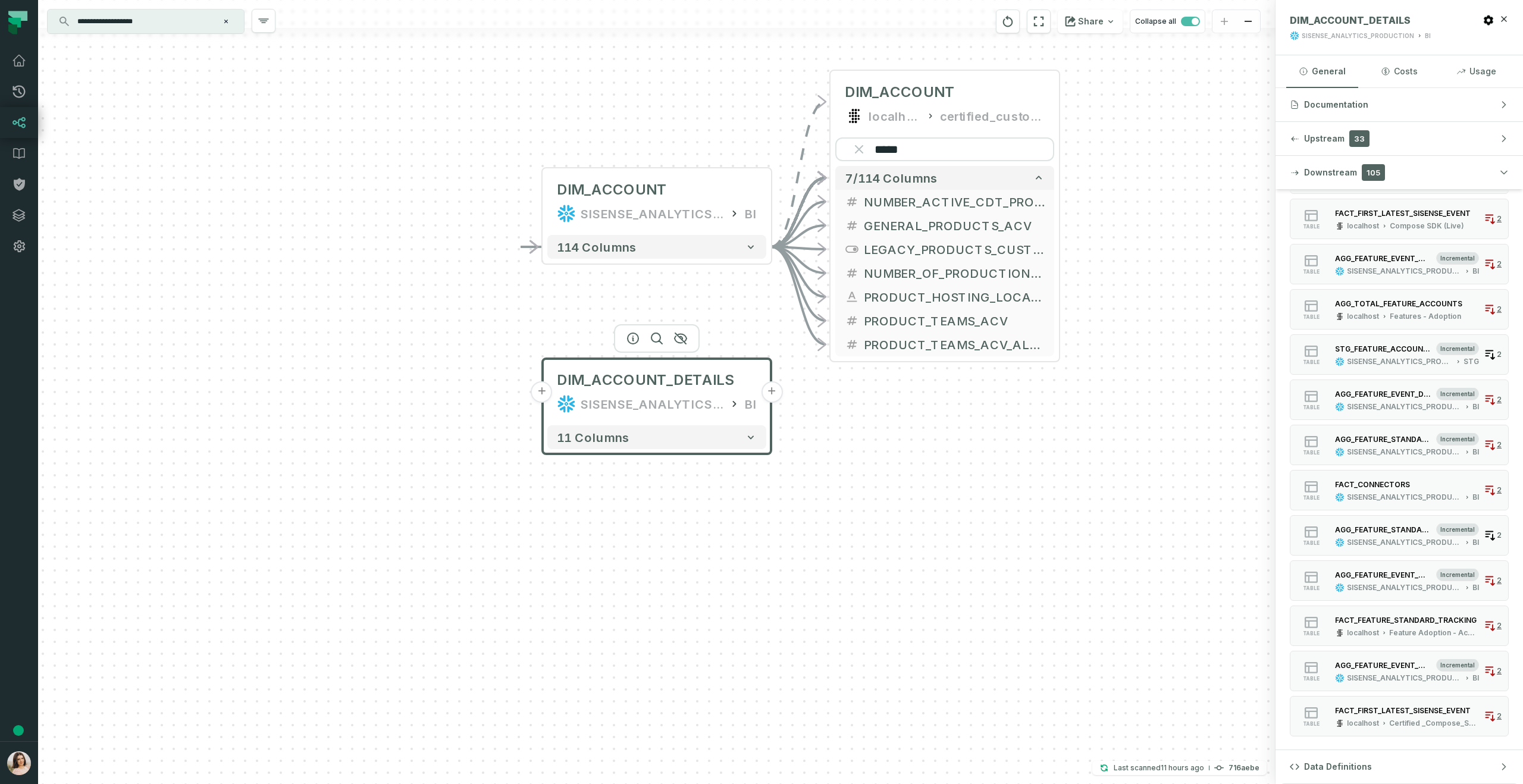
scroll to position [1577, 0]
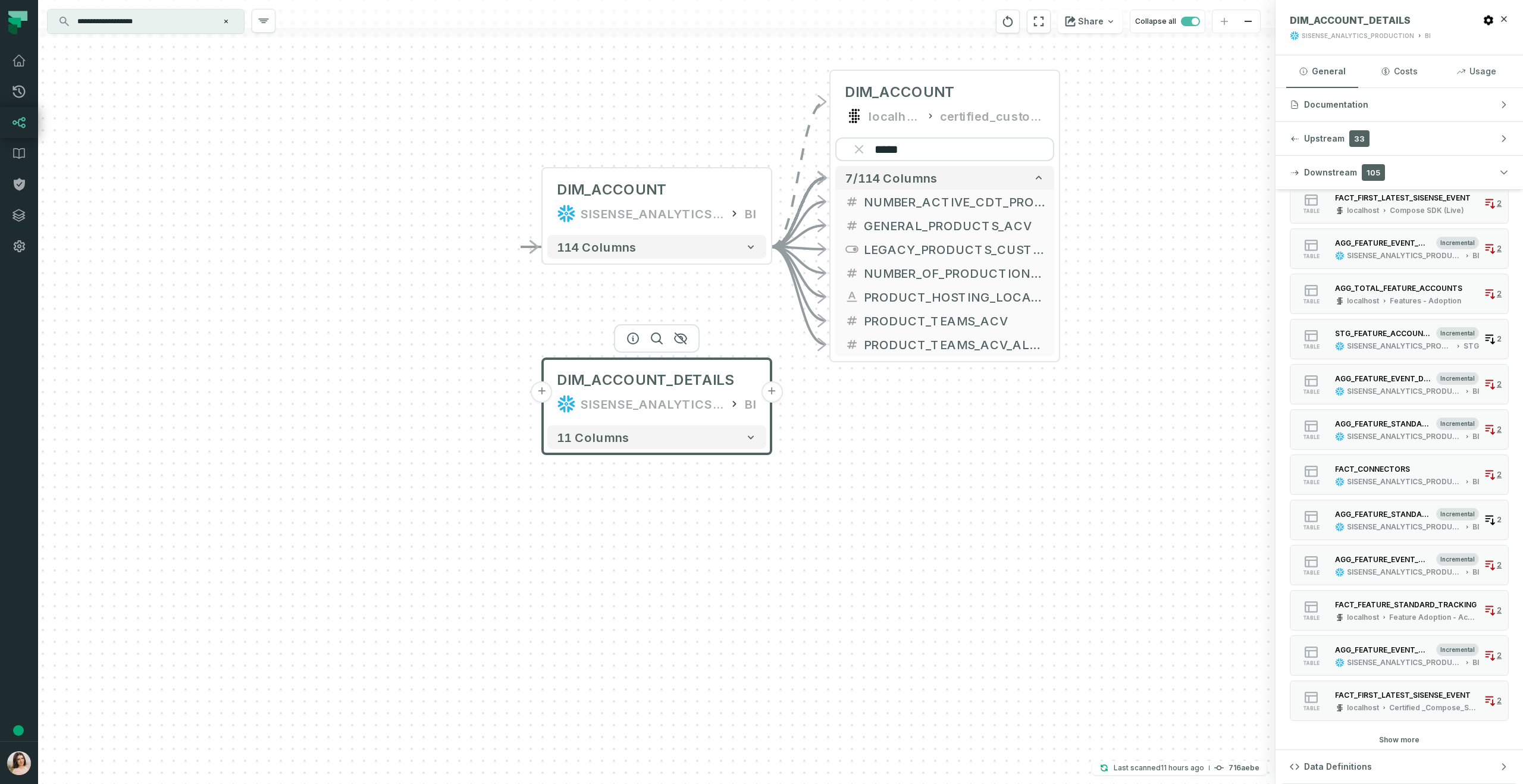
click at [1394, 743] on button "Show more" at bounding box center [1399, 740] width 40 height 10
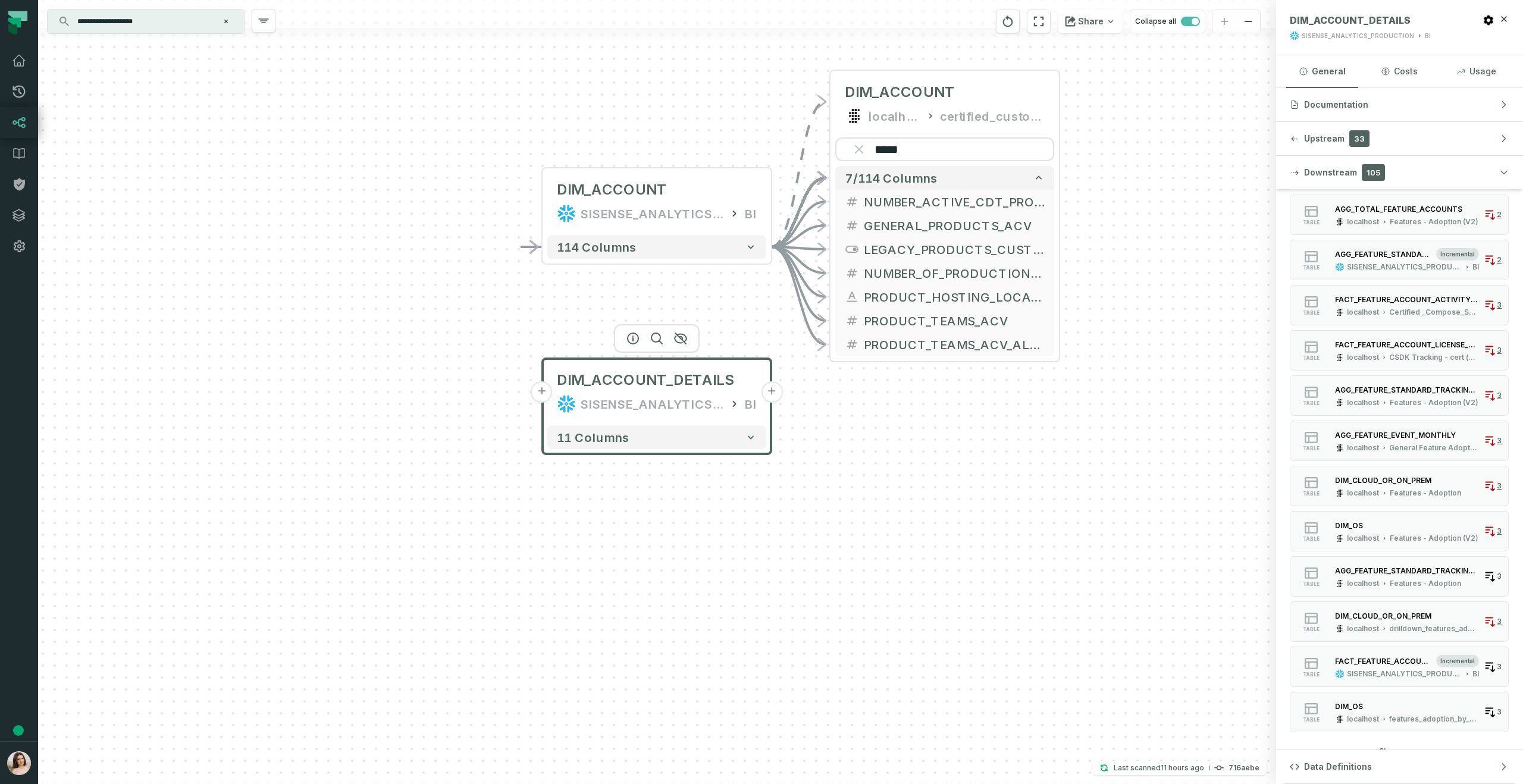
scroll to position [2256, 0]
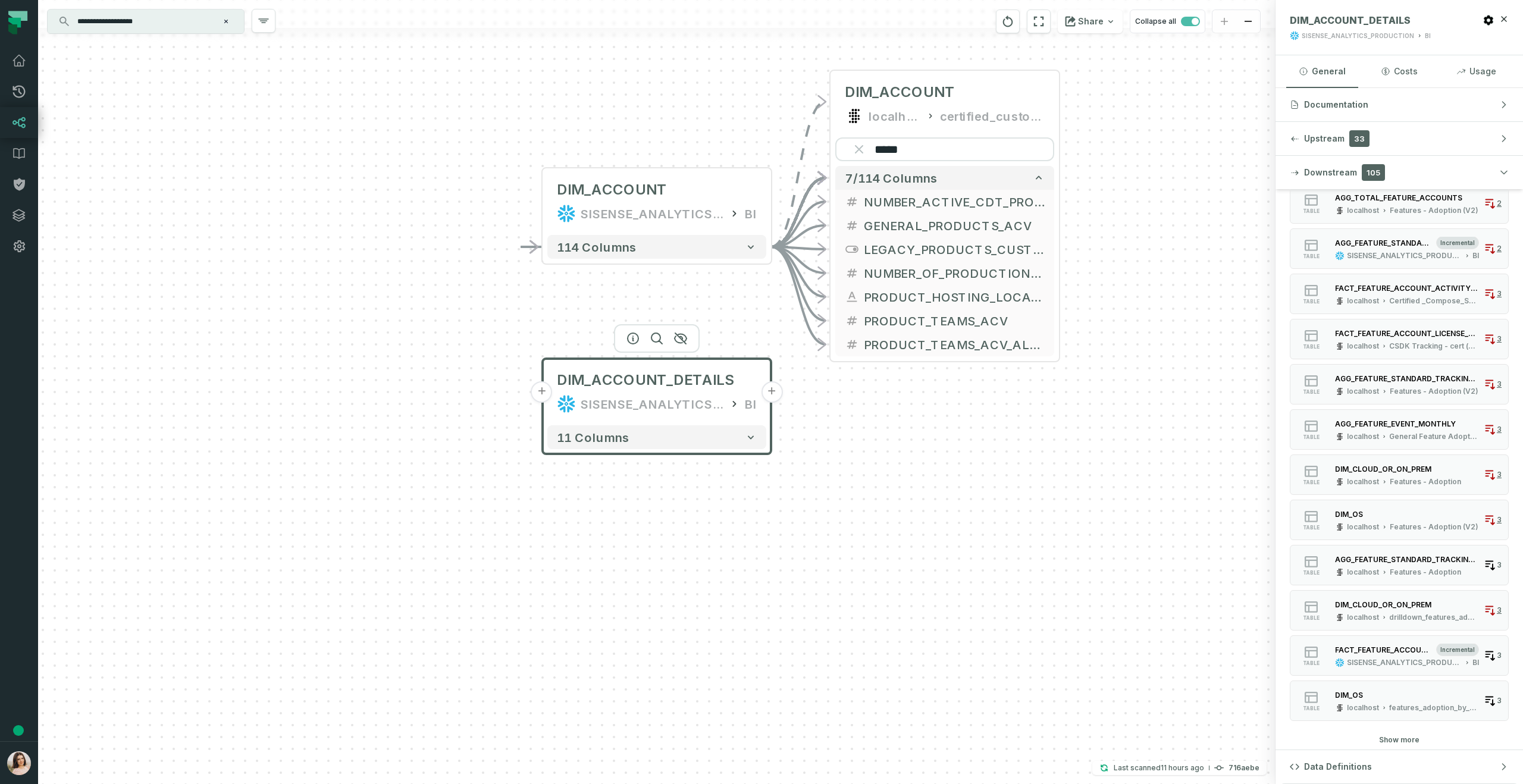
click at [1398, 739] on button "Show more" at bounding box center [1399, 740] width 40 height 10
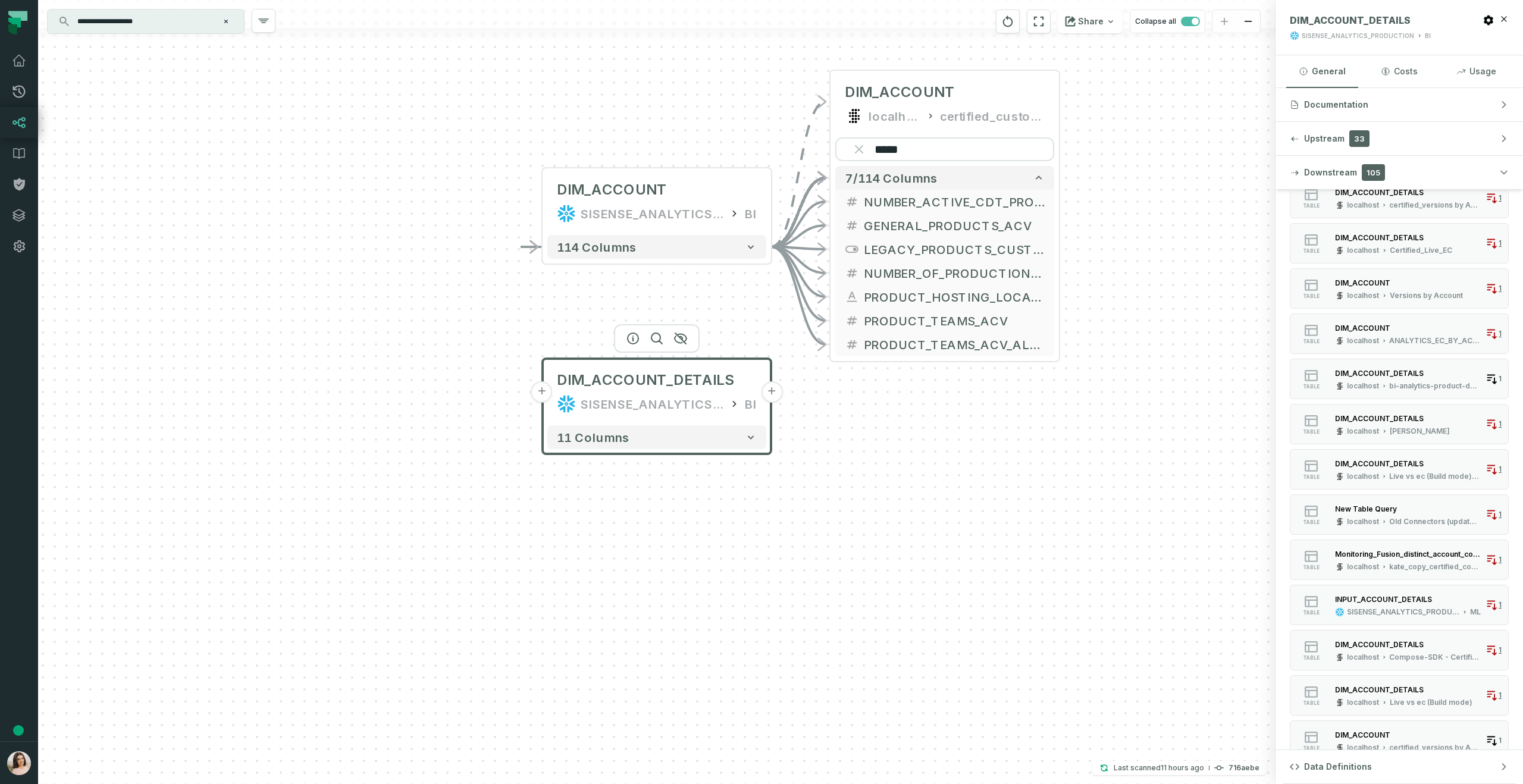
click at [164, 26] on input "**********" at bounding box center [144, 21] width 149 height 19
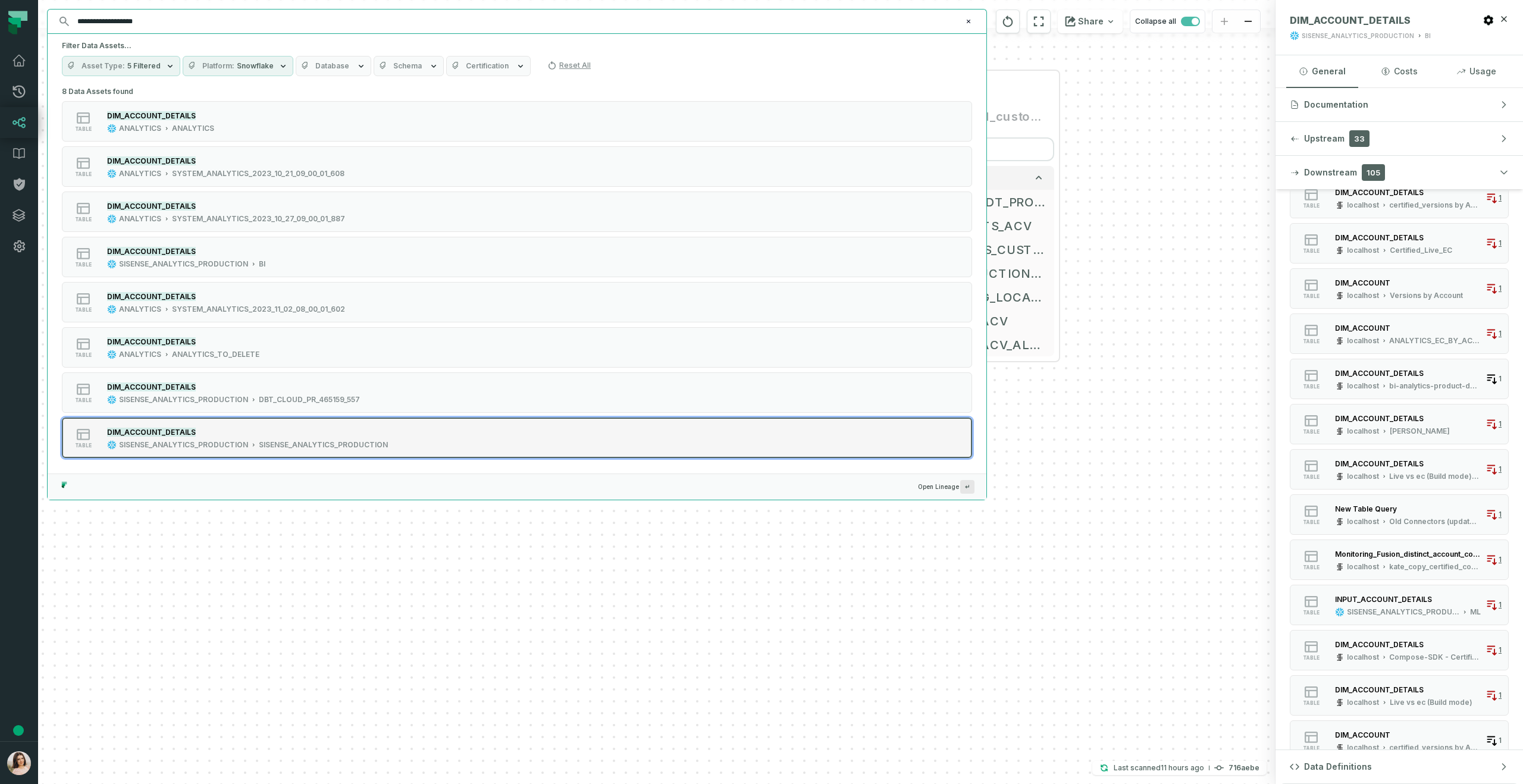
click at [301, 425] on button "table DIM_ACCOUNT_DETAILS SISENSE_ANALYTICS_PRODUCTION SISENSE_ANALYTICS_PRODUC…" at bounding box center [517, 438] width 910 height 40
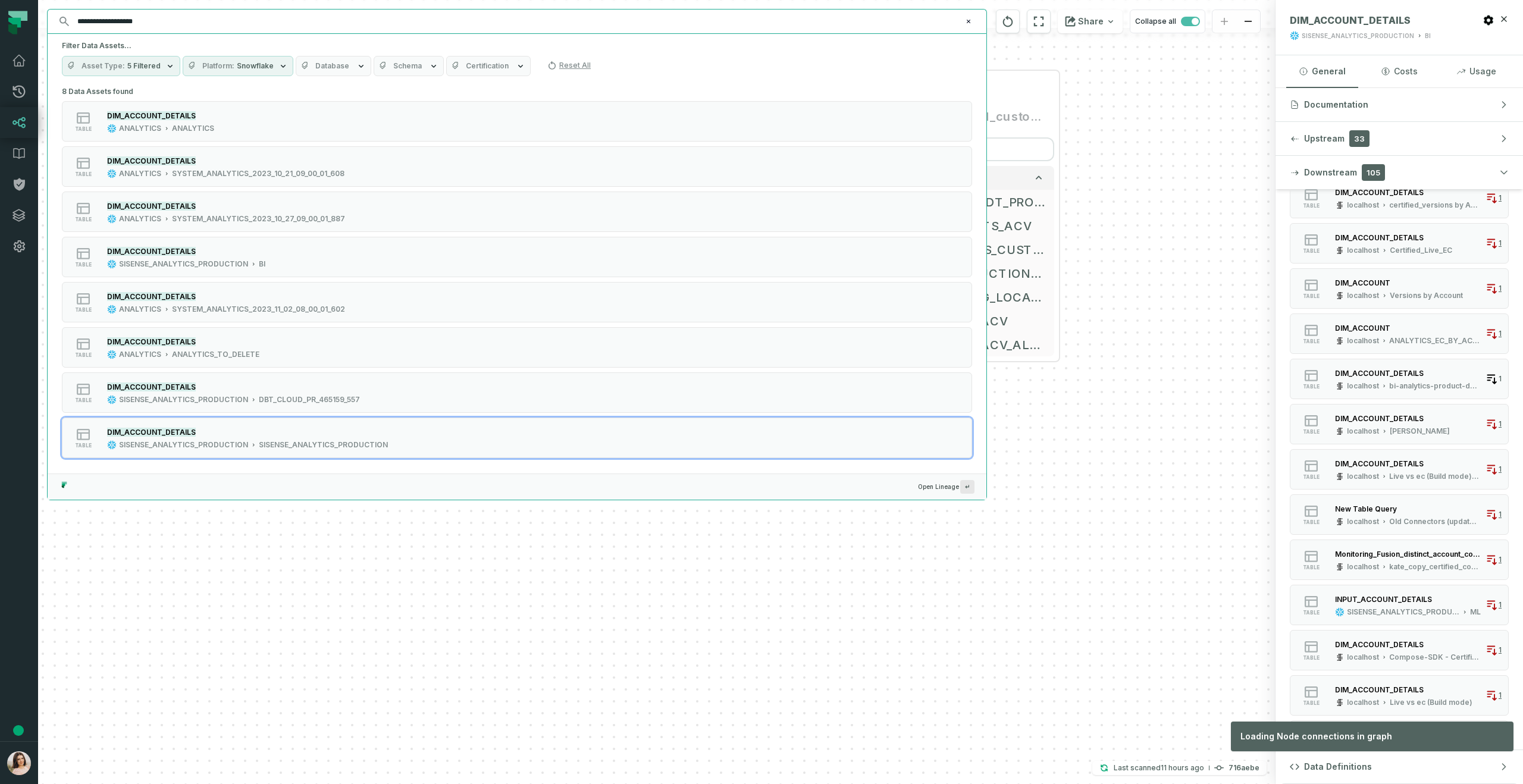
click at [1008, 576] on div "+ DIM_ACCOUNT SISENSE_ANALYTICS_PRODUCTION BI + 114 columns - DIM_ACCOUNT local…" at bounding box center [657, 392] width 1237 height 784
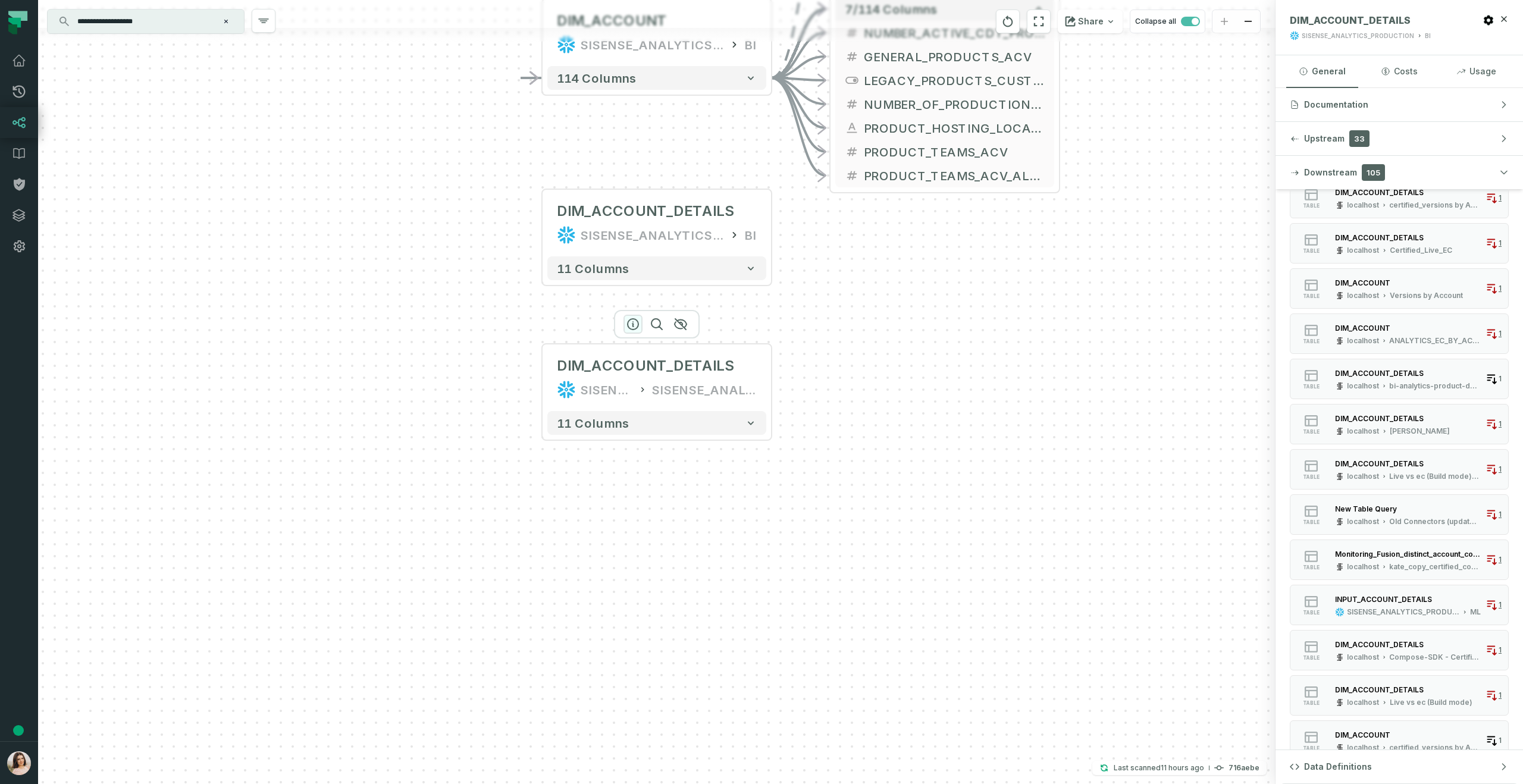
click at [635, 321] on icon "button" at bounding box center [633, 324] width 14 height 14
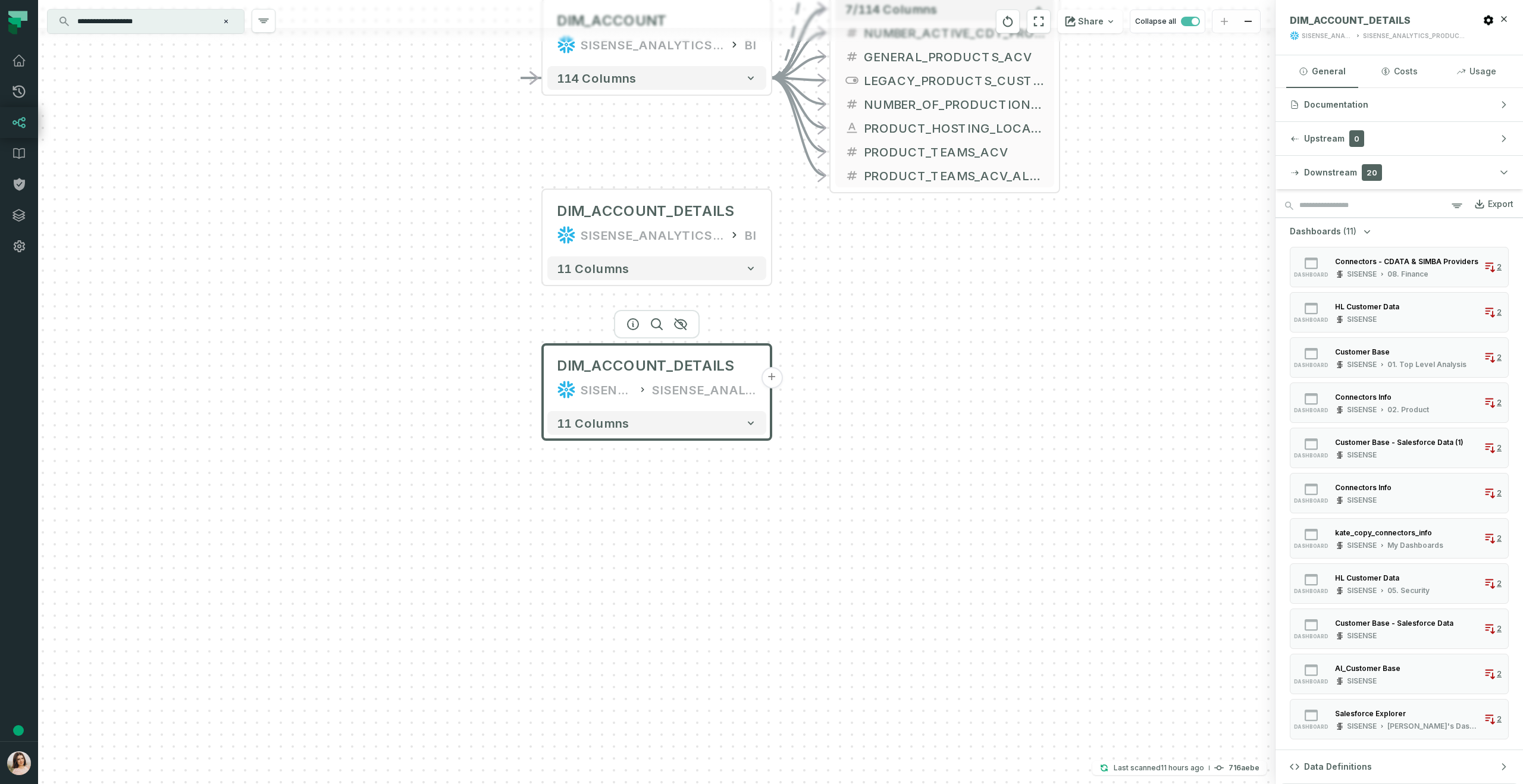
click at [1344, 231] on span "(11)" at bounding box center [1350, 231] width 13 height 12
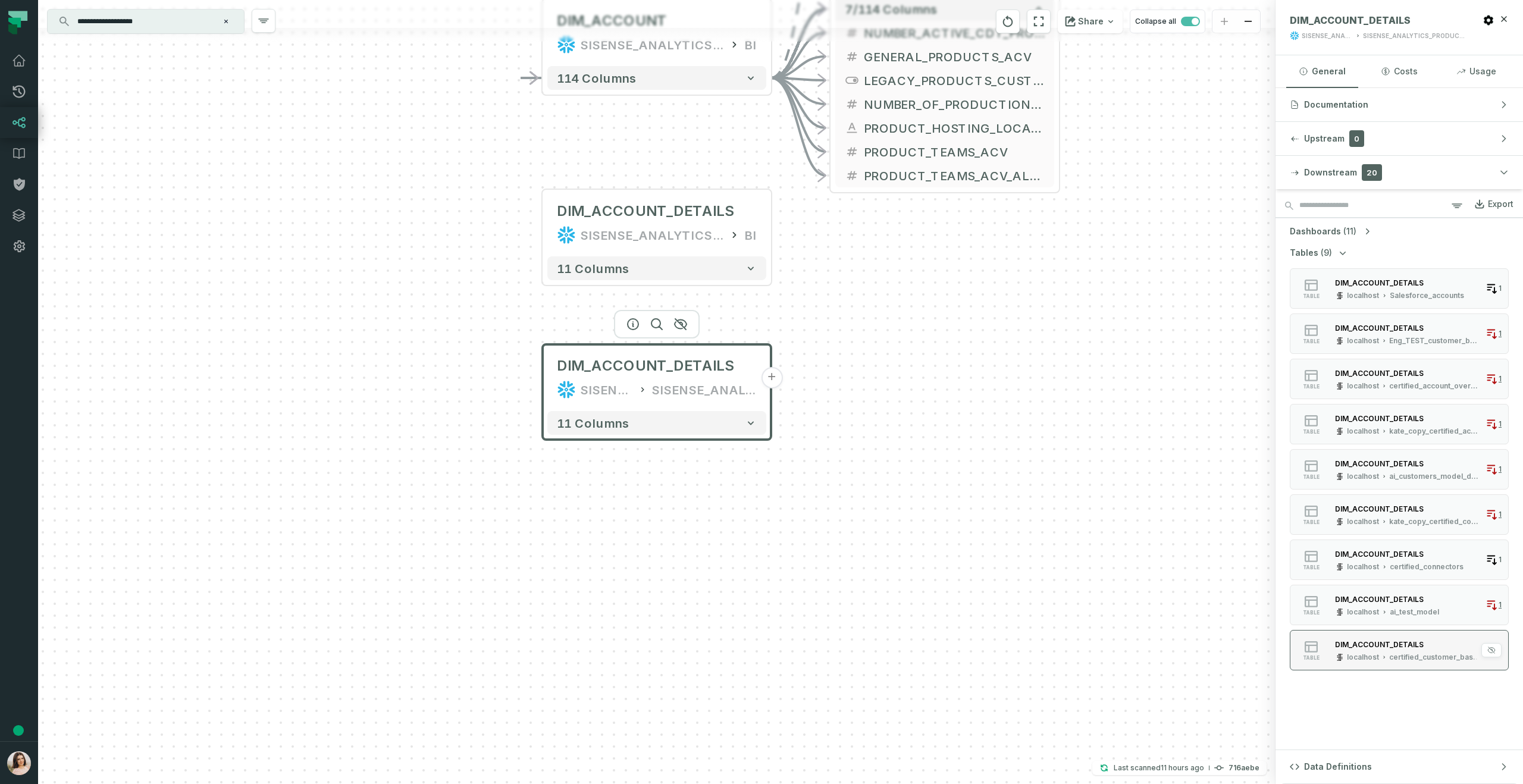
click at [1422, 660] on div "certified_customer_base_datamart" at bounding box center [1436, 657] width 92 height 10
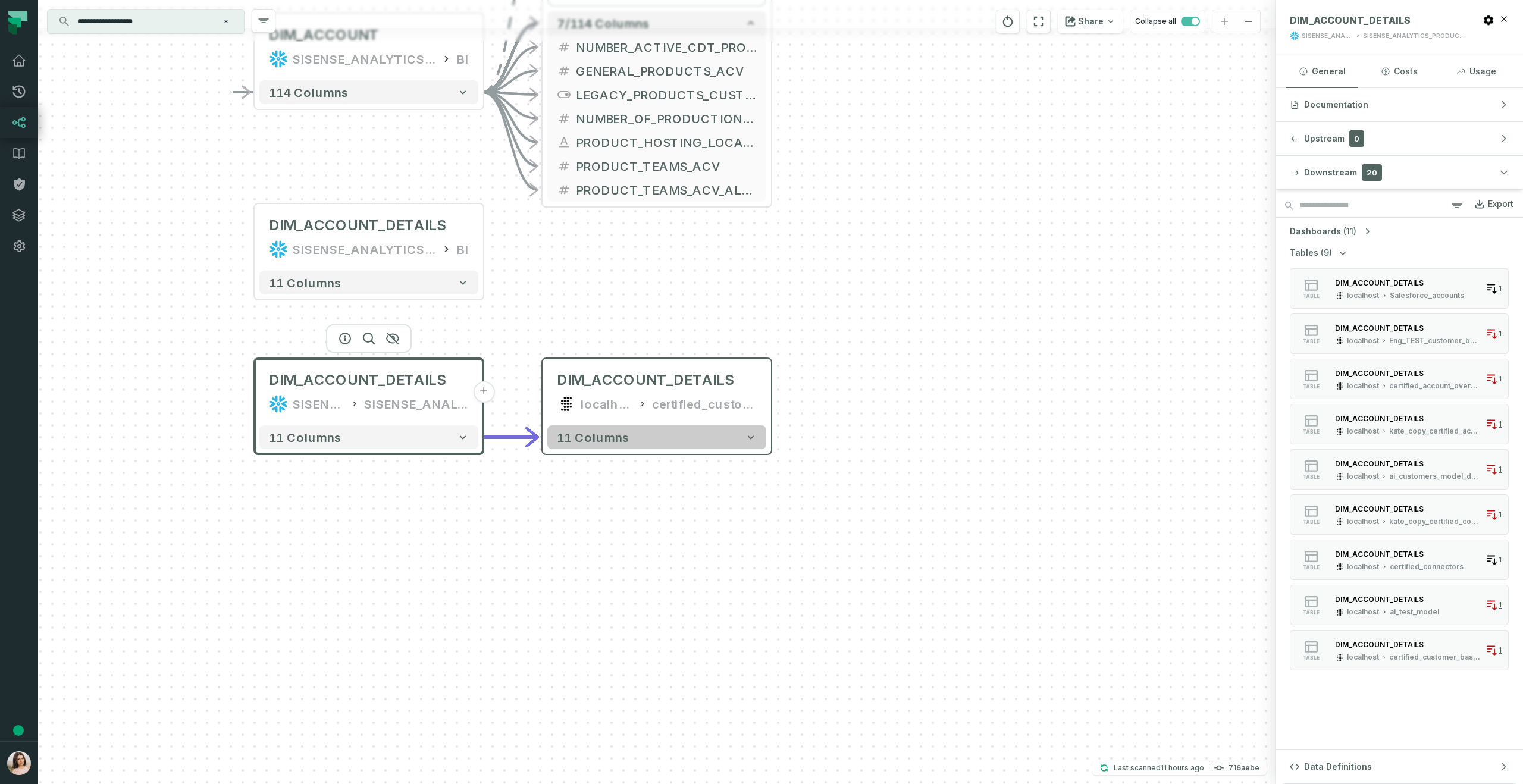
click at [668, 446] on button "11 columns" at bounding box center [657, 437] width 219 height 24
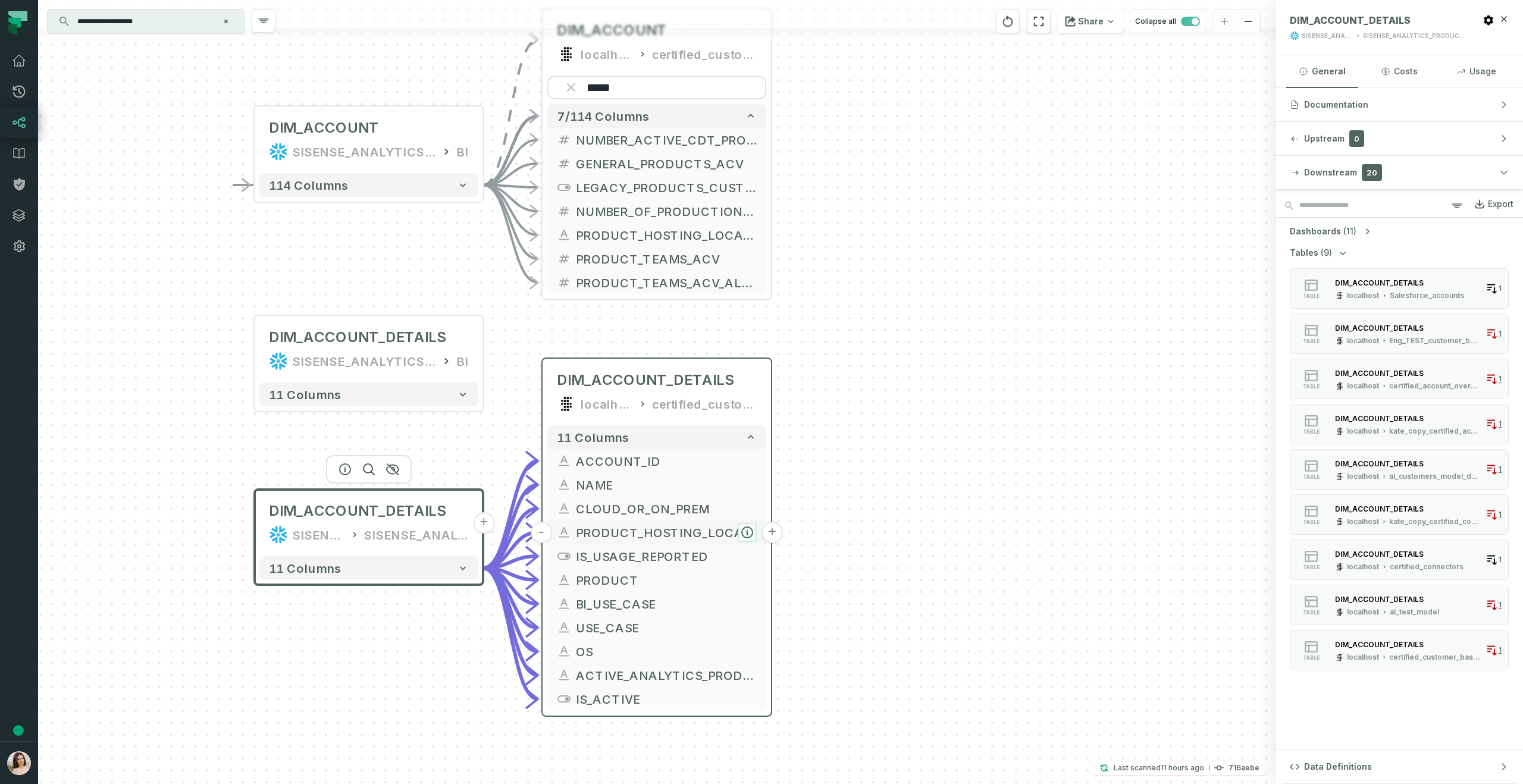
click at [740, 530] on icon "button" at bounding box center [747, 532] width 14 height 14
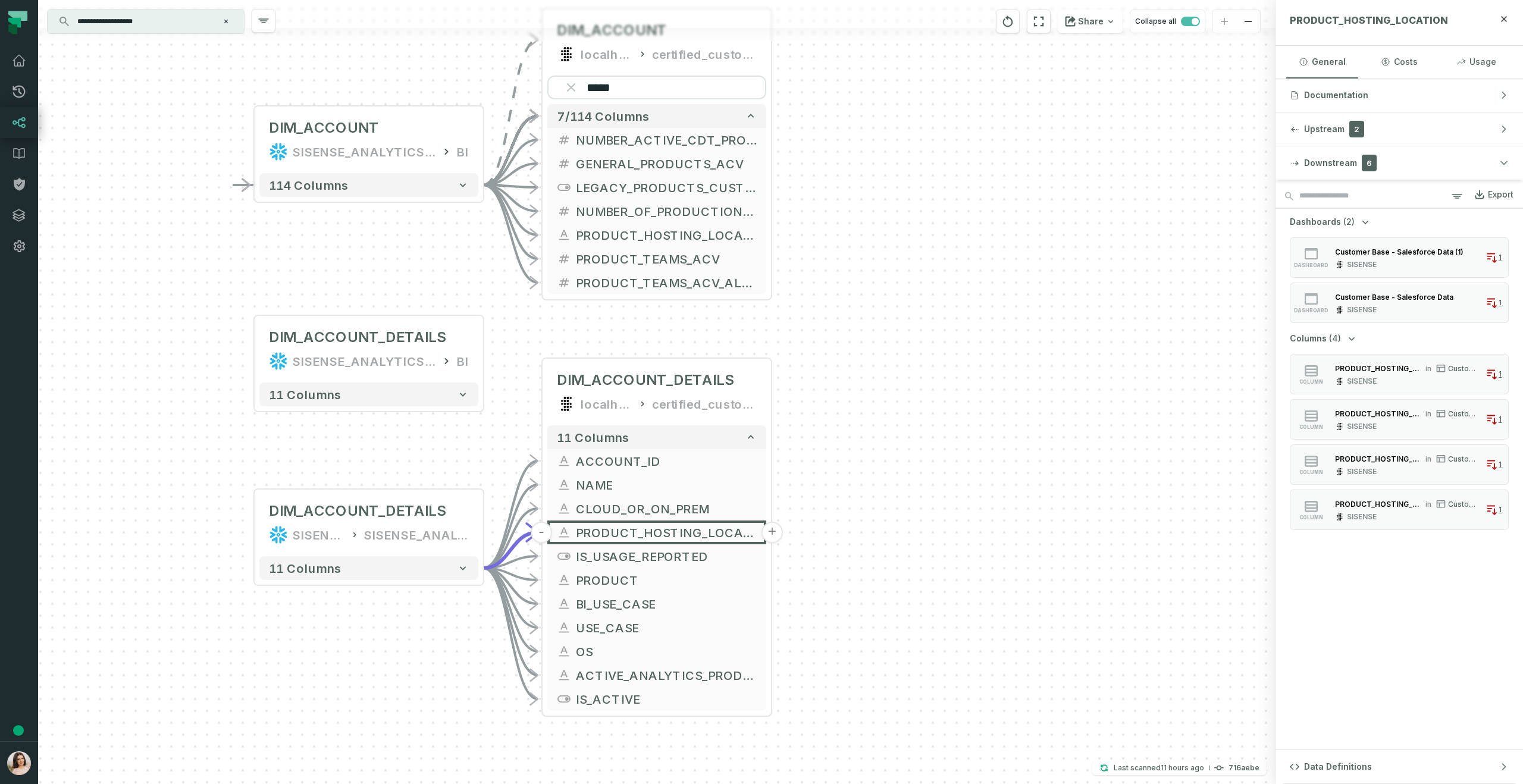
click at [190, 17] on input "**********" at bounding box center [144, 21] width 149 height 19
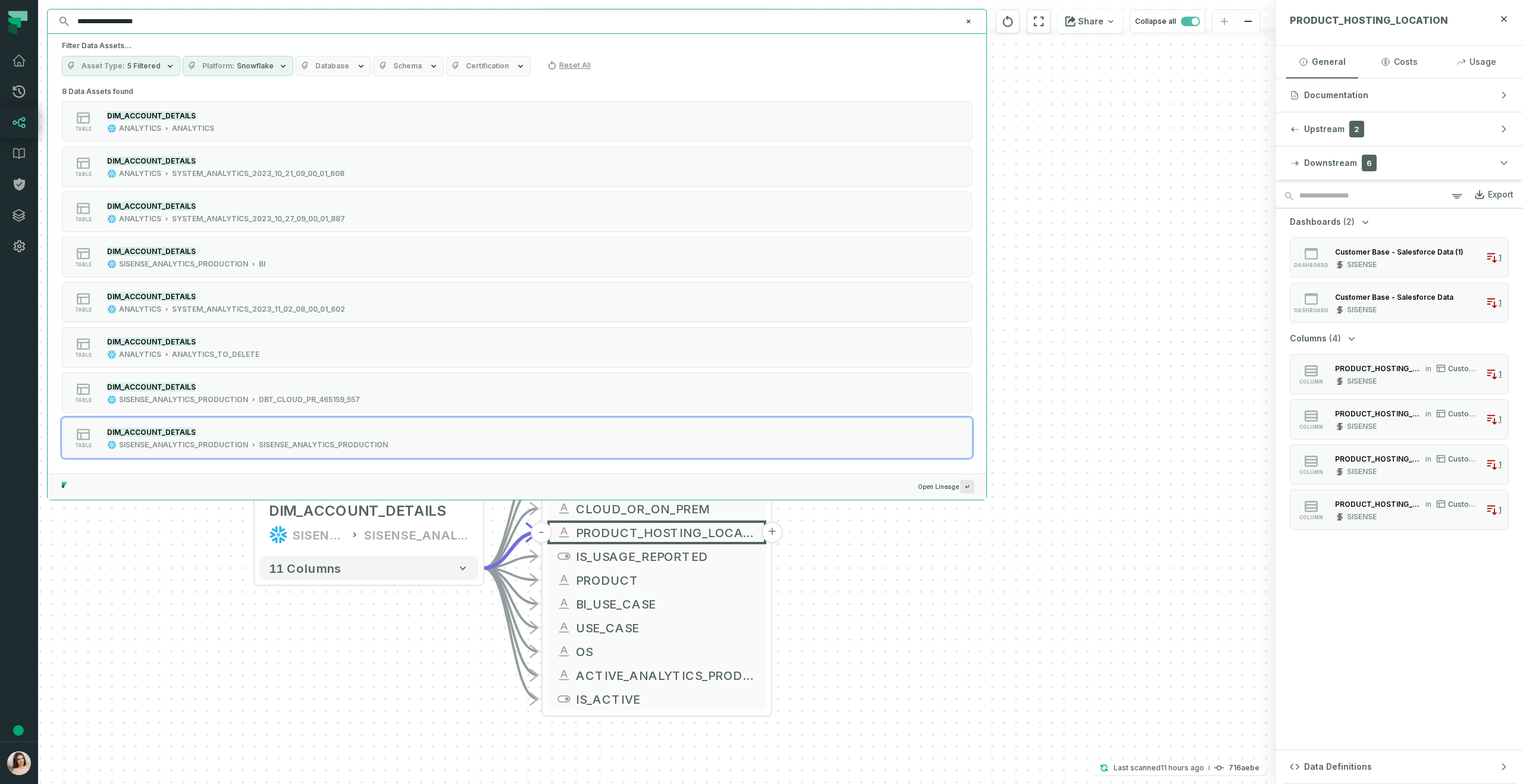
click at [190, 17] on input "**********" at bounding box center [515, 21] width 892 height 19
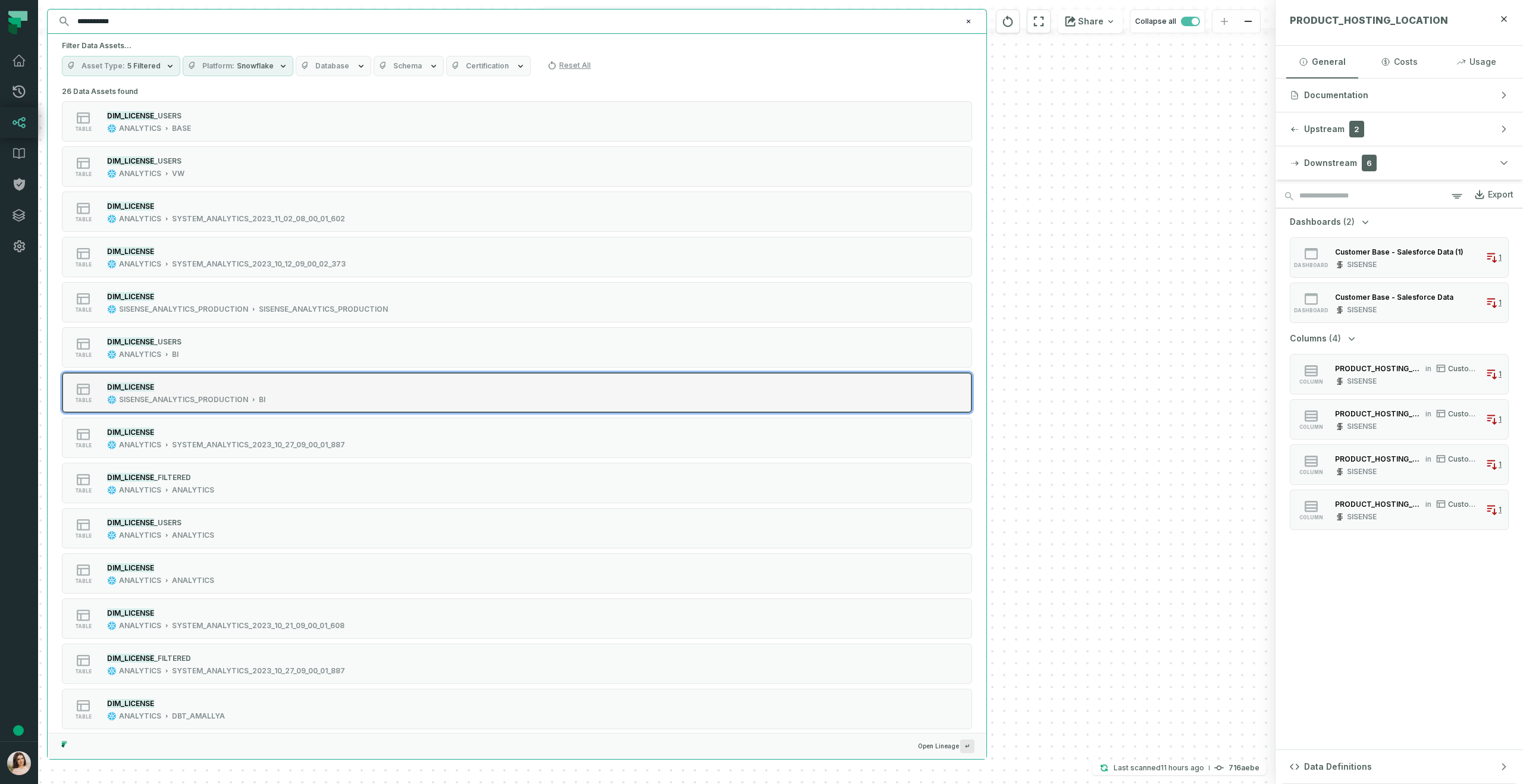
type input "**********"
click at [258, 392] on div "DIM_LICENSE SISENSE_ANALYTICS_PRODUCTION BI" at bounding box center [186, 392] width 168 height 24
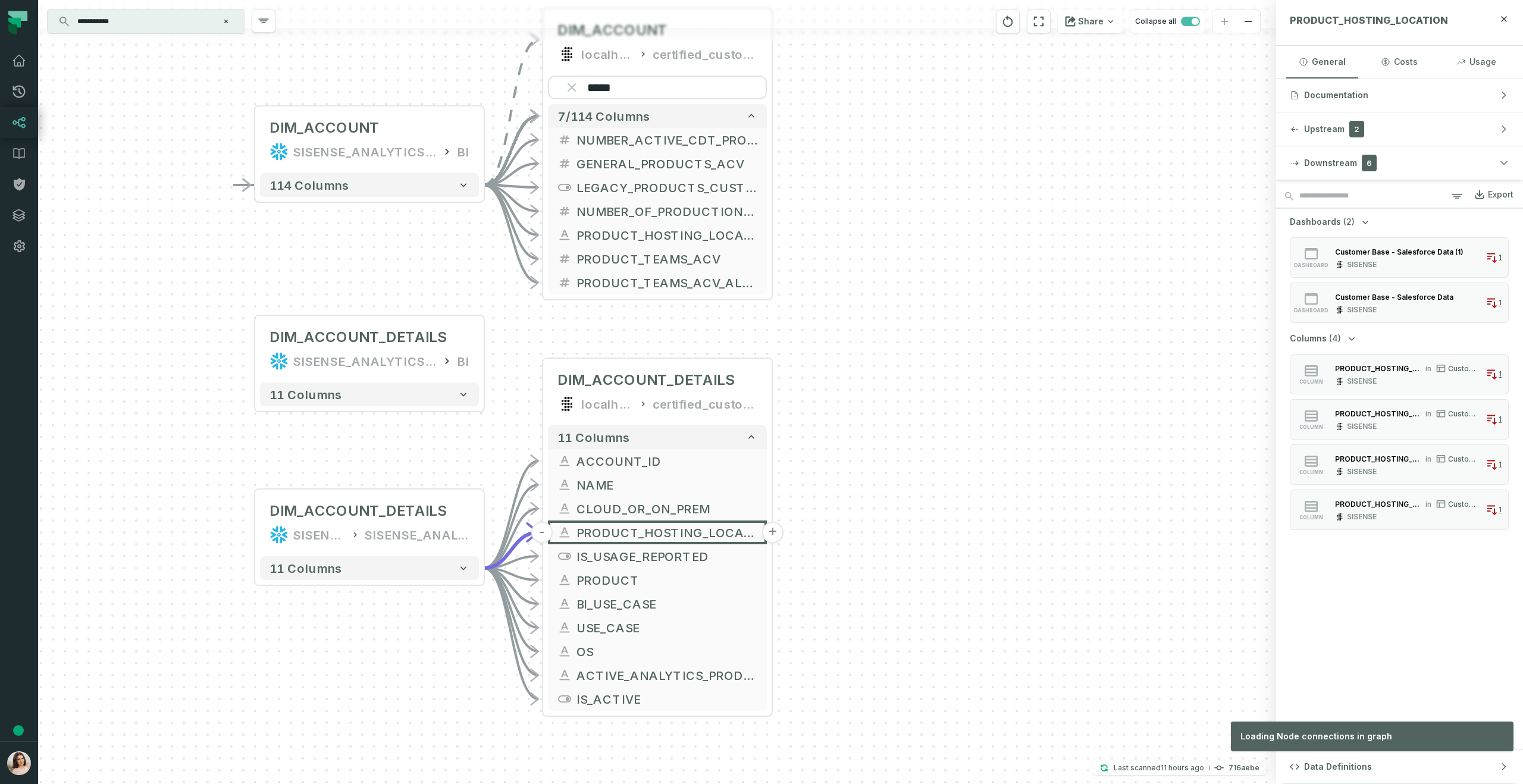
click at [1044, 329] on div "+ DIM_ACCOUNT SISENSE_ANALYTICS_PRODUCTION BI + 114 columns - DIM_ACCOUNT local…" at bounding box center [657, 392] width 1237 height 784
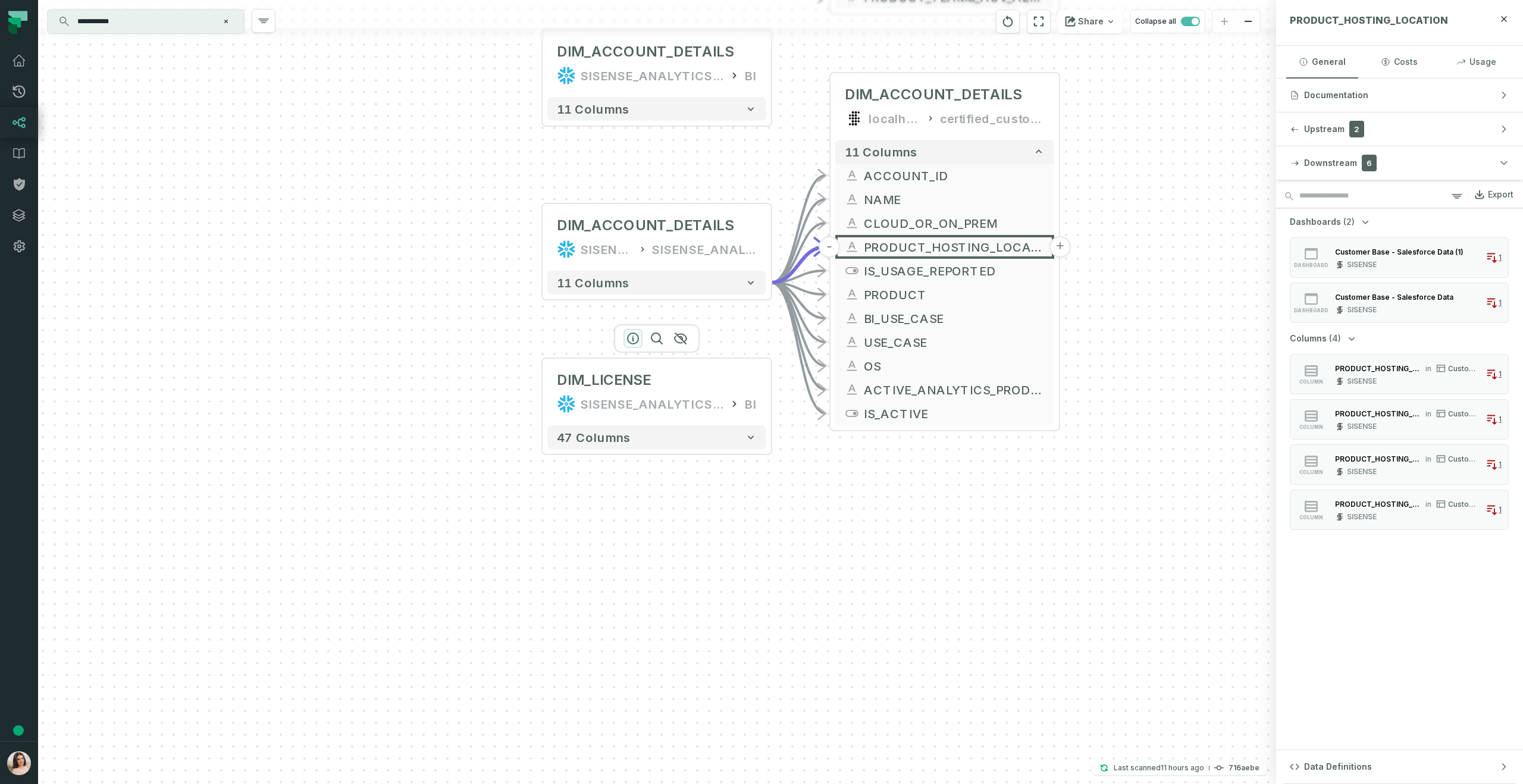
click at [635, 341] on icon "button" at bounding box center [633, 339] width 14 height 14
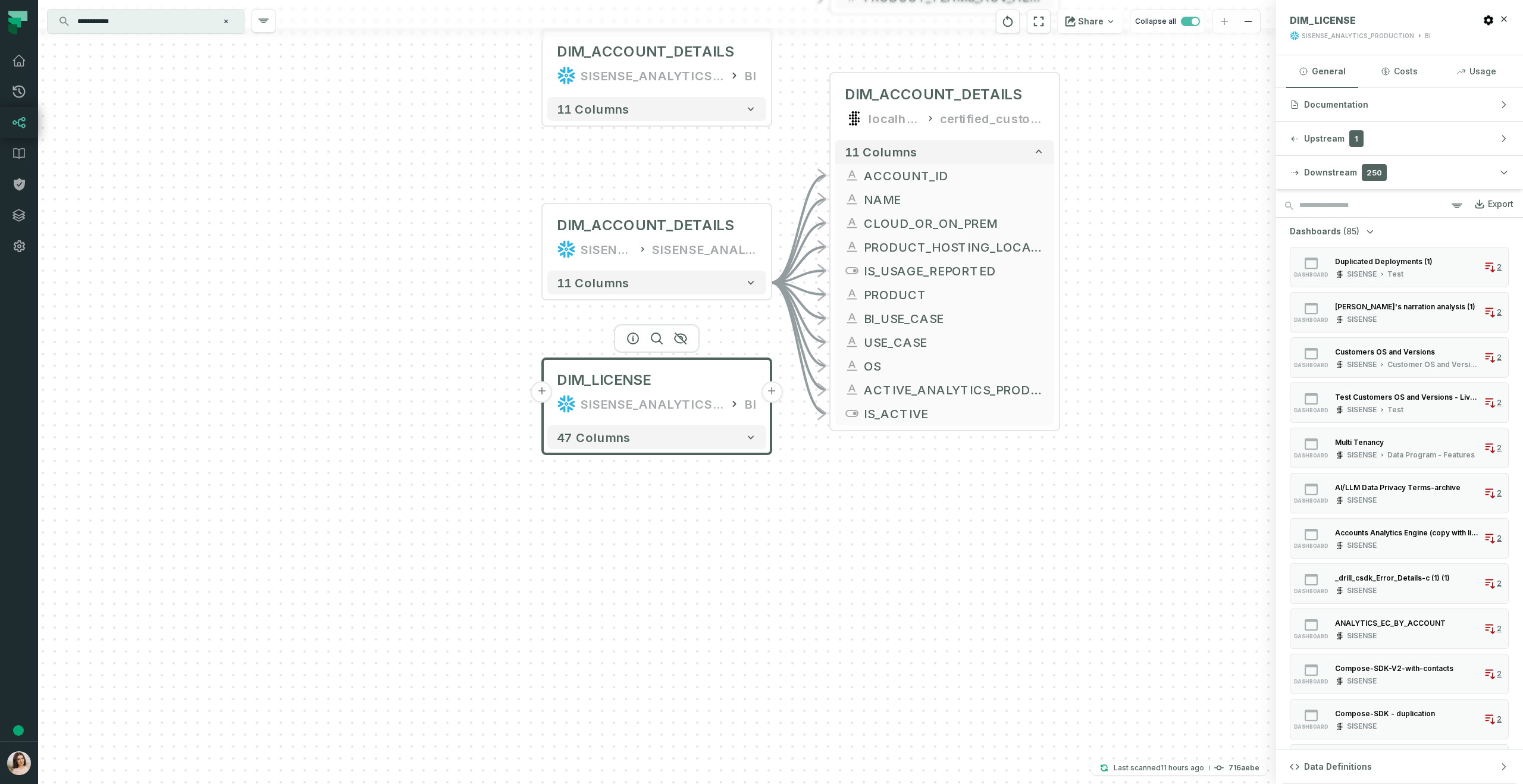
click at [1344, 229] on span "(85)" at bounding box center [1351, 231] width 16 height 12
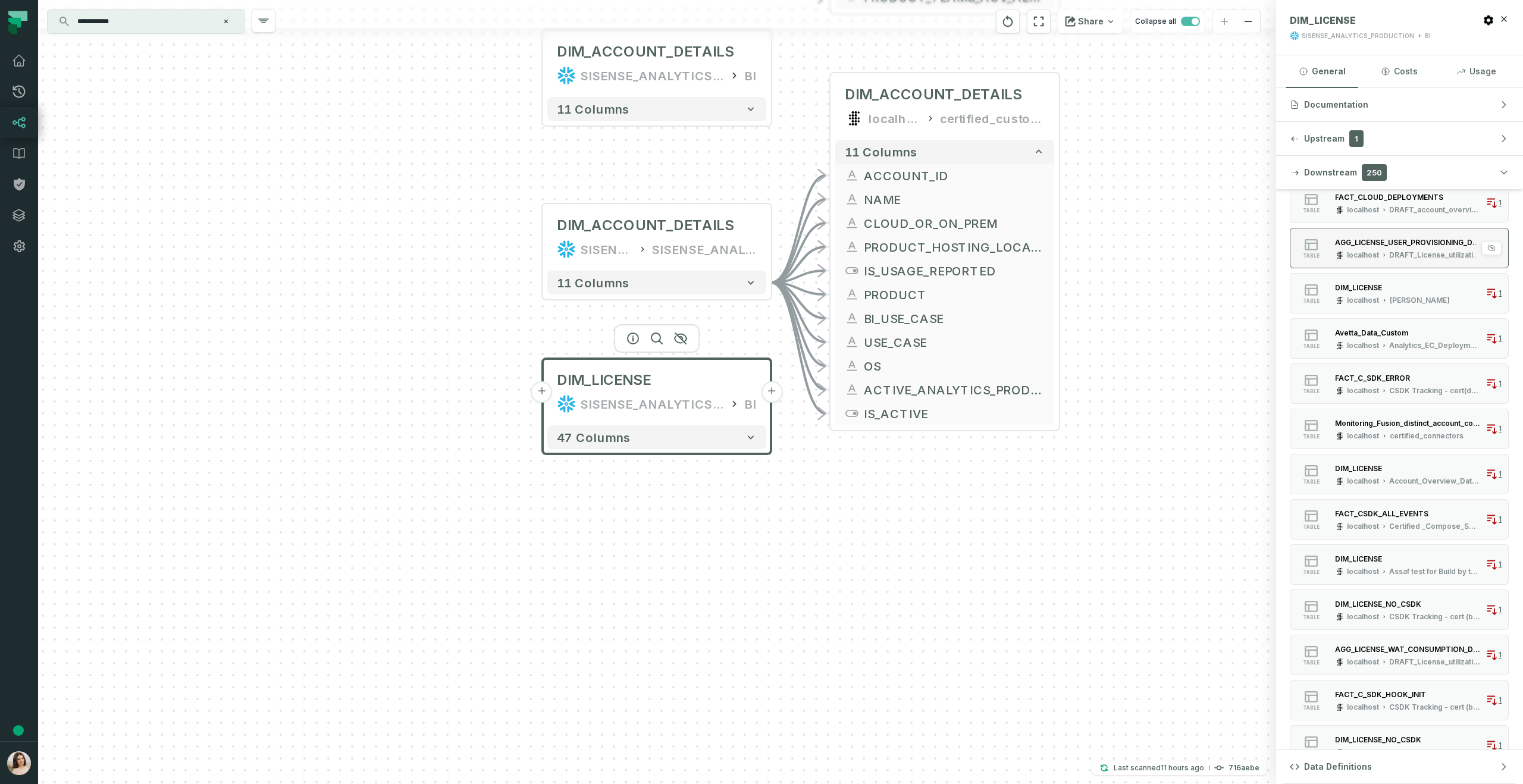
scroll to position [221, 0]
click at [1401, 739] on button "Show more" at bounding box center [1399, 740] width 40 height 10
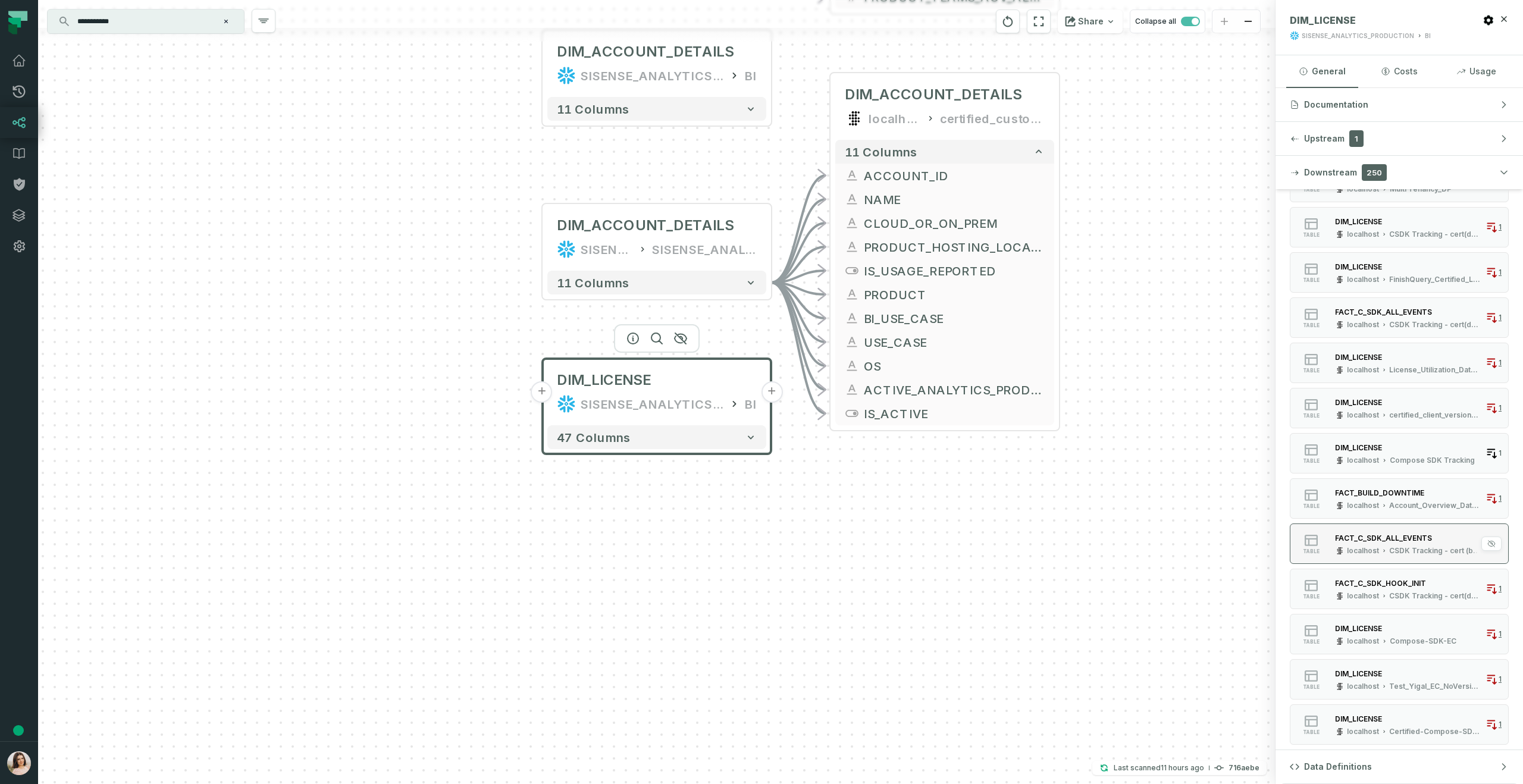
scroll to position [899, 0]
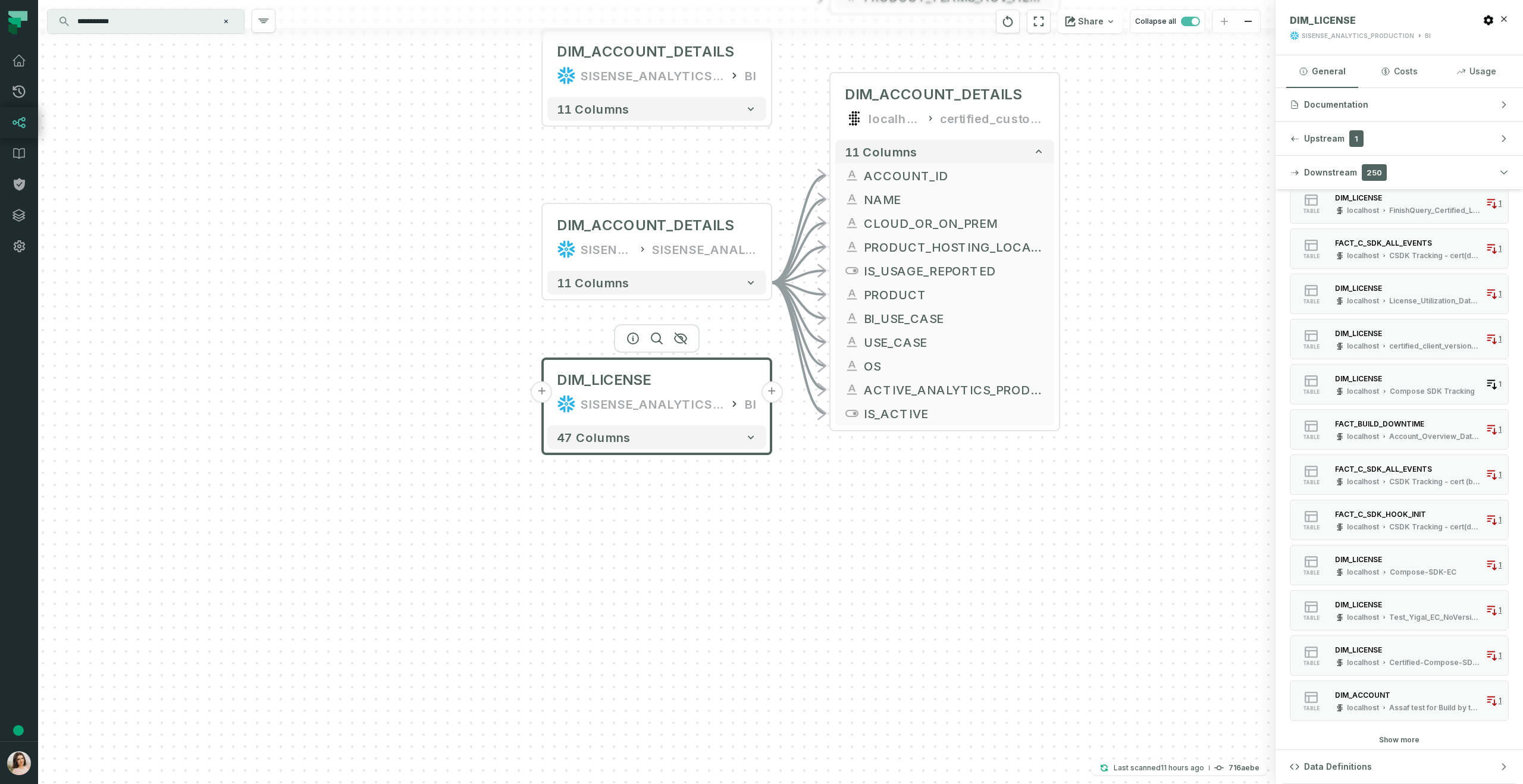
click at [1401, 741] on button "Show more" at bounding box center [1399, 740] width 40 height 10
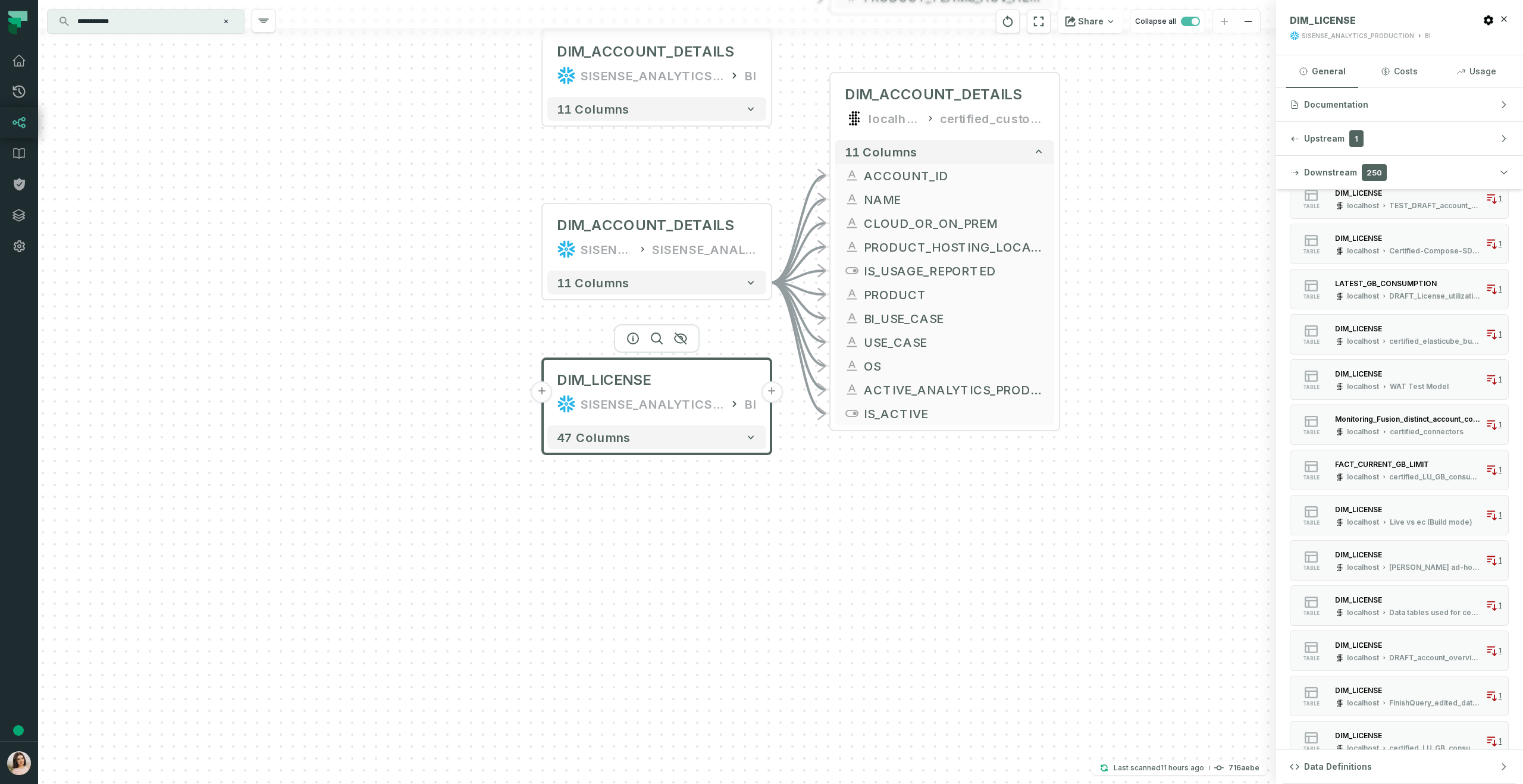
scroll to position [1577, 0]
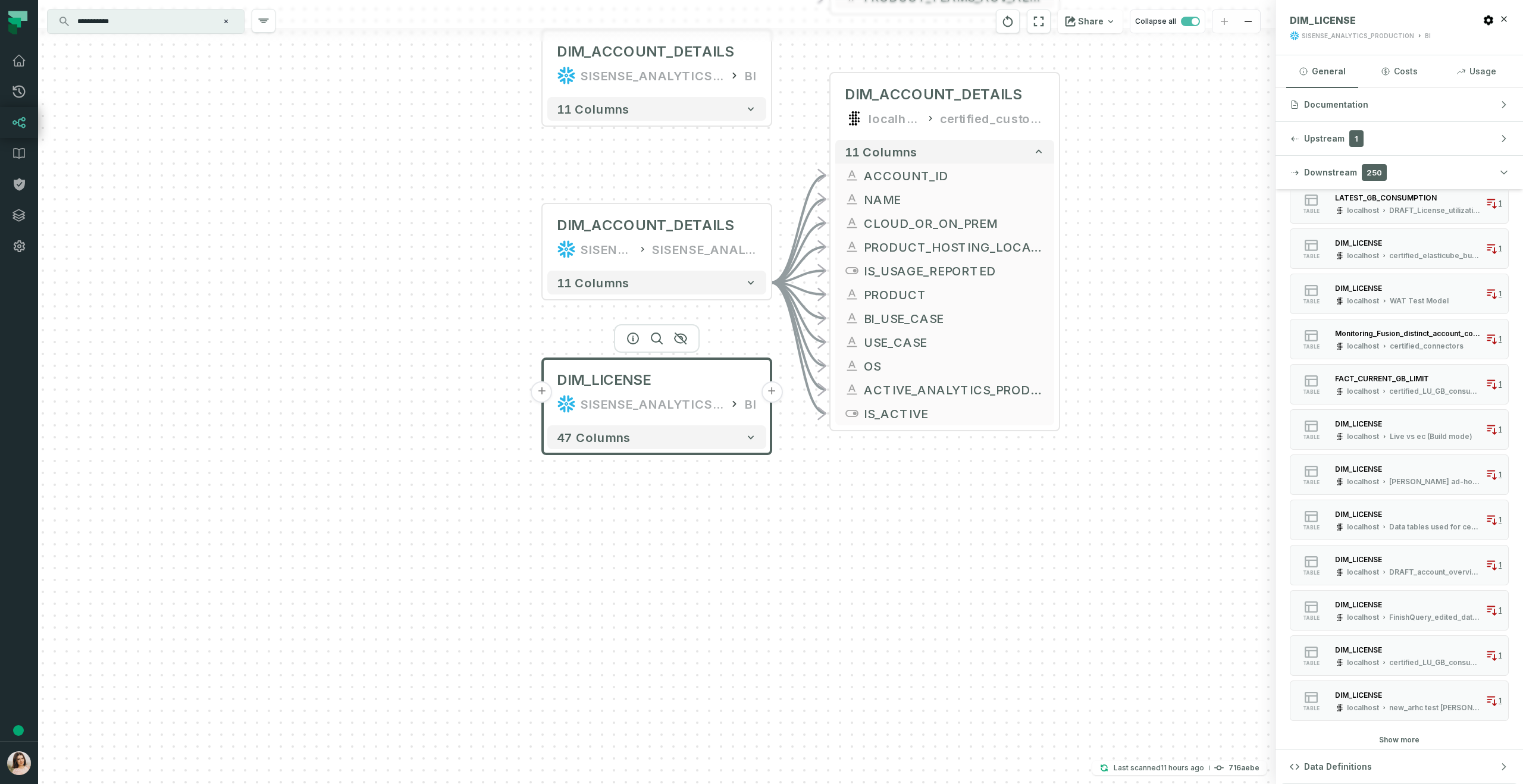
click at [1407, 741] on button "Show more" at bounding box center [1399, 740] width 40 height 10
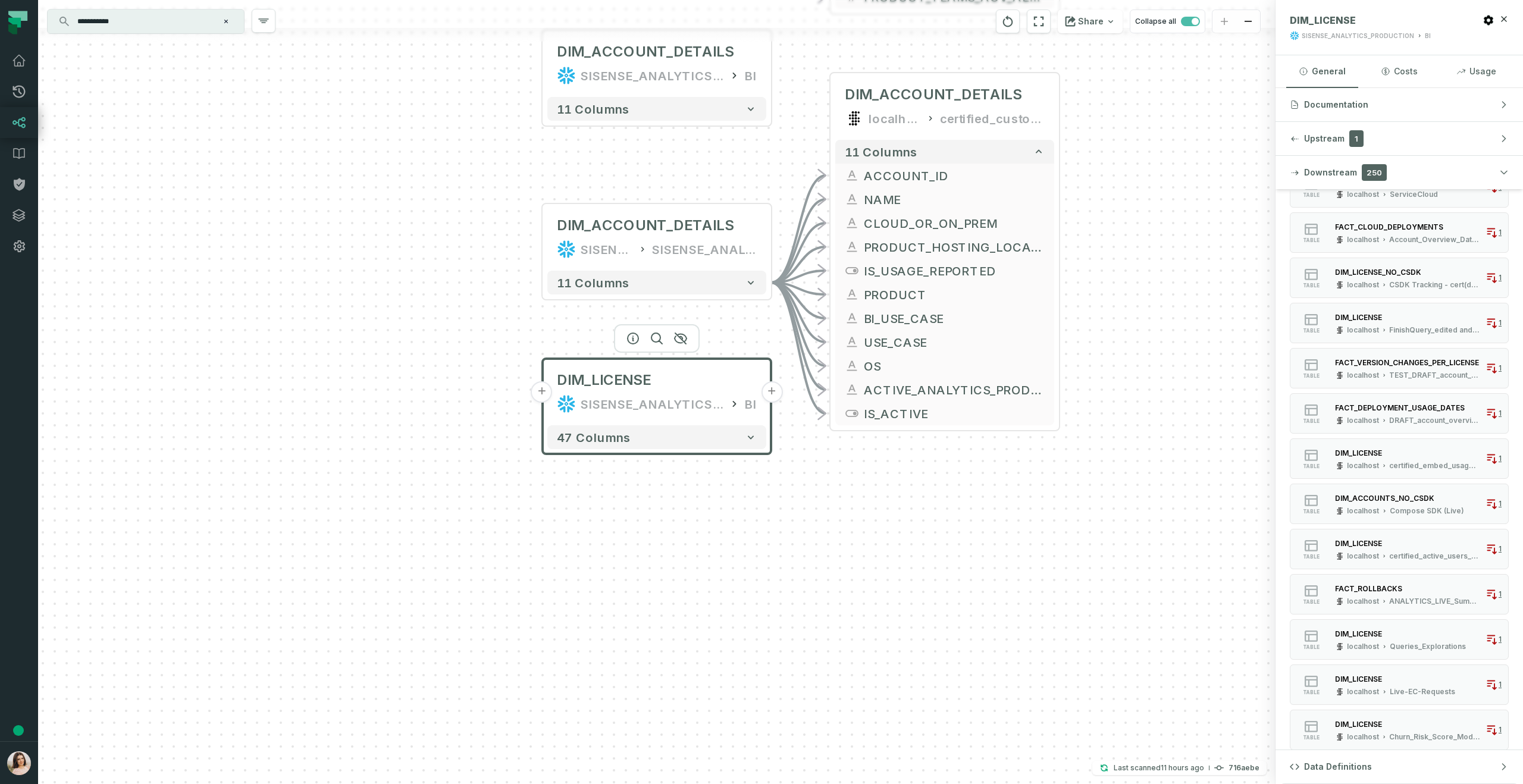
scroll to position [2256, 0]
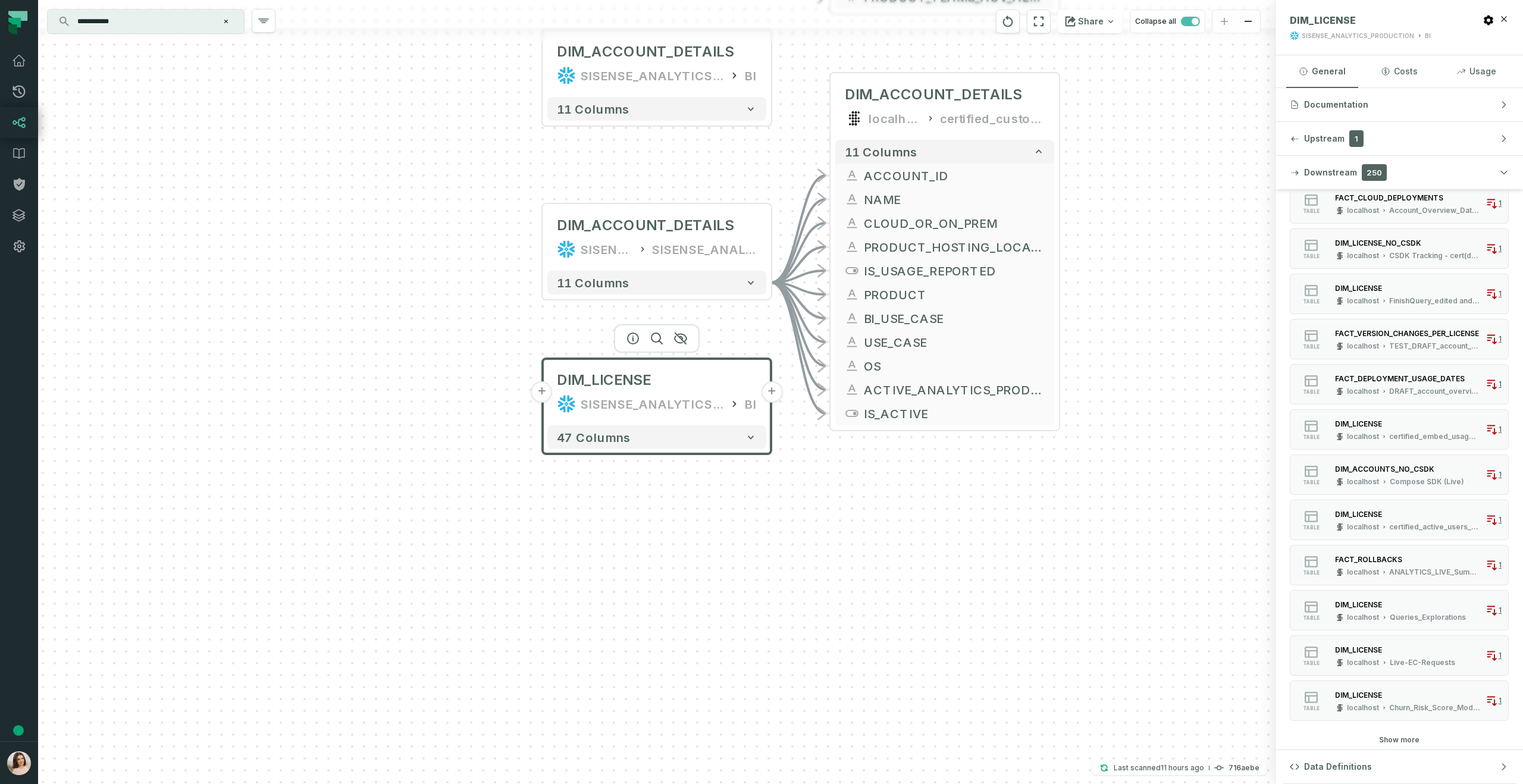
click at [1409, 735] on button "Show more" at bounding box center [1399, 740] width 40 height 10
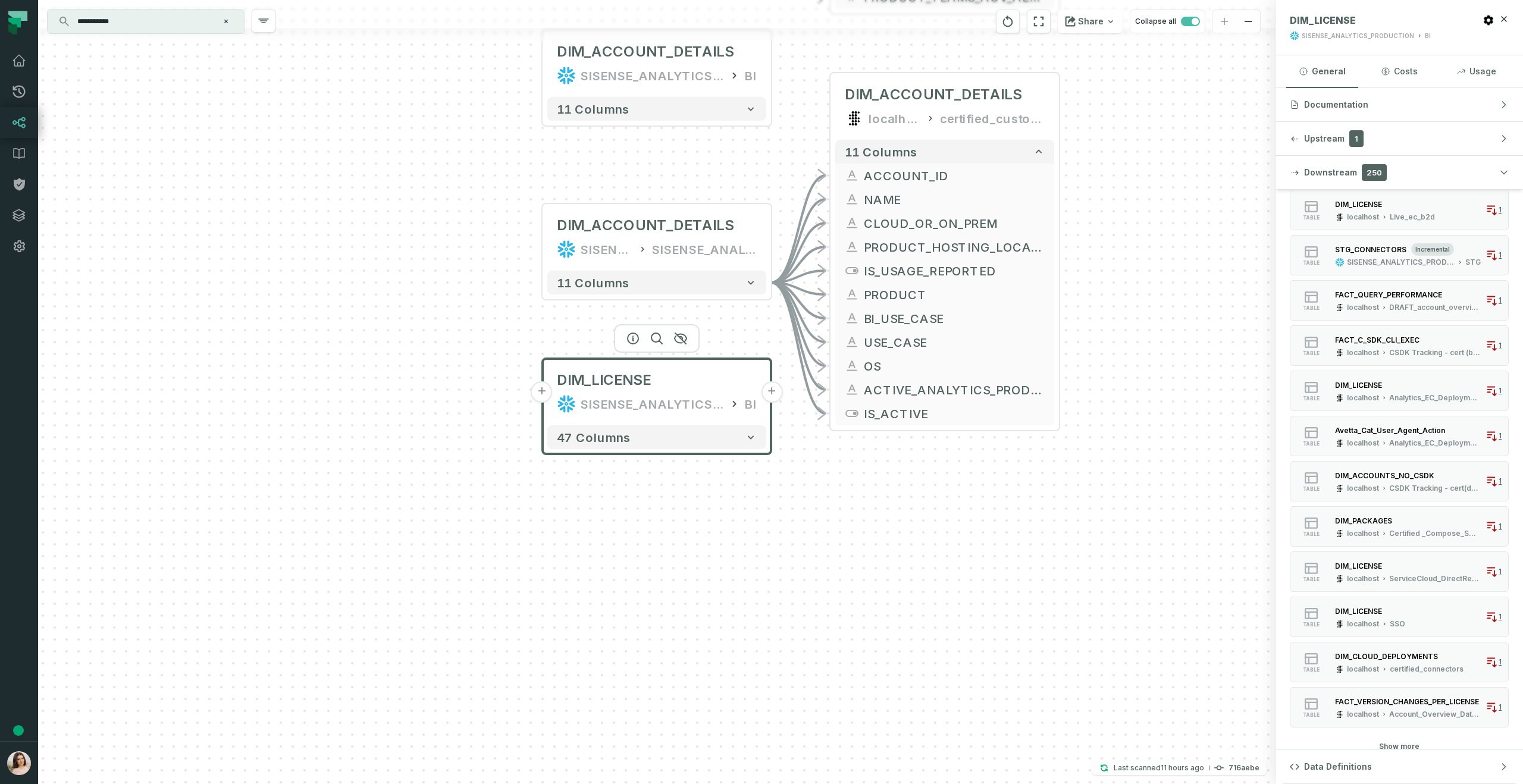
scroll to position [2933, 0]
click at [1402, 737] on button "Show more" at bounding box center [1399, 740] width 40 height 10
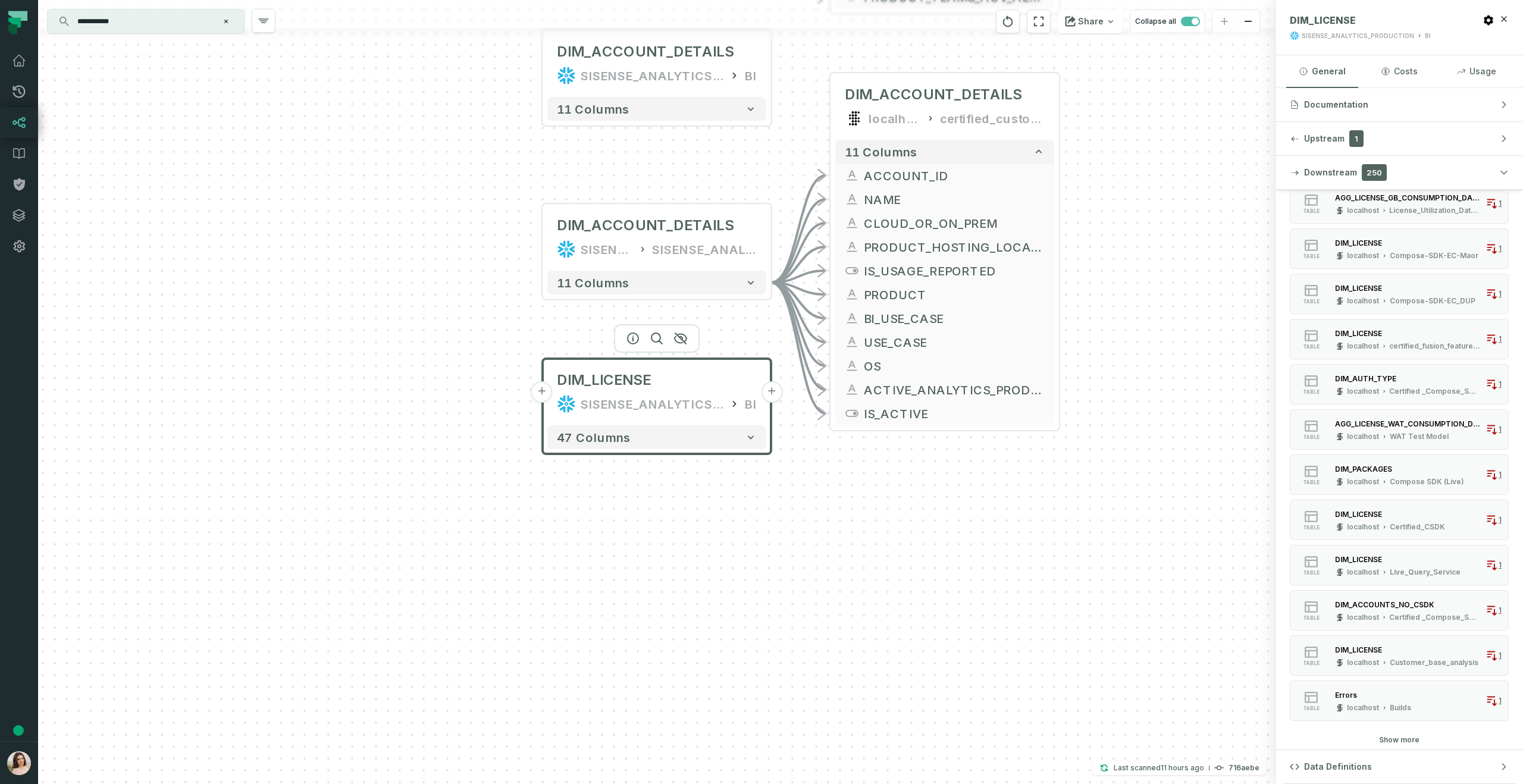
scroll to position [3611, 0]
click at [1402, 743] on button "Show more" at bounding box center [1399, 741] width 40 height 10
click at [1401, 743] on button "Show more" at bounding box center [1399, 741] width 40 height 10
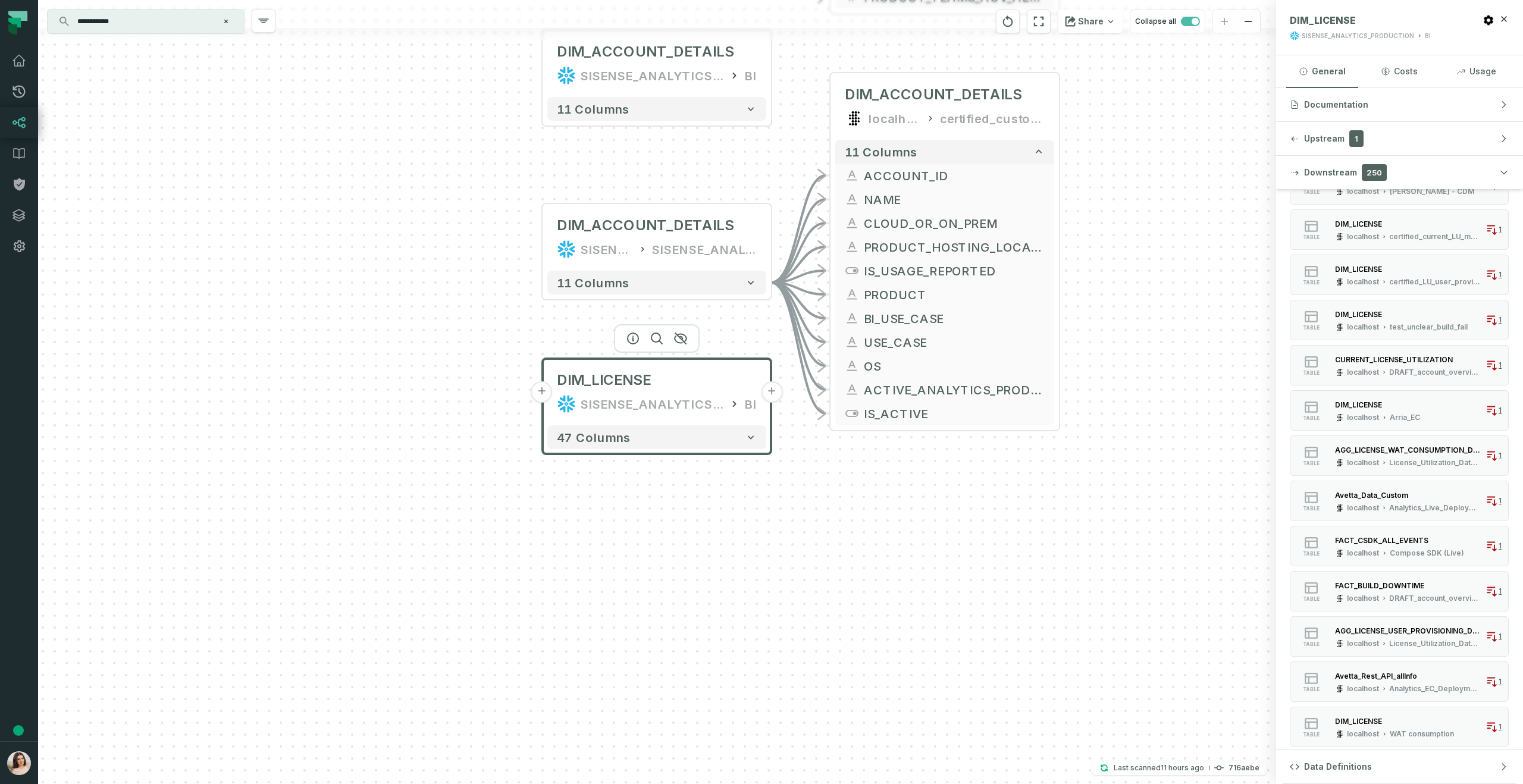
scroll to position [4968, 0]
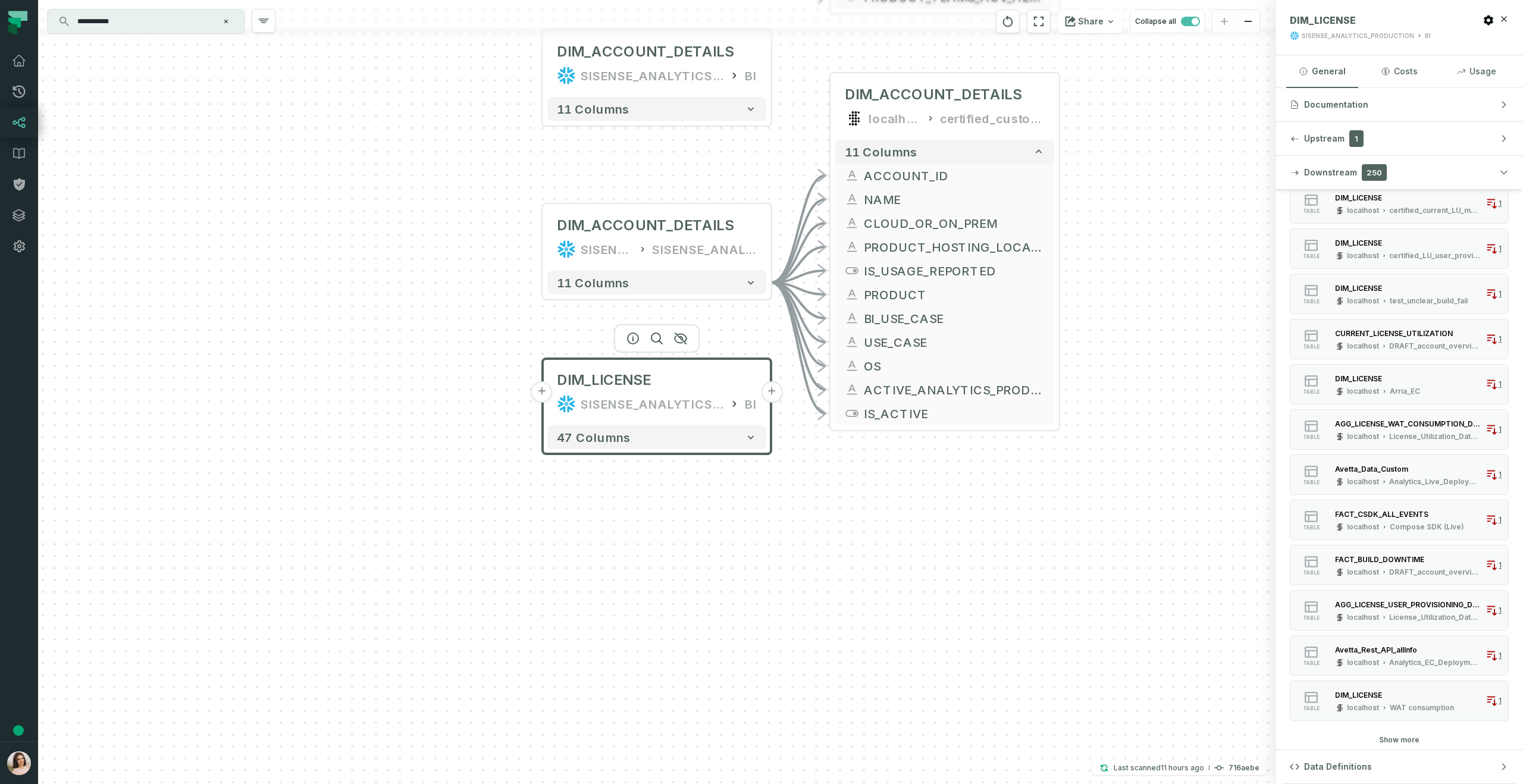
click at [1401, 739] on button "Show more" at bounding box center [1399, 740] width 40 height 10
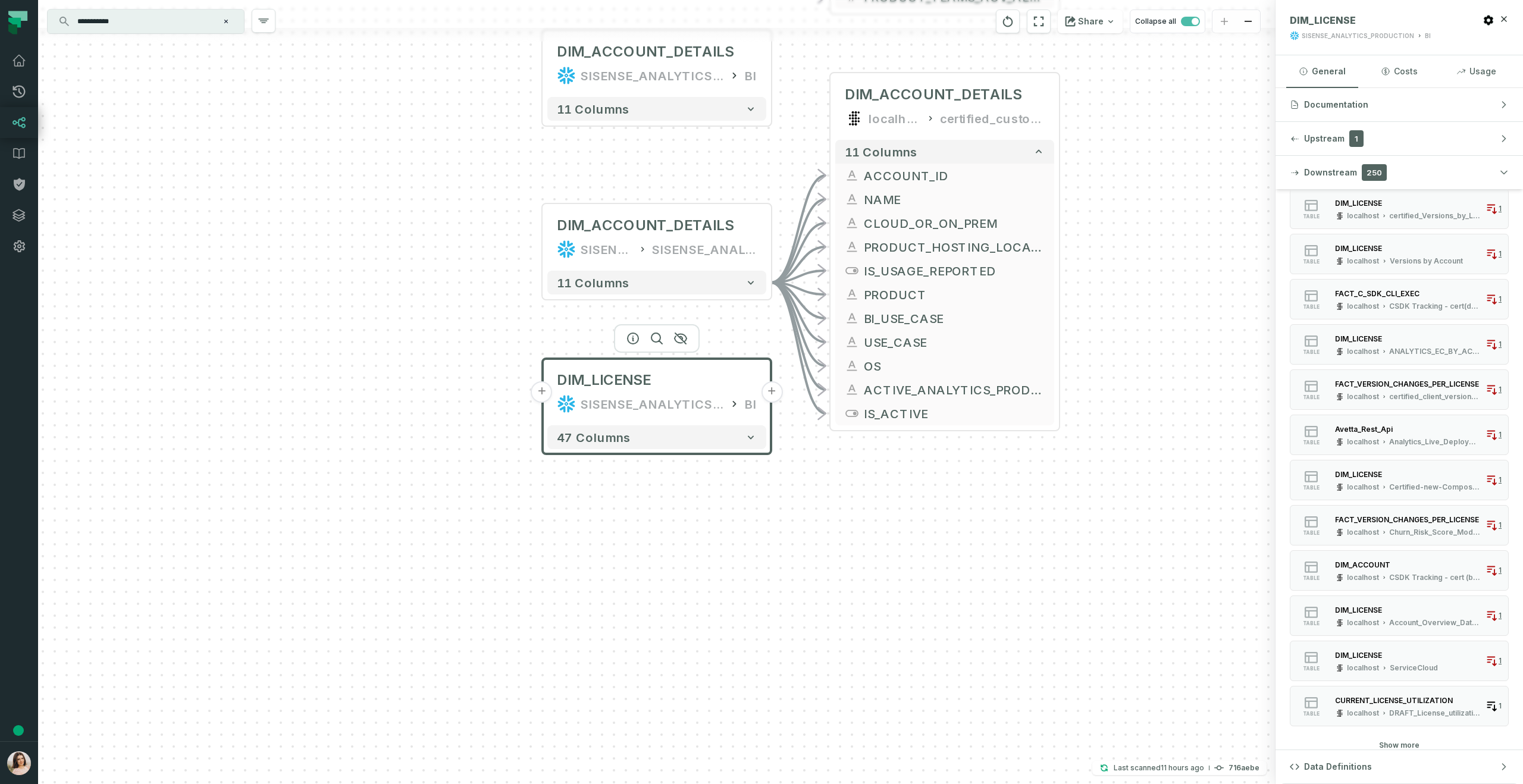
scroll to position [5647, 0]
click at [1402, 743] on button "Show more" at bounding box center [1399, 740] width 40 height 10
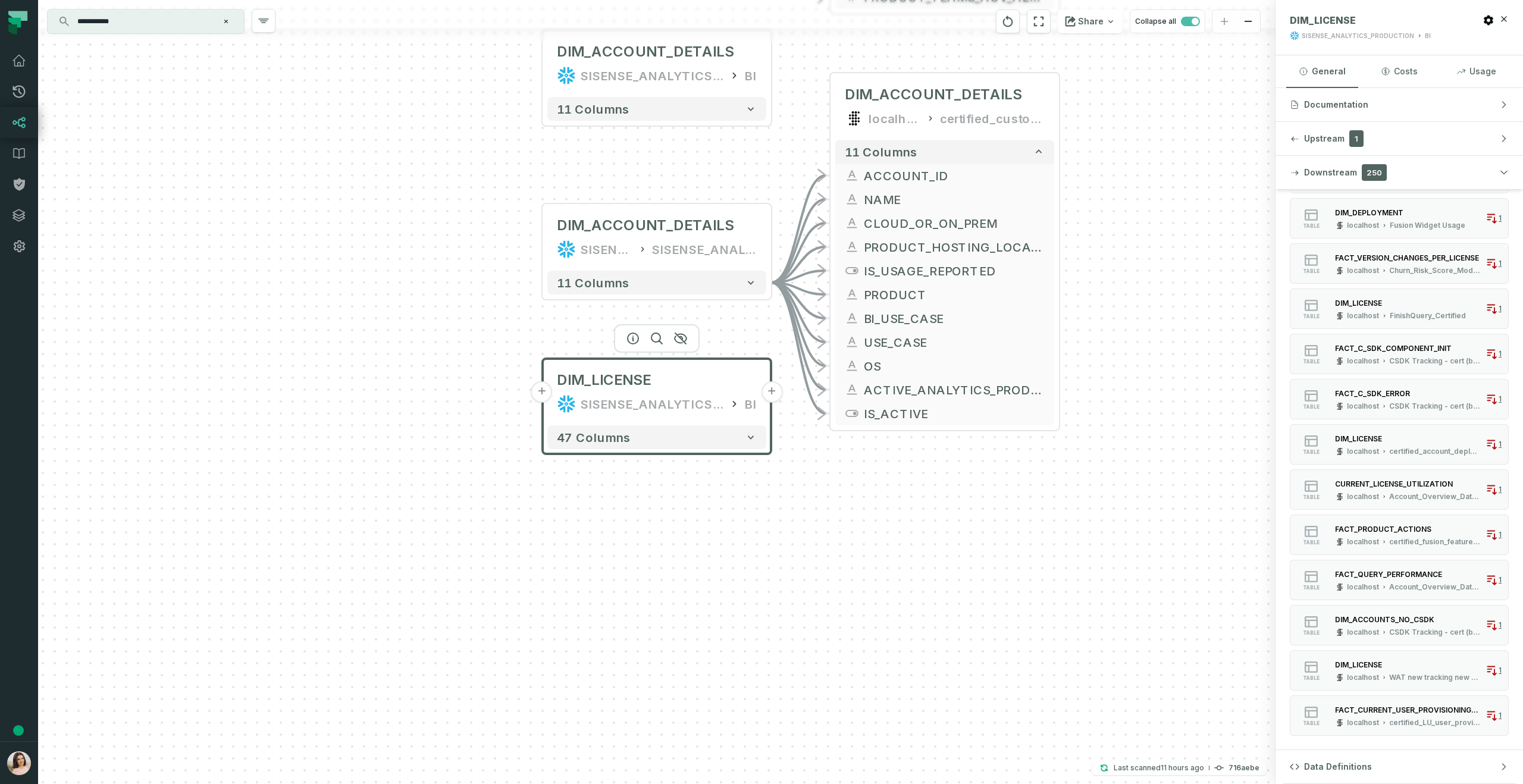
scroll to position [6324, 0]
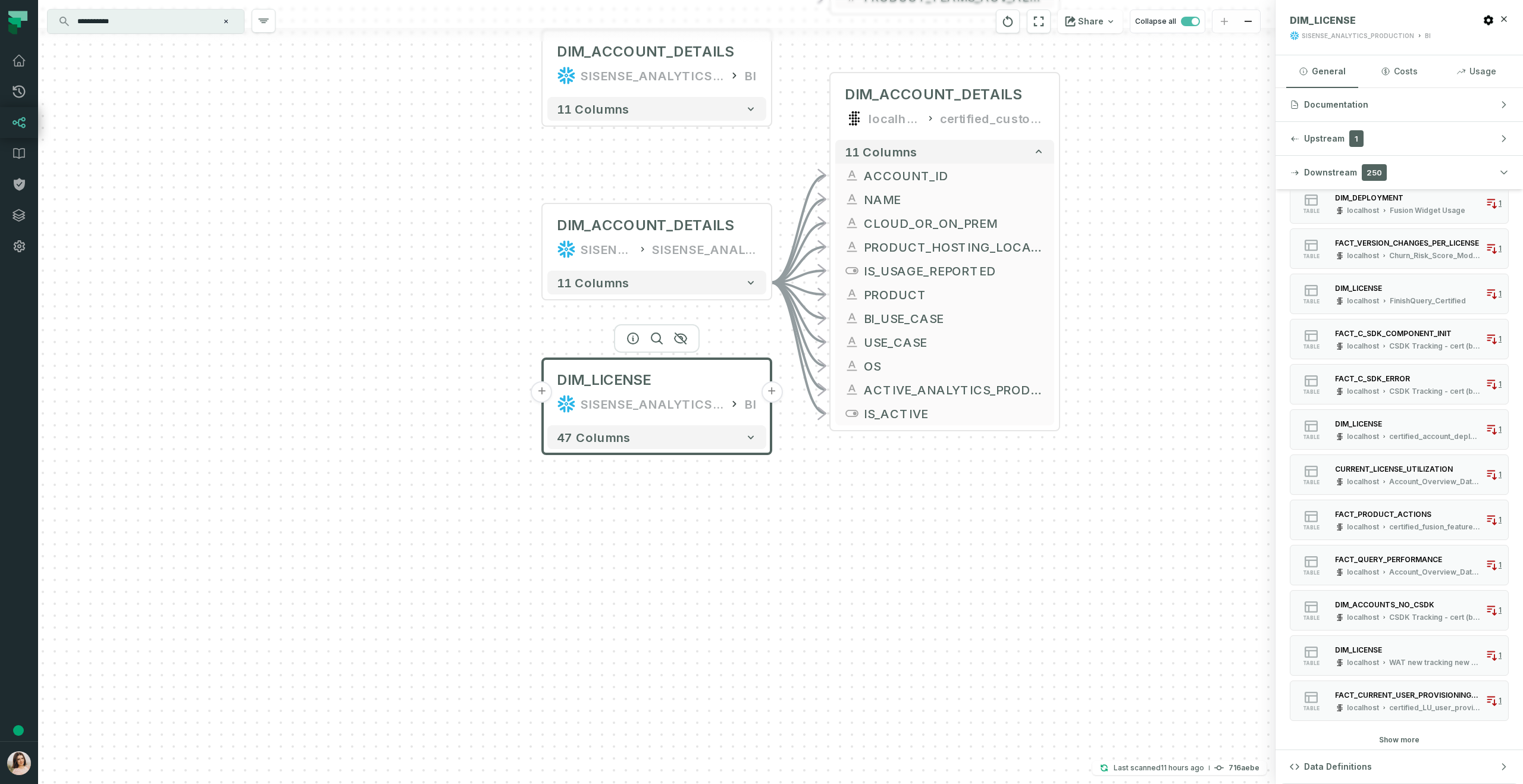
click at [1403, 736] on button "Show more" at bounding box center [1399, 740] width 40 height 10
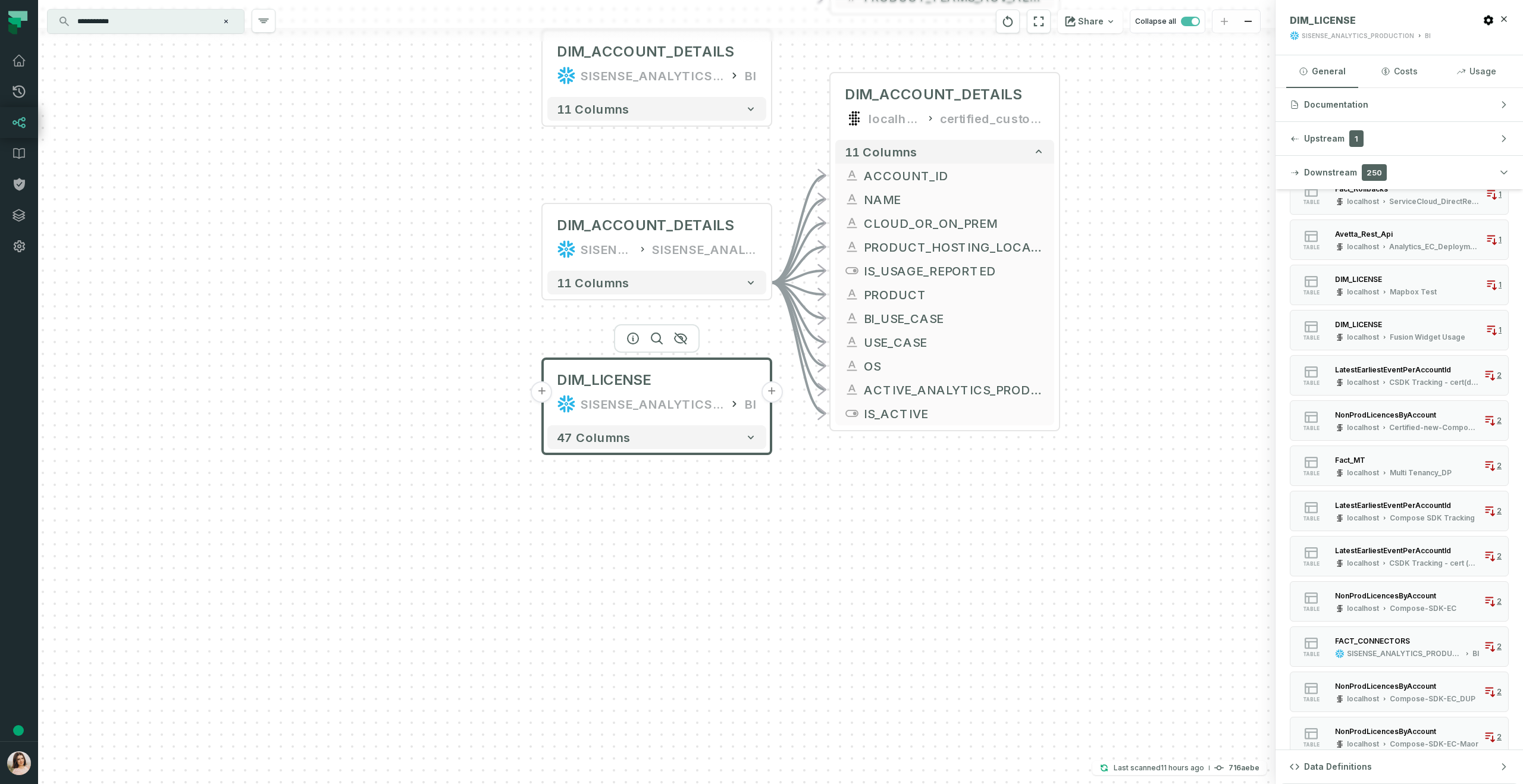
scroll to position [6979, 0]
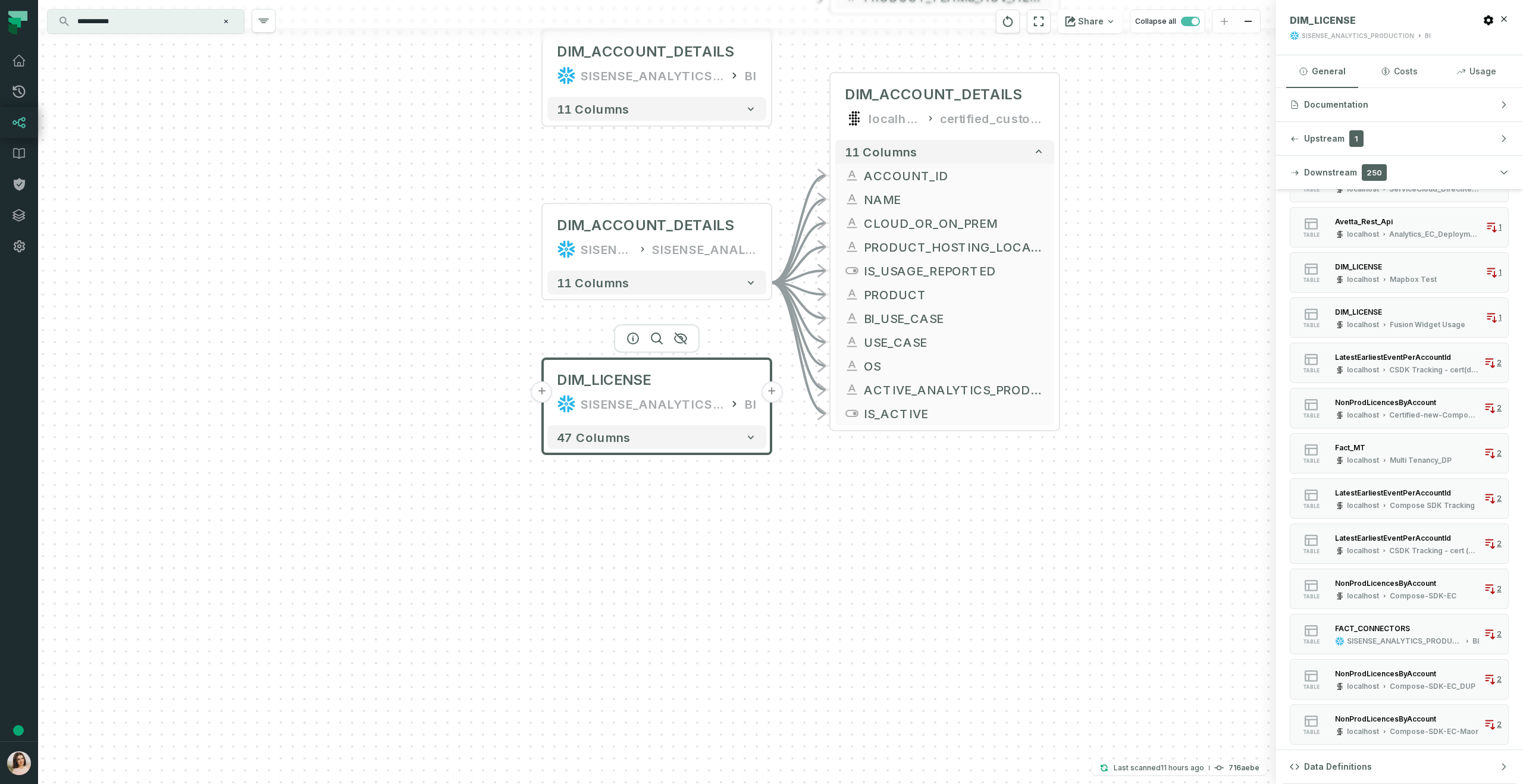
click at [203, 25] on input "**********" at bounding box center [144, 21] width 149 height 19
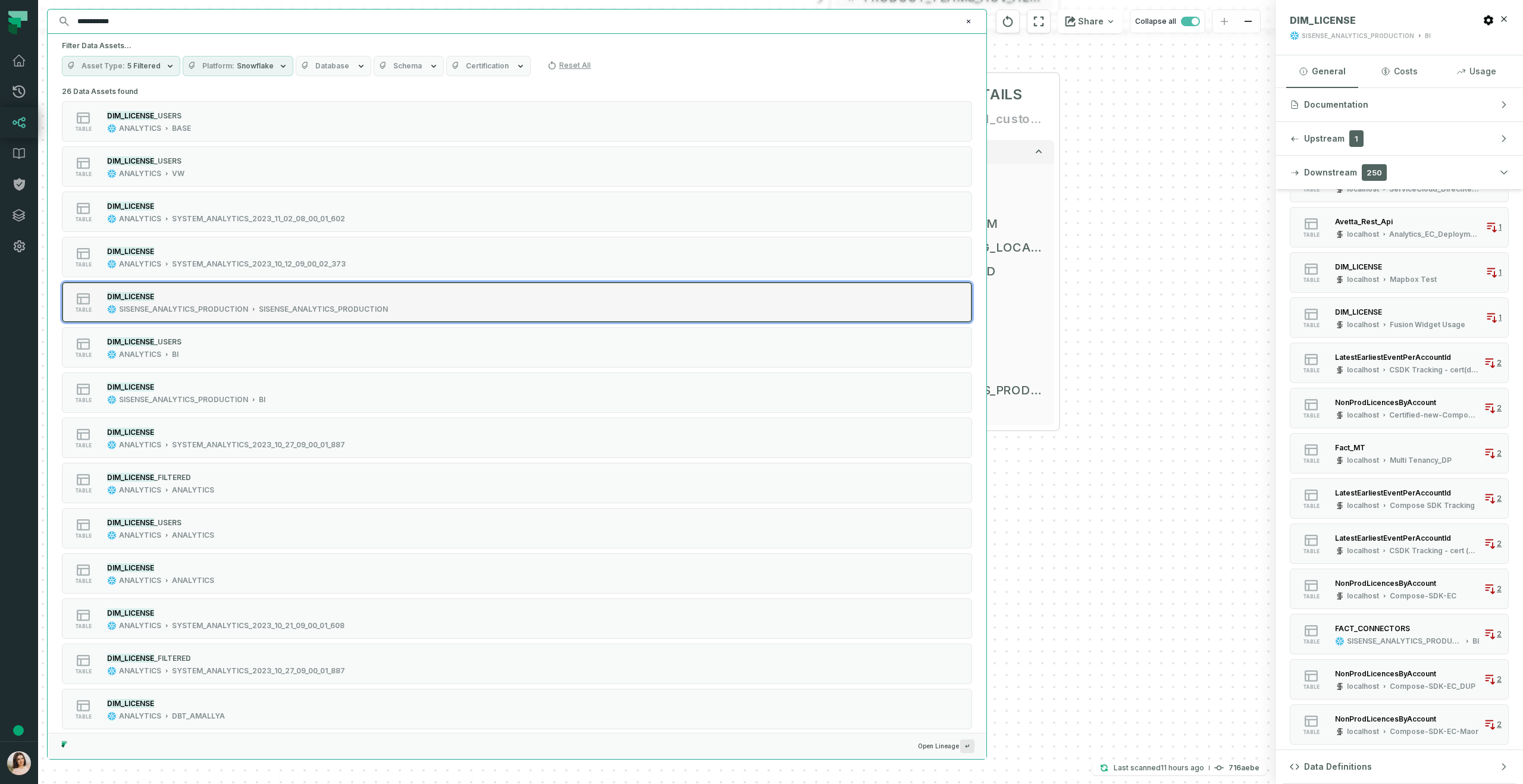
click at [317, 309] on div "SISENSE_ANALYTICS_PRODUCTION" at bounding box center [323, 309] width 129 height 10
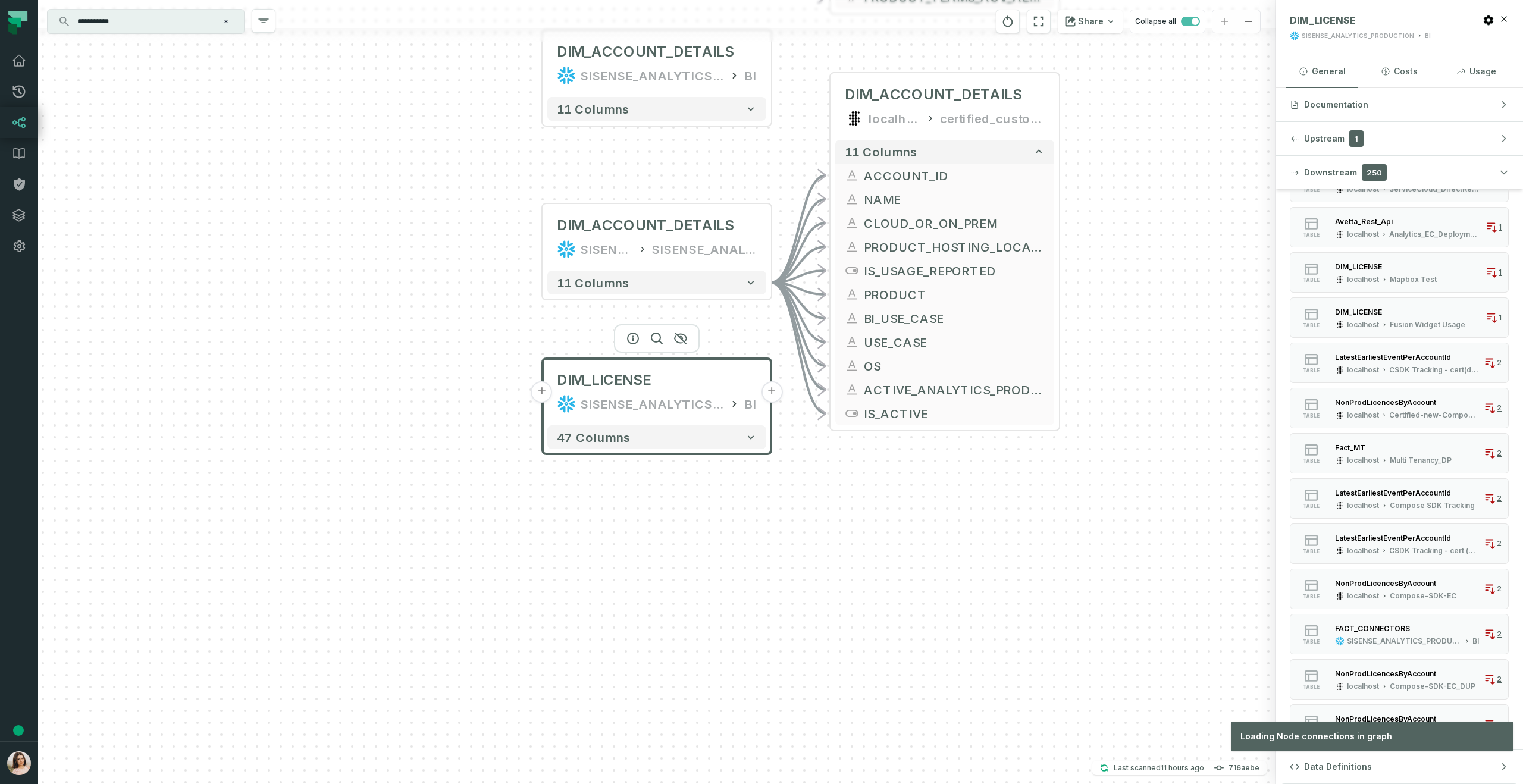
click at [1068, 490] on div "+ DIM_ACCOUNT SISENSE_ANALYTICS_PRODUCTION BI + 114 columns - DIM_ACCOUNT local…" at bounding box center [657, 392] width 1237 height 784
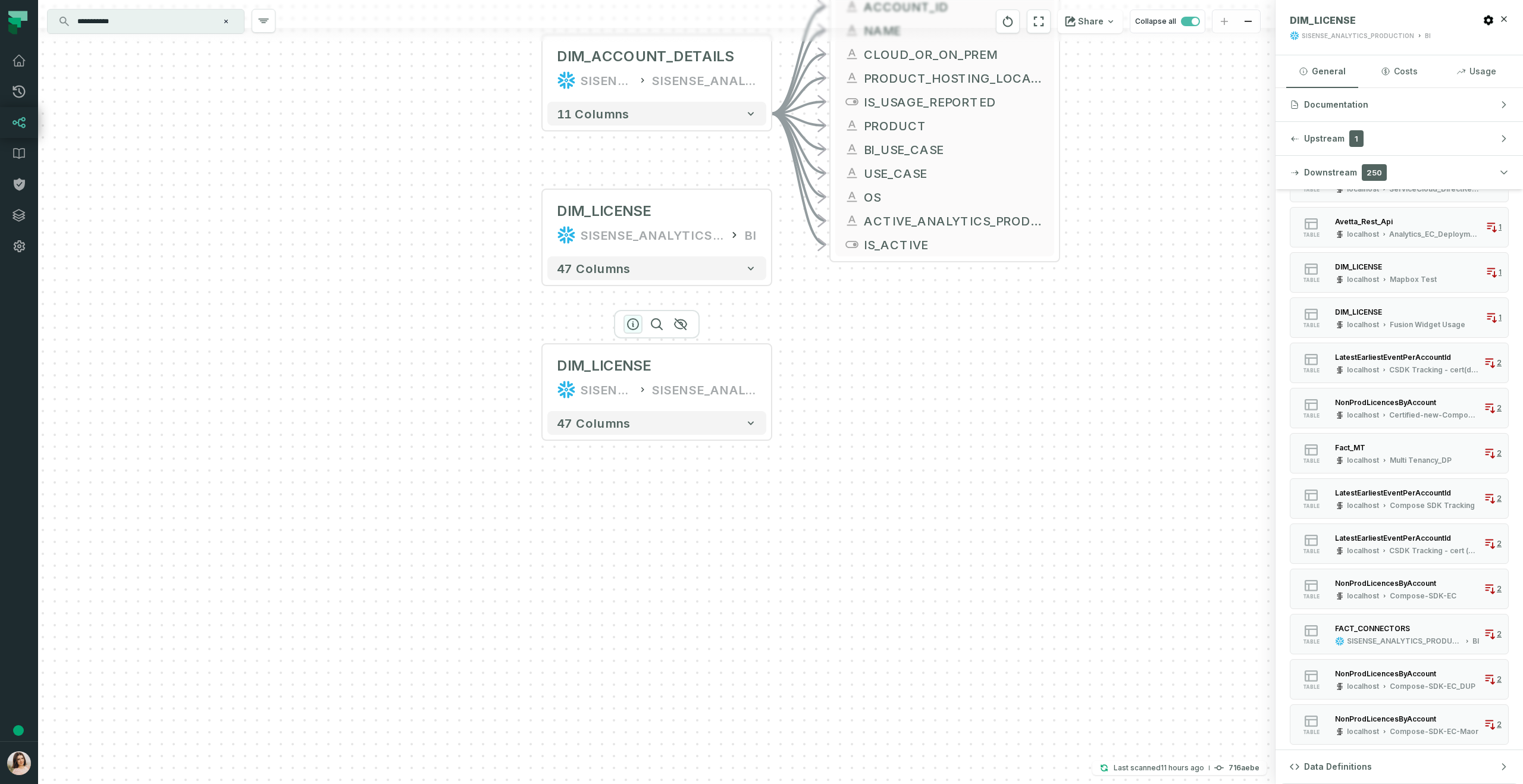
click at [633, 326] on icon "button" at bounding box center [633, 324] width 11 height 11
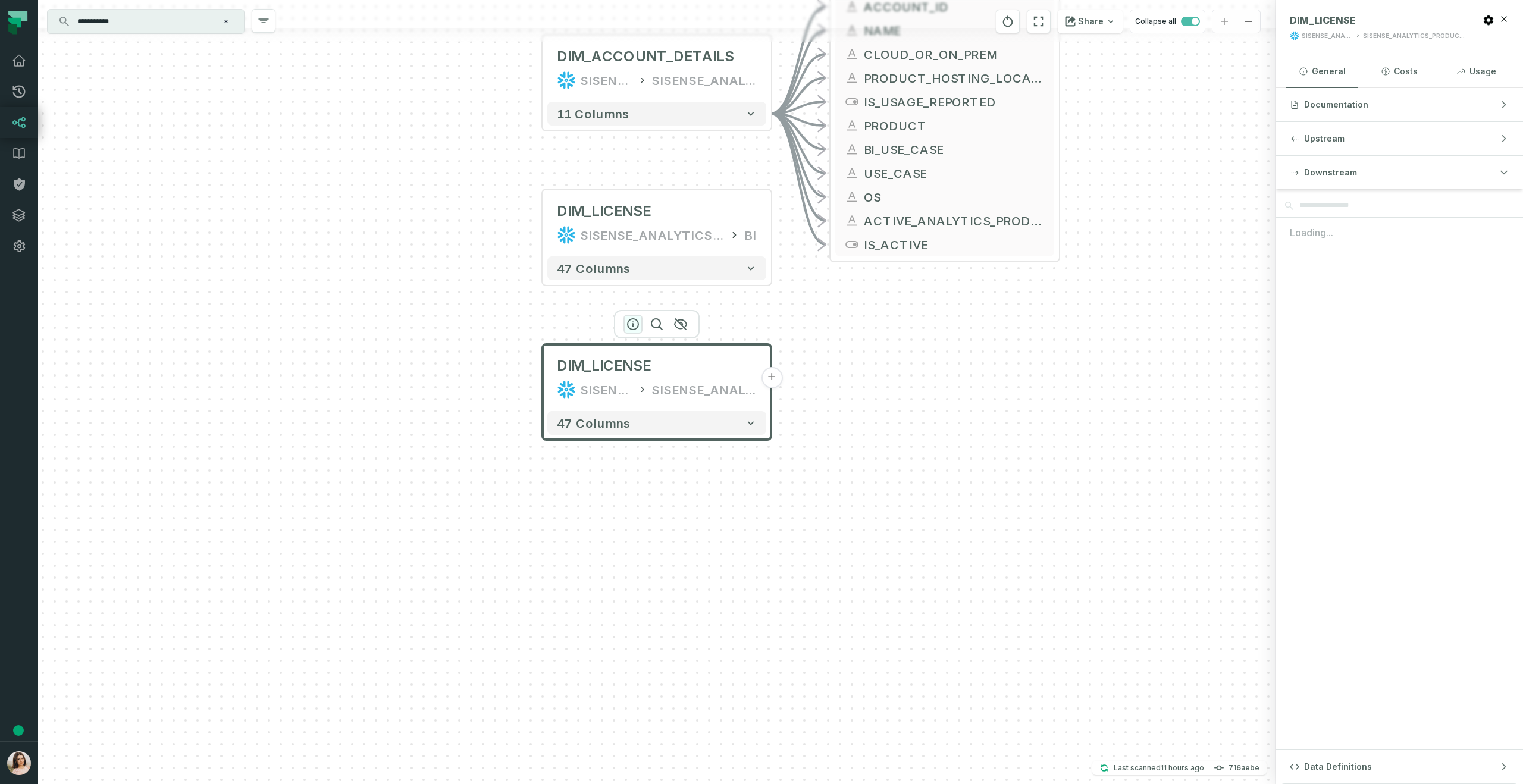
scroll to position [0, 0]
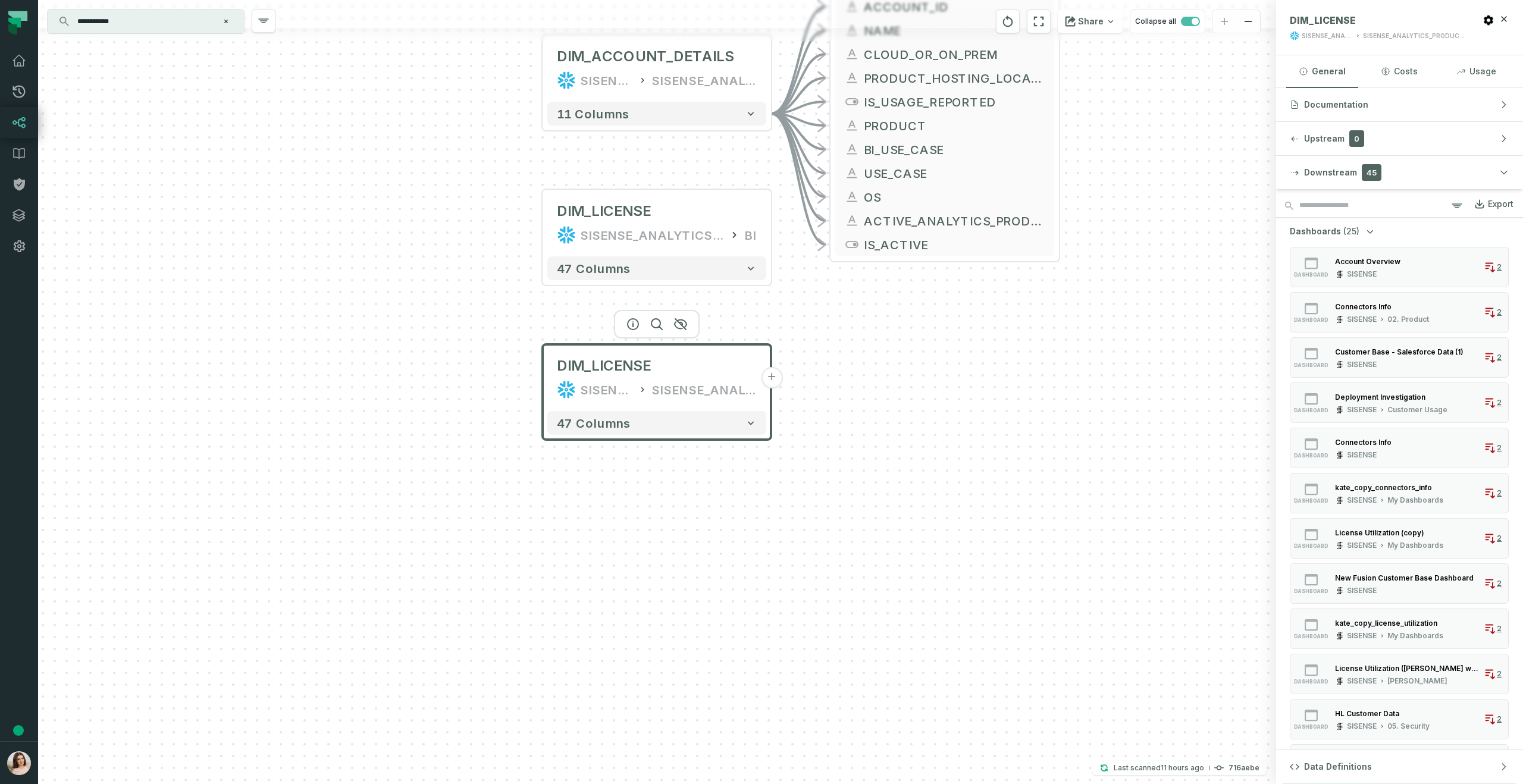
click at [1364, 231] on icon "button" at bounding box center [1370, 231] width 12 height 12
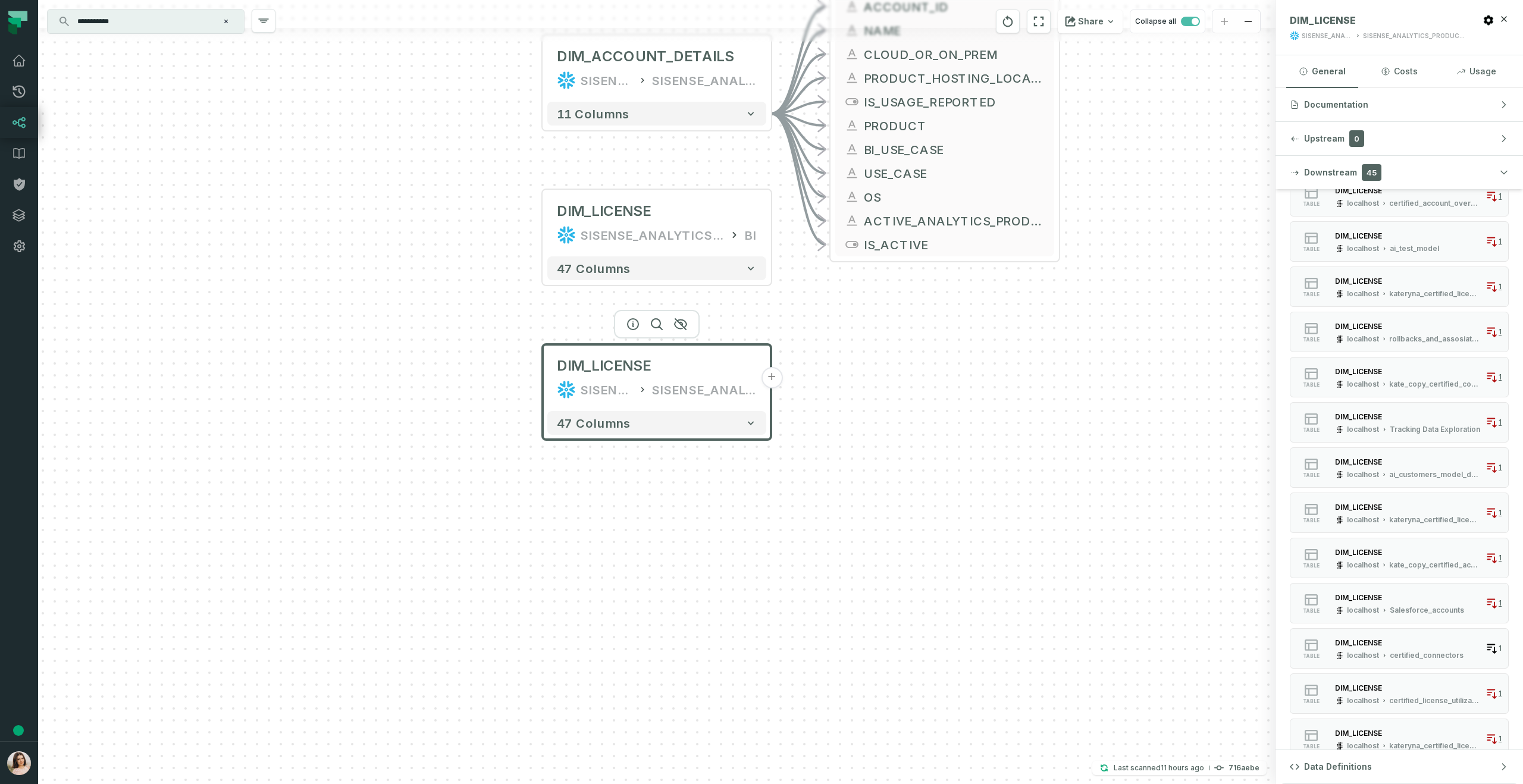
scroll to position [221, 0]
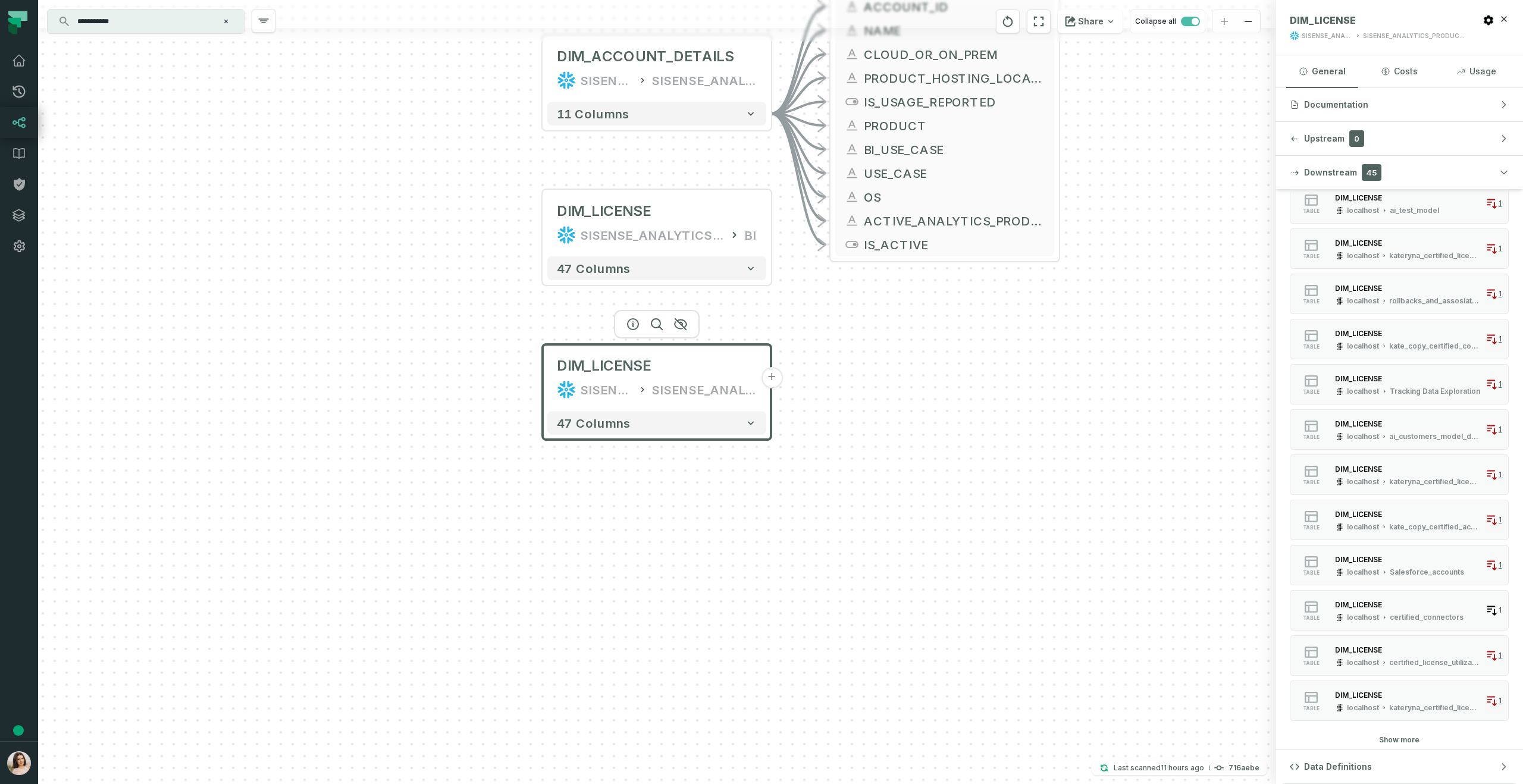
click at [1398, 742] on button "Show more" at bounding box center [1399, 740] width 40 height 10
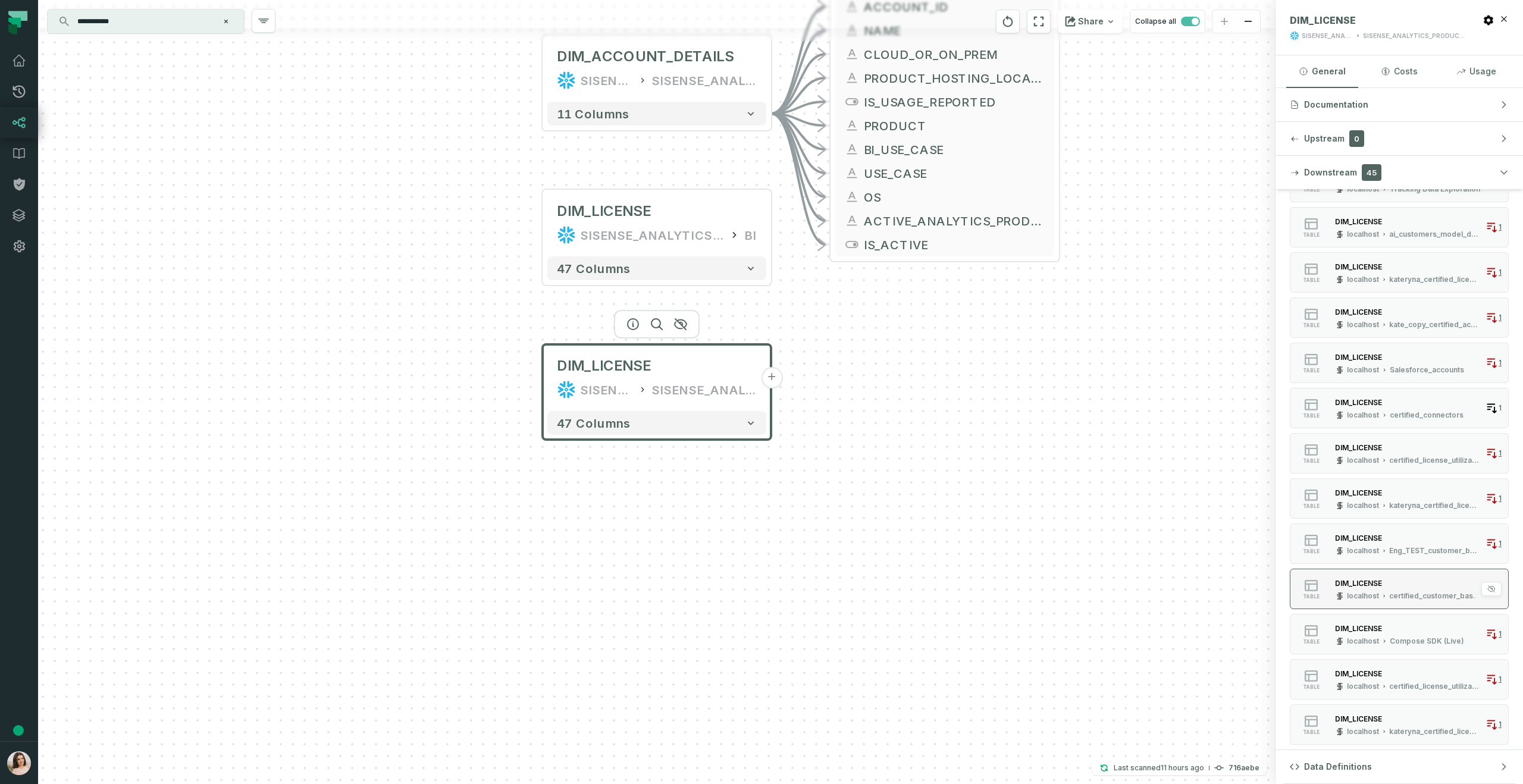
click at [1413, 576] on button "table DIM_LICENSE localhost certified_customer_base_datamart 1" at bounding box center [1399, 588] width 219 height 40
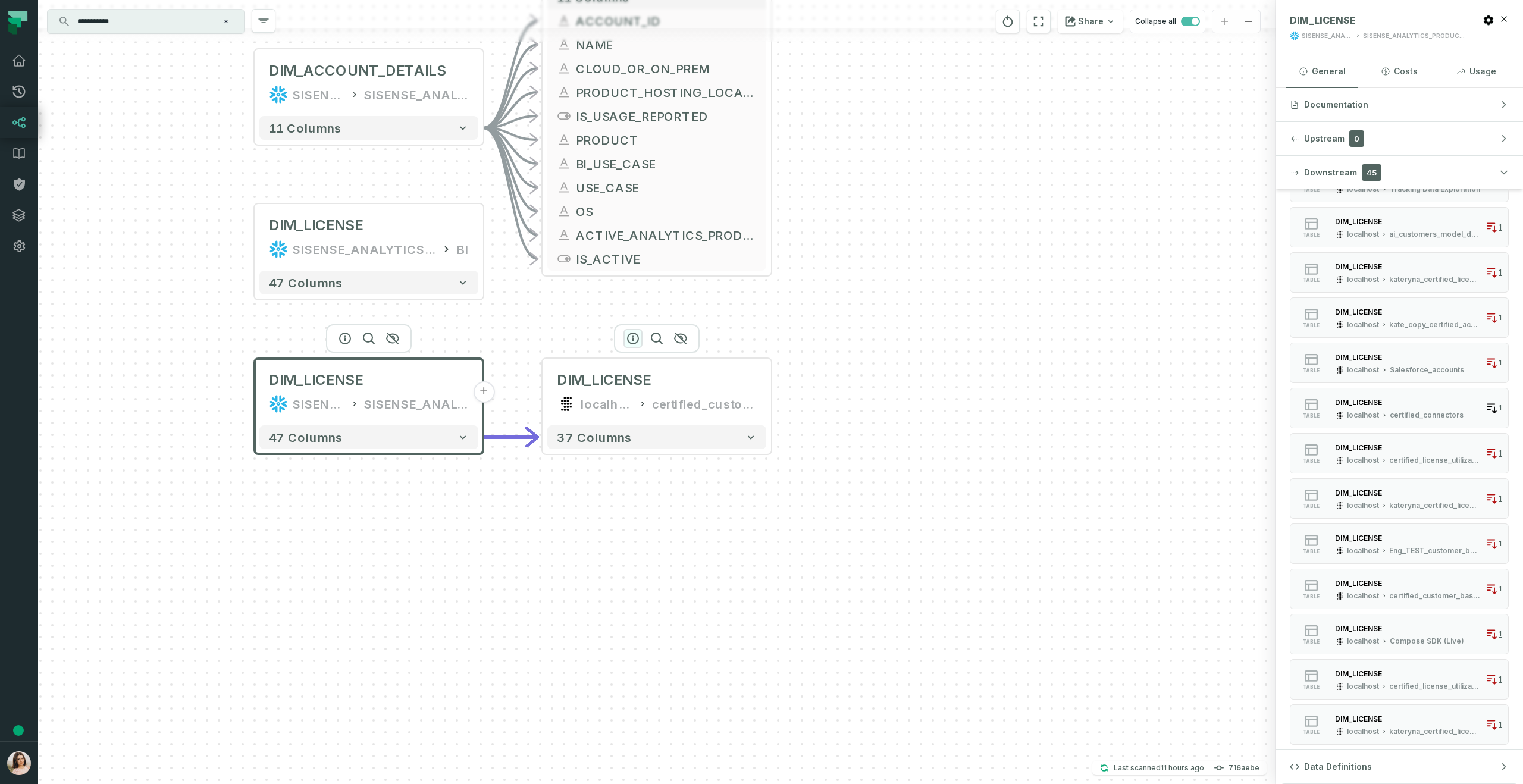
click at [638, 342] on icon "button" at bounding box center [633, 339] width 14 height 14
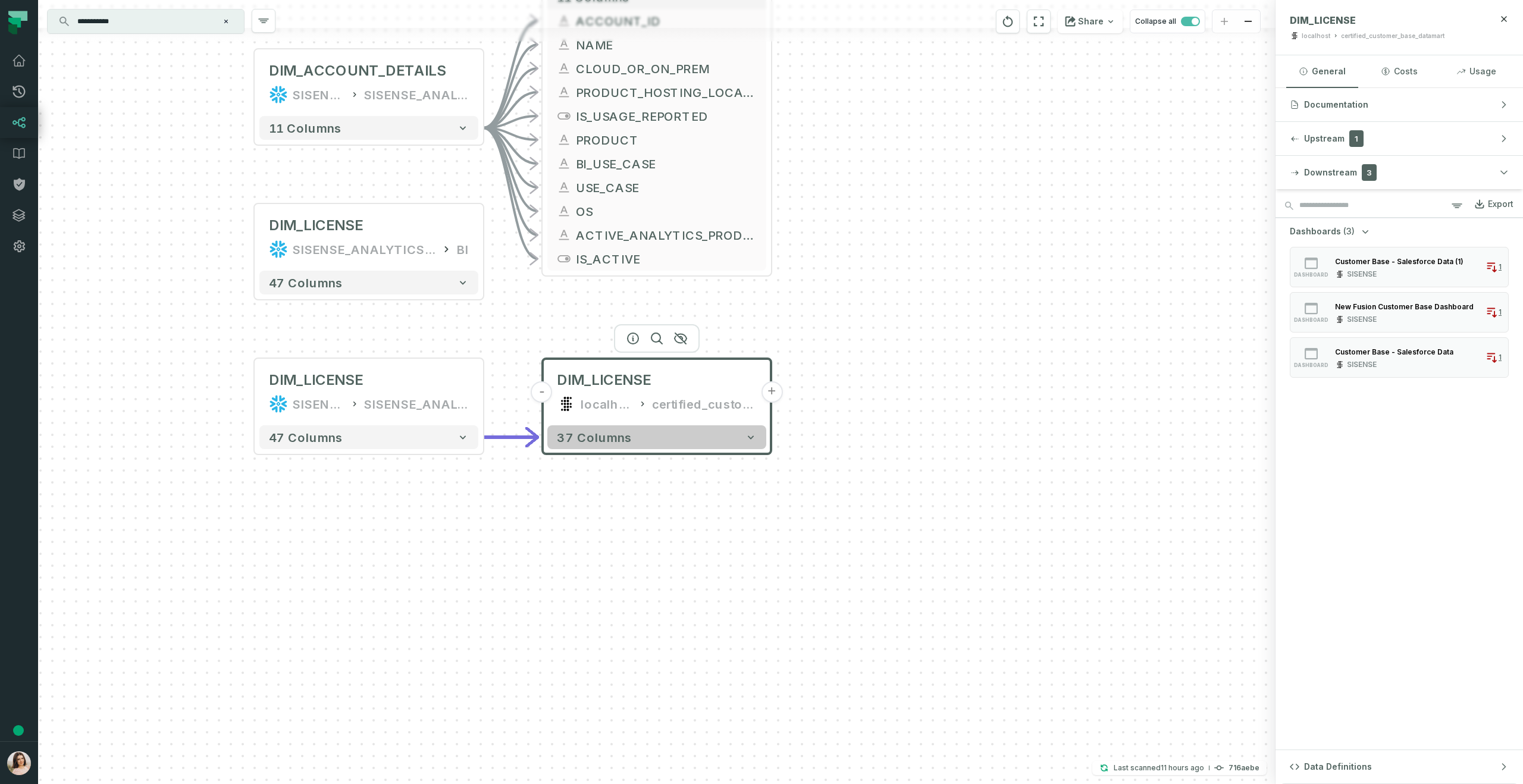
click at [706, 430] on button "37 columns" at bounding box center [657, 437] width 219 height 24
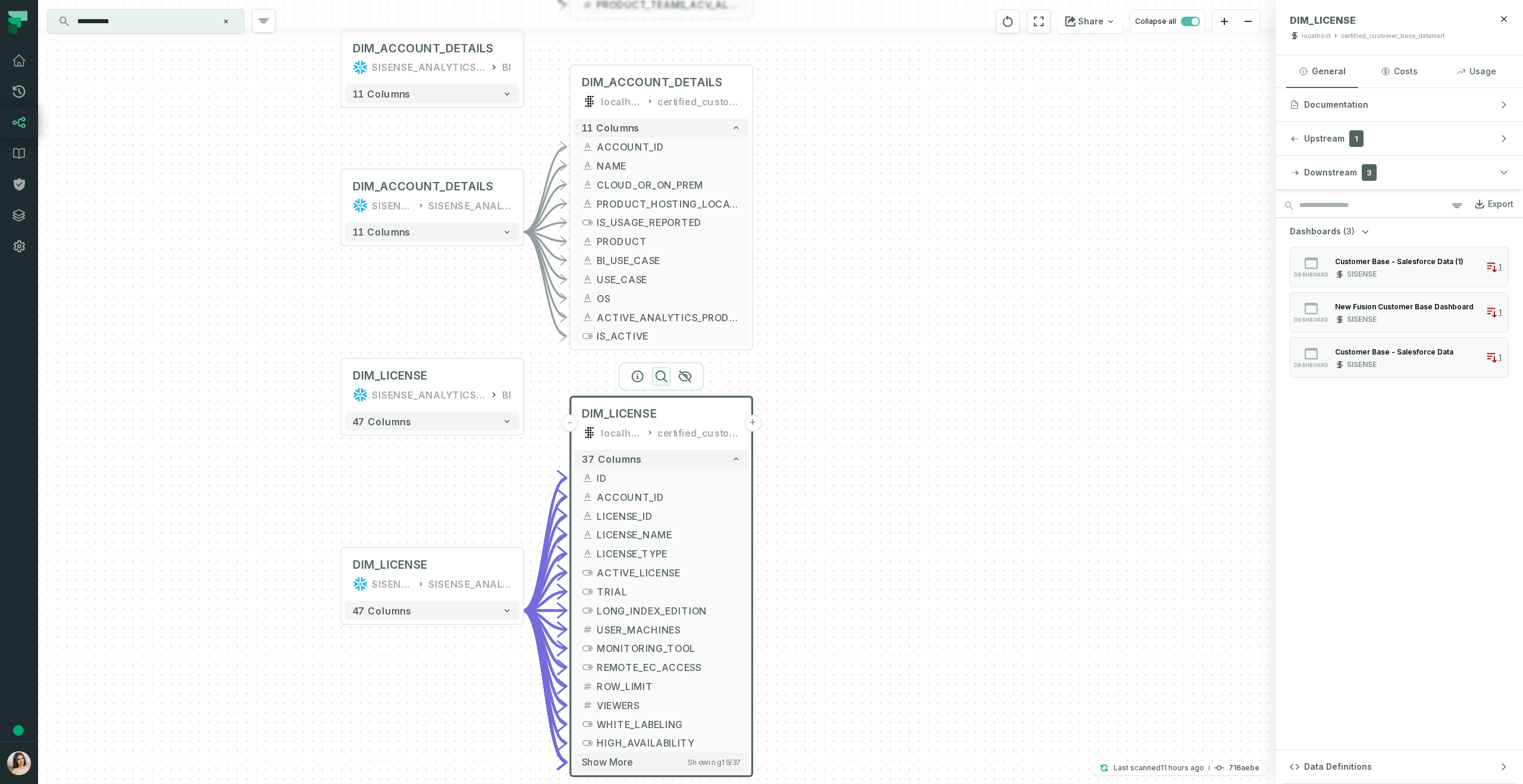
click at [659, 374] on icon "button" at bounding box center [662, 377] width 14 height 14
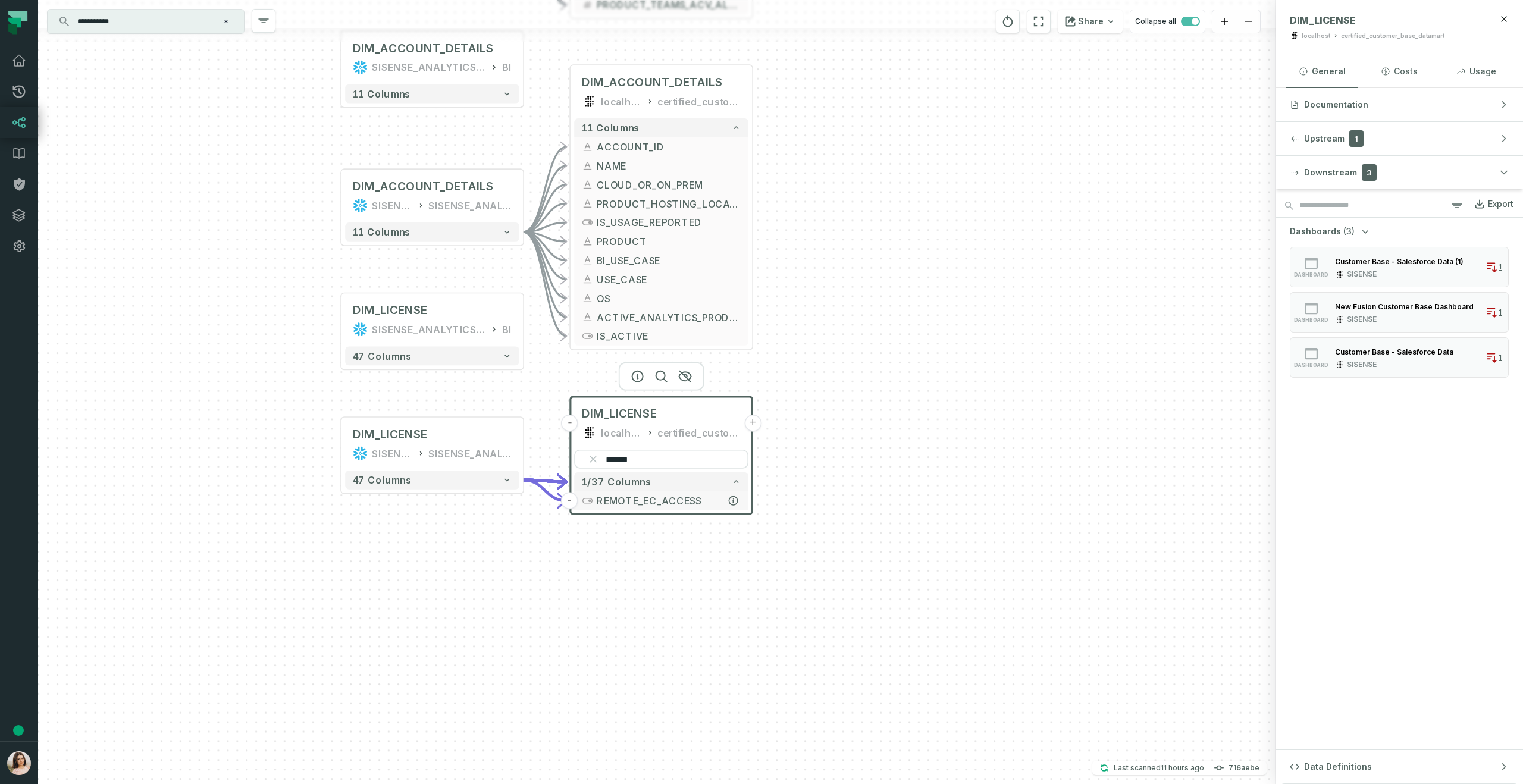
type input "******"
click at [730, 509] on button "REMOTE_EC_ACCESS" at bounding box center [661, 500] width 174 height 19
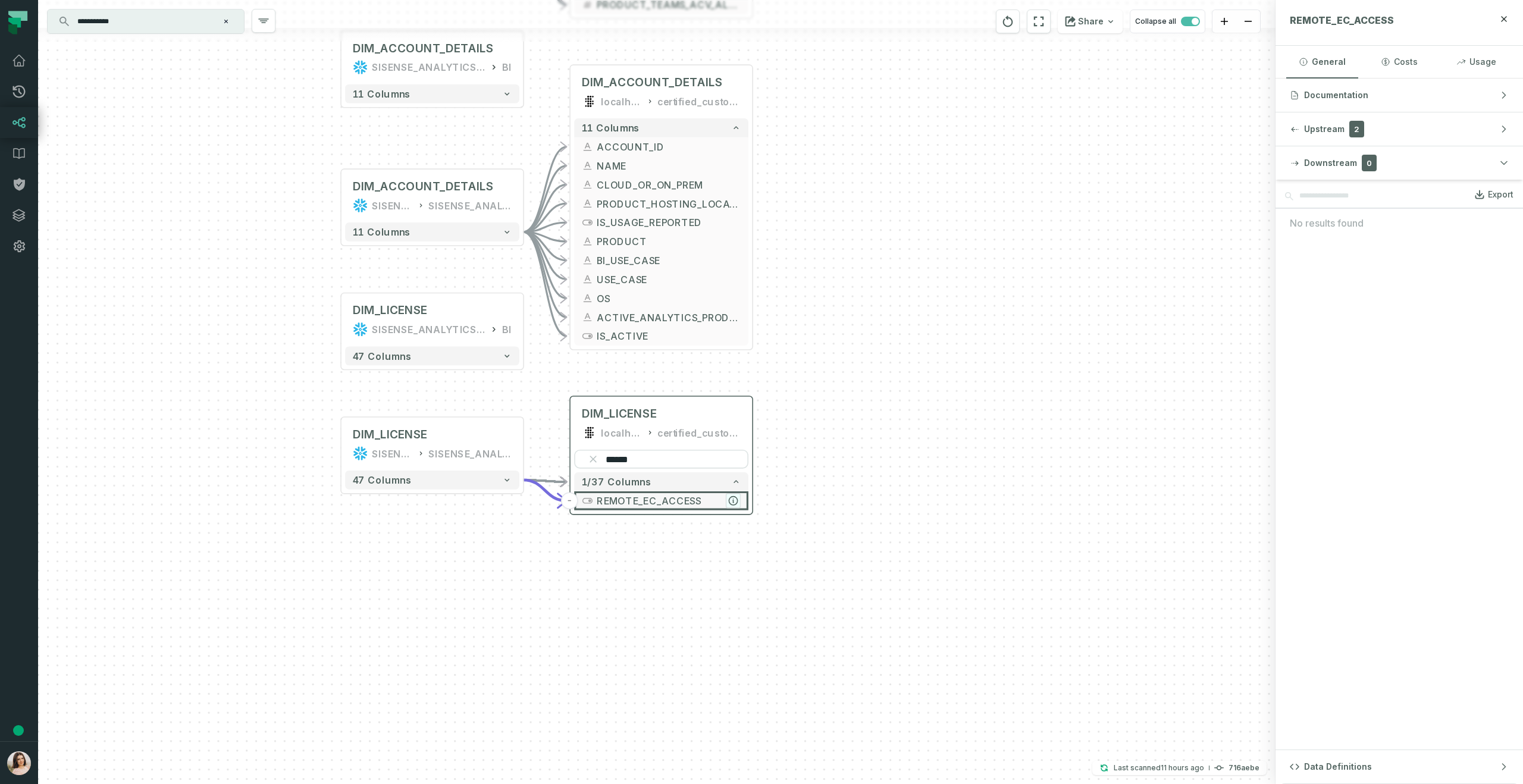
click at [734, 502] on icon "button" at bounding box center [733, 500] width 8 height 8
